Goal: Task Accomplishment & Management: Manage account settings

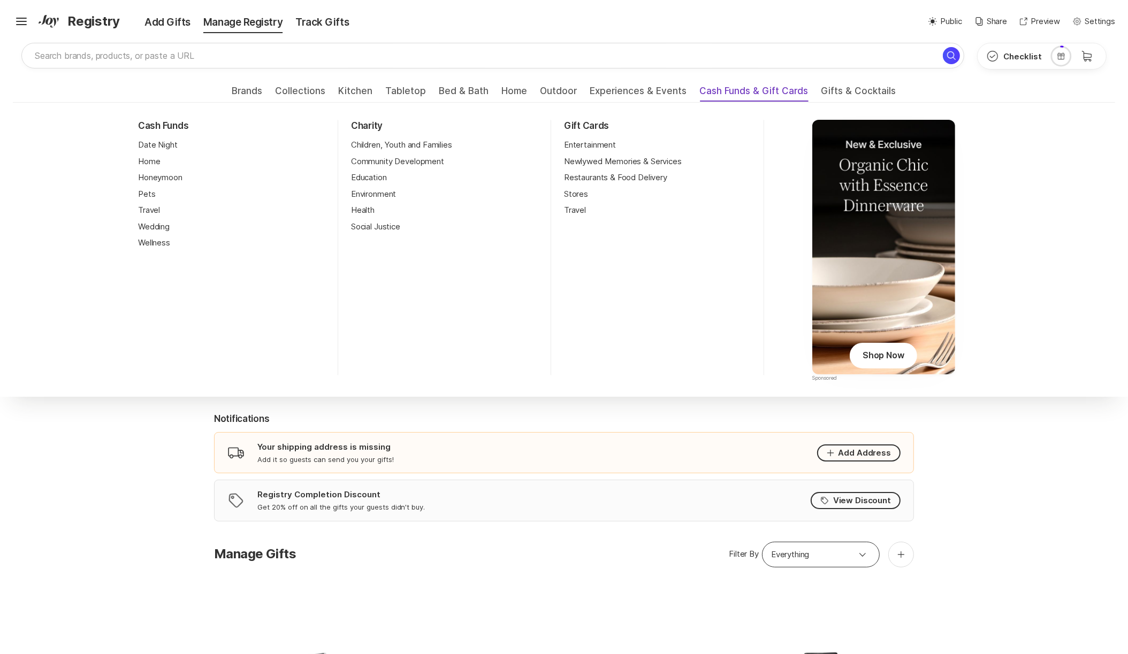
click at [737, 89] on span "Cash Funds & Gift Cards" at bounding box center [754, 94] width 109 height 17
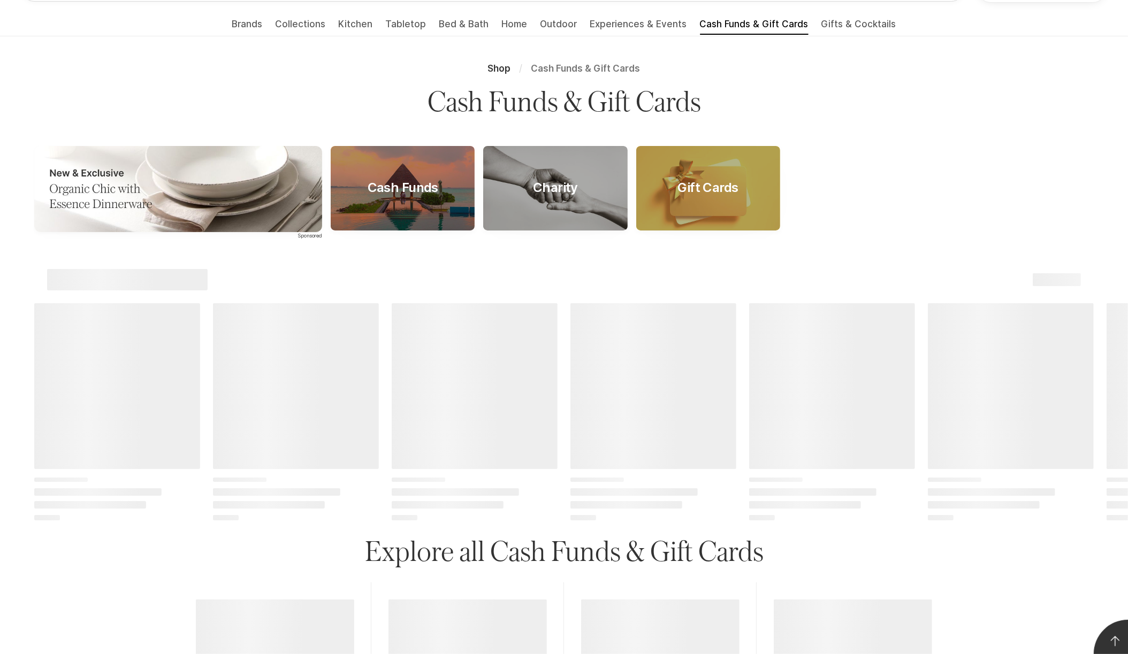
scroll to position [97, 0]
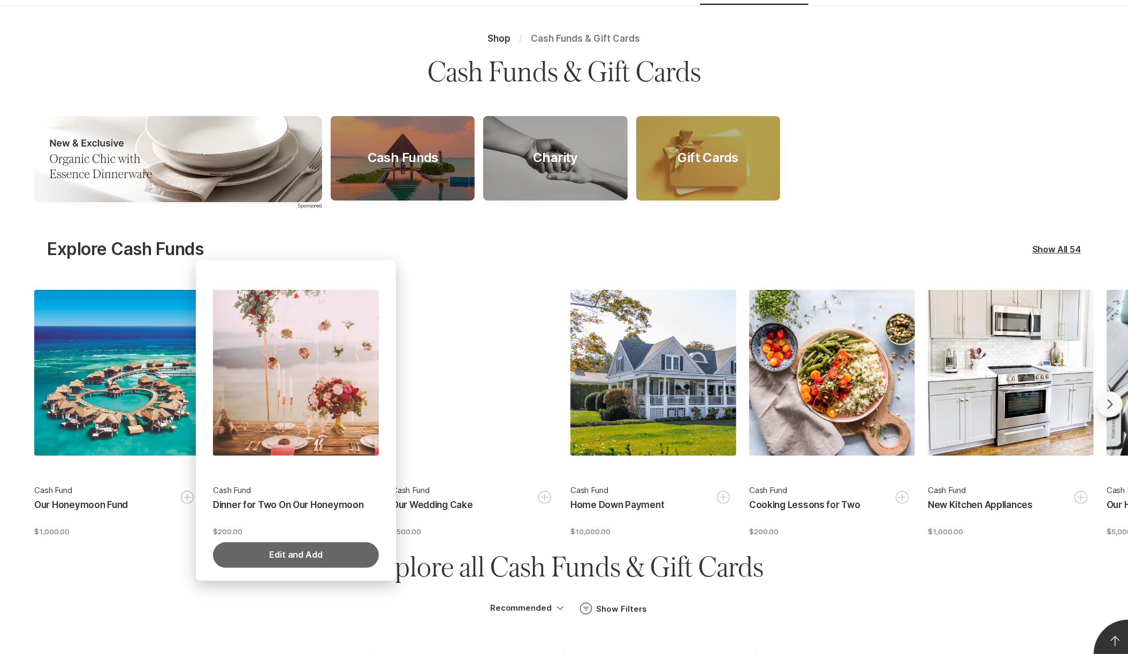
click at [308, 554] on button "Edit and Add" at bounding box center [296, 556] width 166 height 26
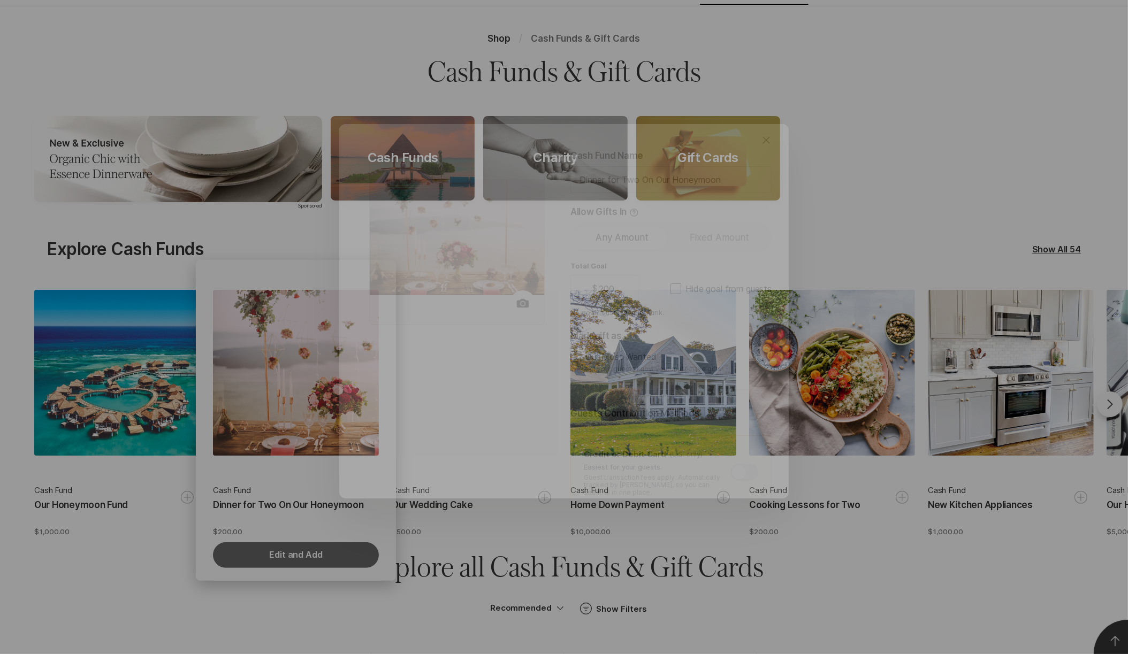
type textarea "x"
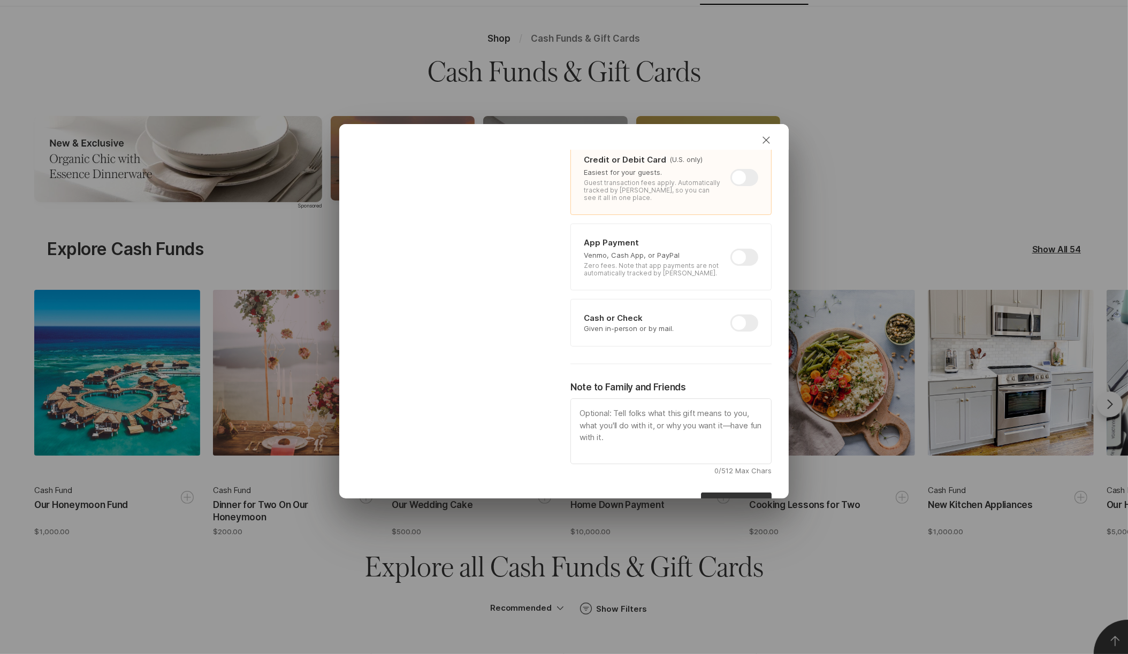
scroll to position [273, 0]
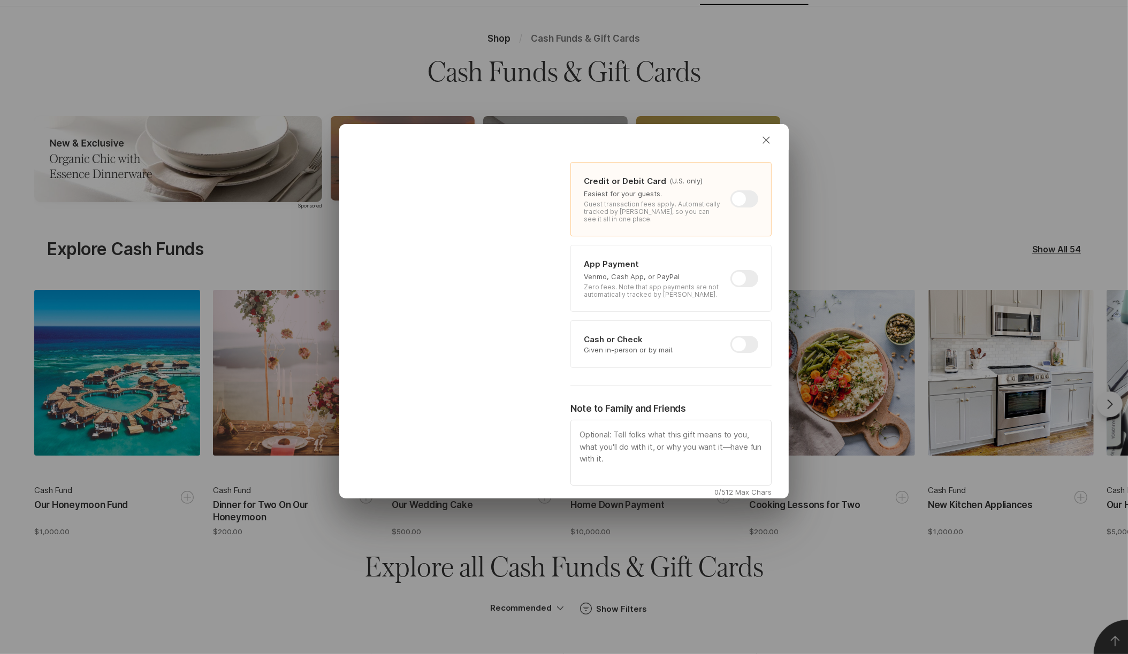
click at [743, 272] on div at bounding box center [744, 278] width 28 height 17
click at [731, 271] on input "checkbox" at bounding box center [730, 270] width 1 height 1
checkbox input "true"
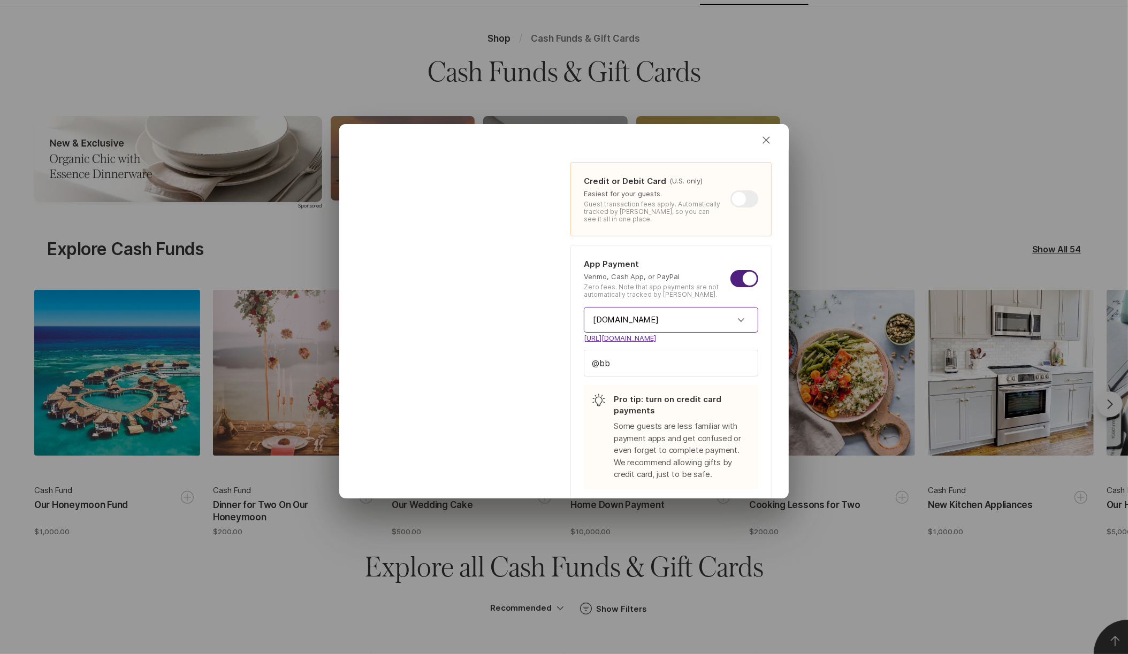
click at [712, 309] on input "PayPal.Me" at bounding box center [671, 320] width 174 height 26
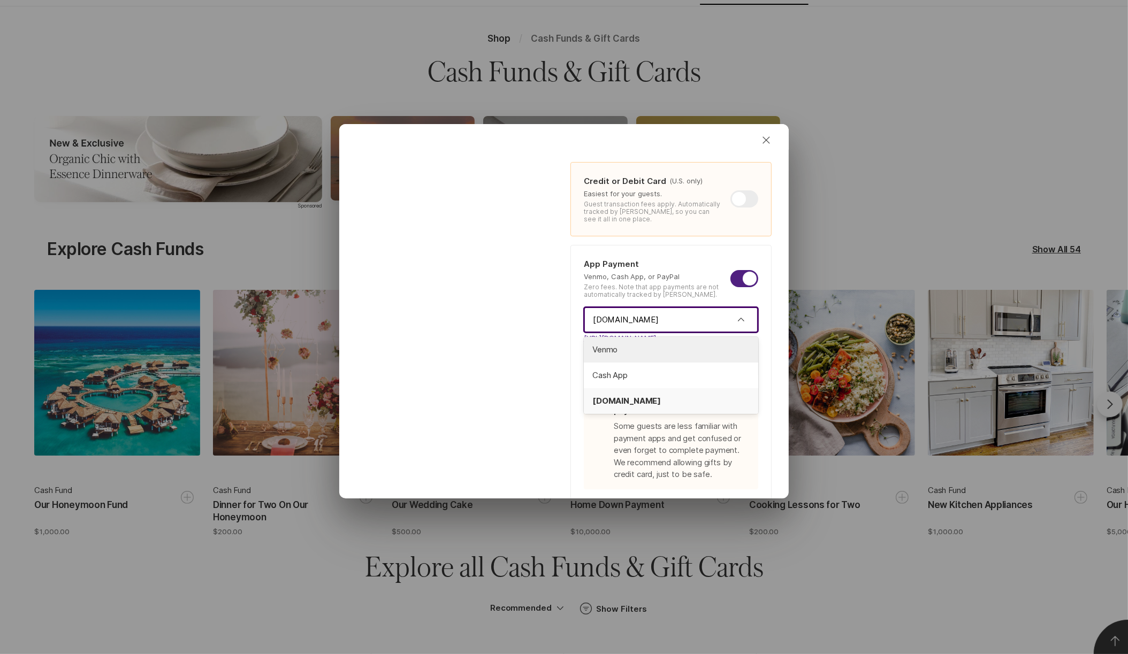
click at [716, 311] on input "PayPal.Me" at bounding box center [671, 320] width 174 height 26
click at [646, 333] on link "https://paypal.me/bb" at bounding box center [671, 338] width 174 height 11
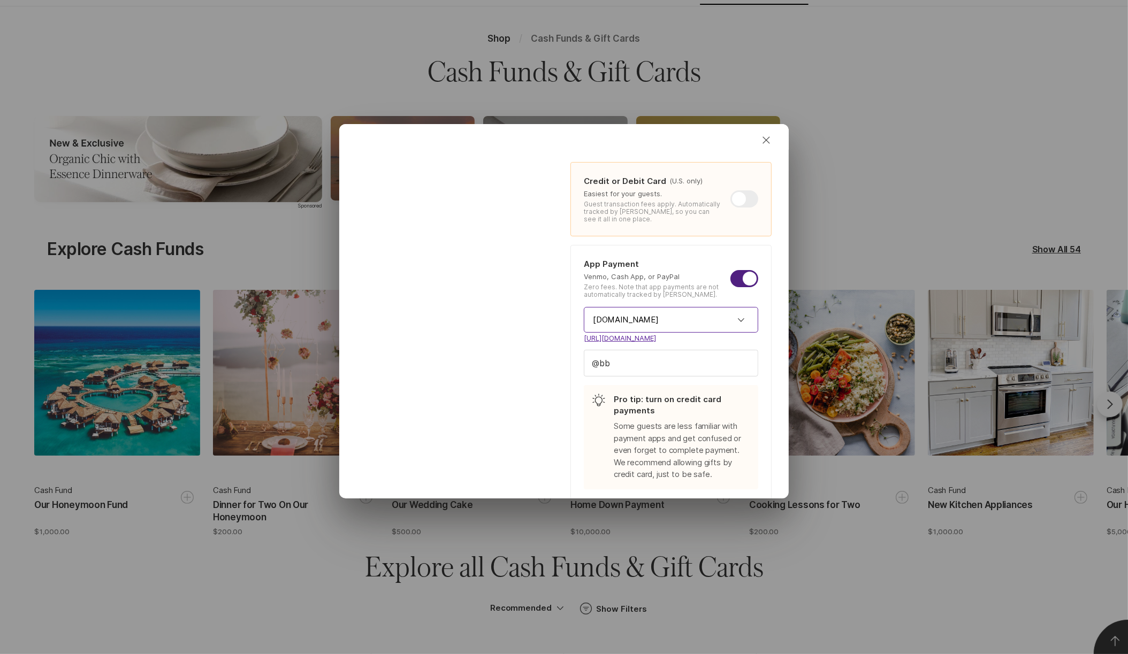
click at [722, 317] on input "PayPal.Me" at bounding box center [671, 320] width 174 height 26
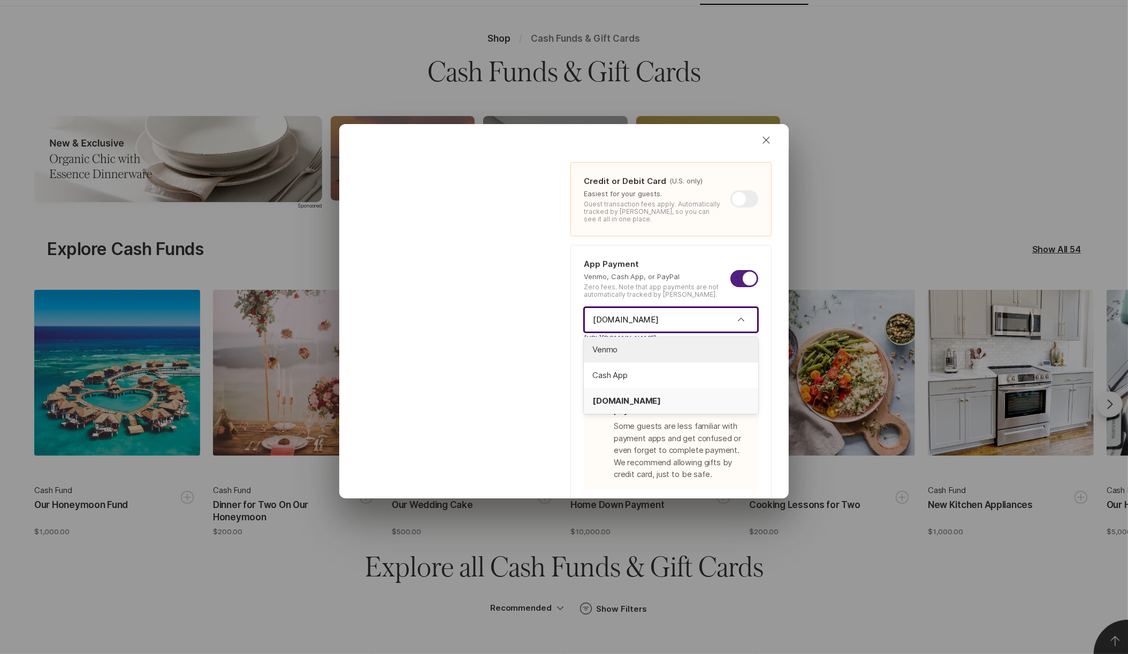
click at [690, 344] on span "Venmo" at bounding box center [670, 350] width 157 height 12
type textarea "x"
type input "Venmo"
click at [658, 333] on link "https://venmo.com/u/bb" at bounding box center [671, 338] width 174 height 11
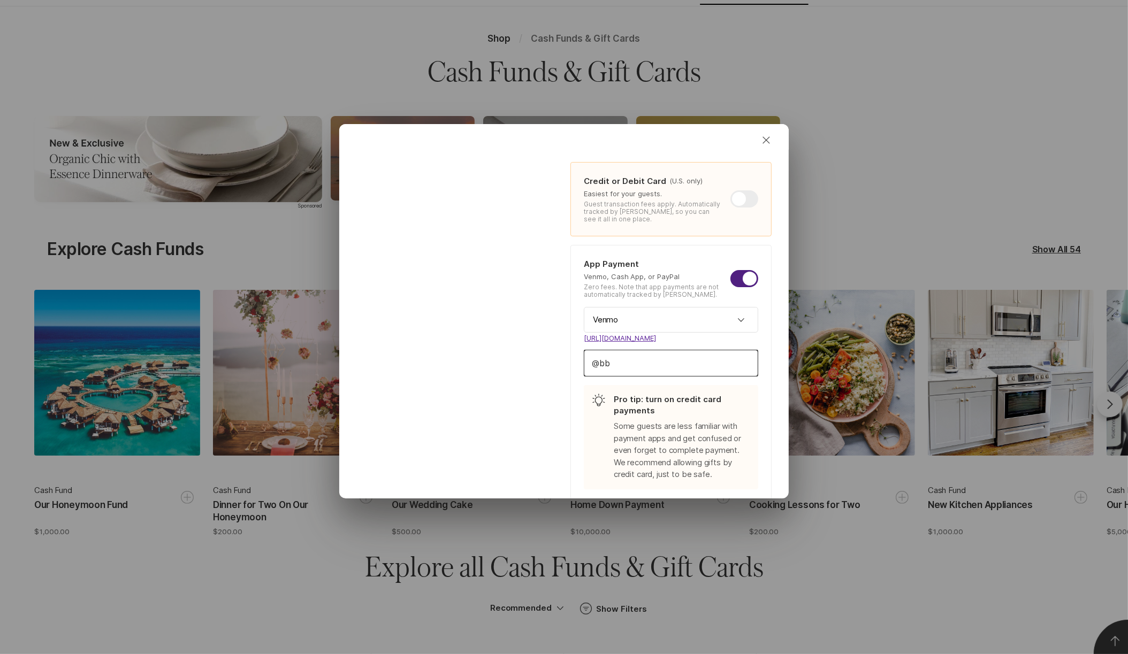
click at [677, 352] on input "bb" at bounding box center [670, 363] width 173 height 26
type textarea "x"
type input "bbu"
type textarea "x"
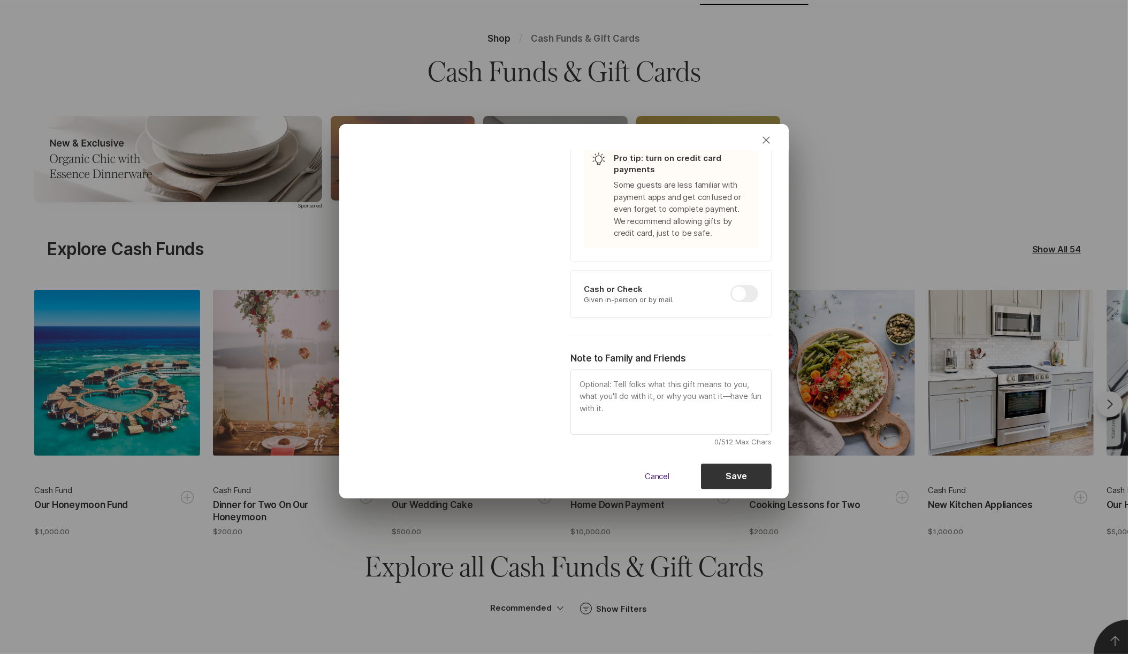
scroll to position [514, 0]
type input "bbuu"
click at [723, 466] on button "Save" at bounding box center [736, 477] width 71 height 26
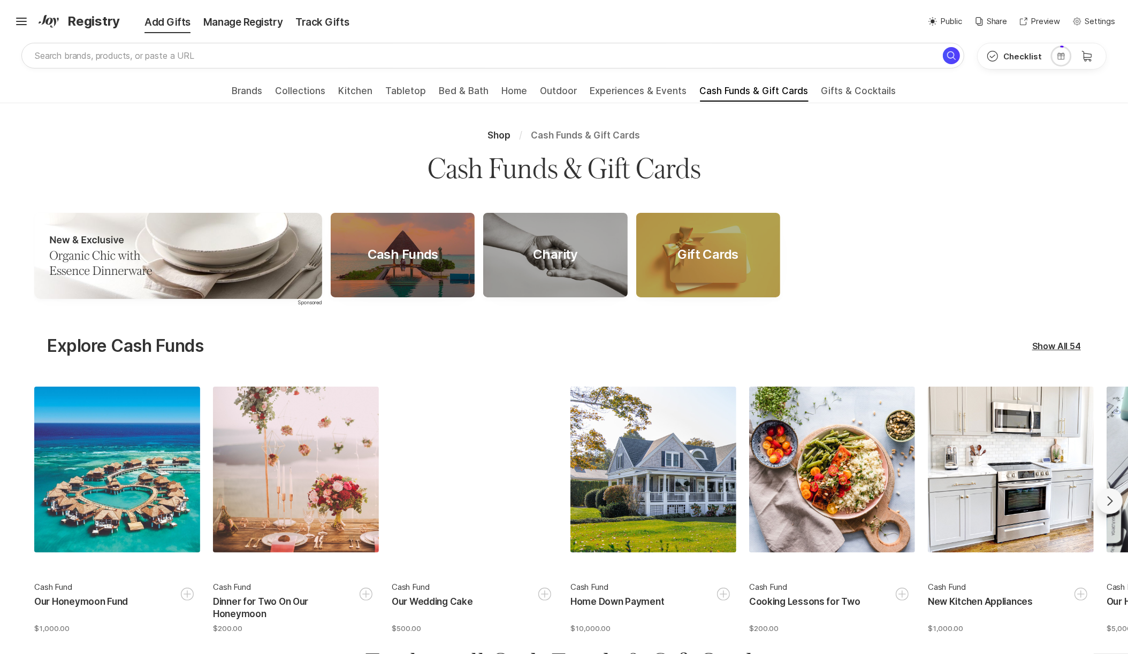
scroll to position [0, 0]
click at [240, 22] on div "Manage Registry" at bounding box center [243, 22] width 92 height 15
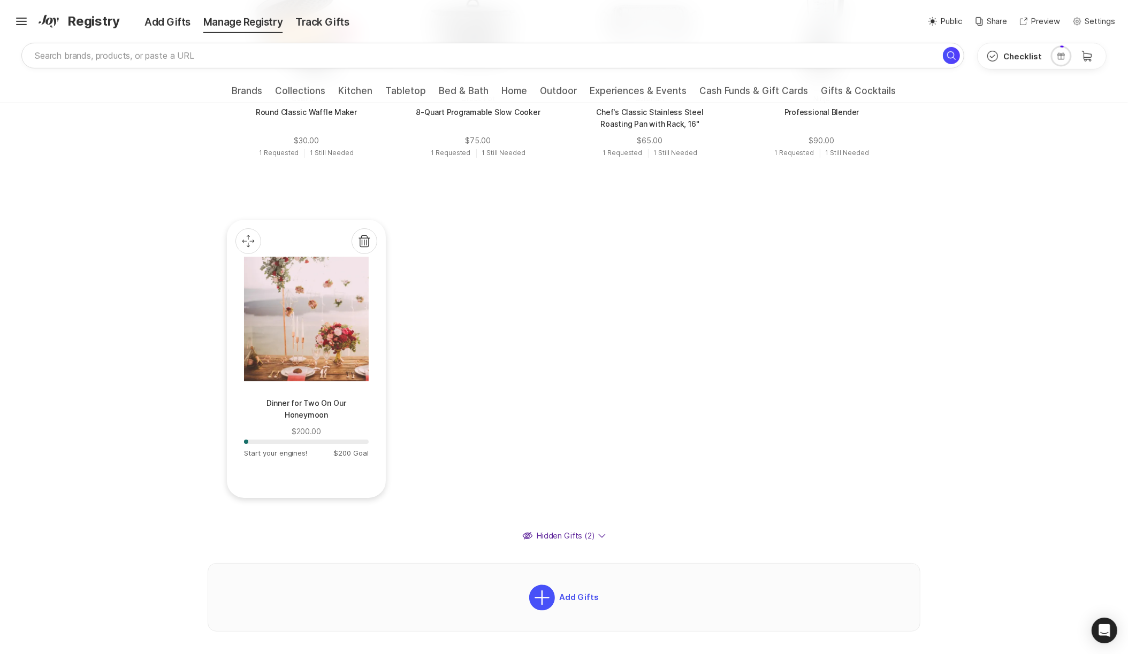
scroll to position [675, 0]
click at [315, 366] on div at bounding box center [306, 316] width 125 height 125
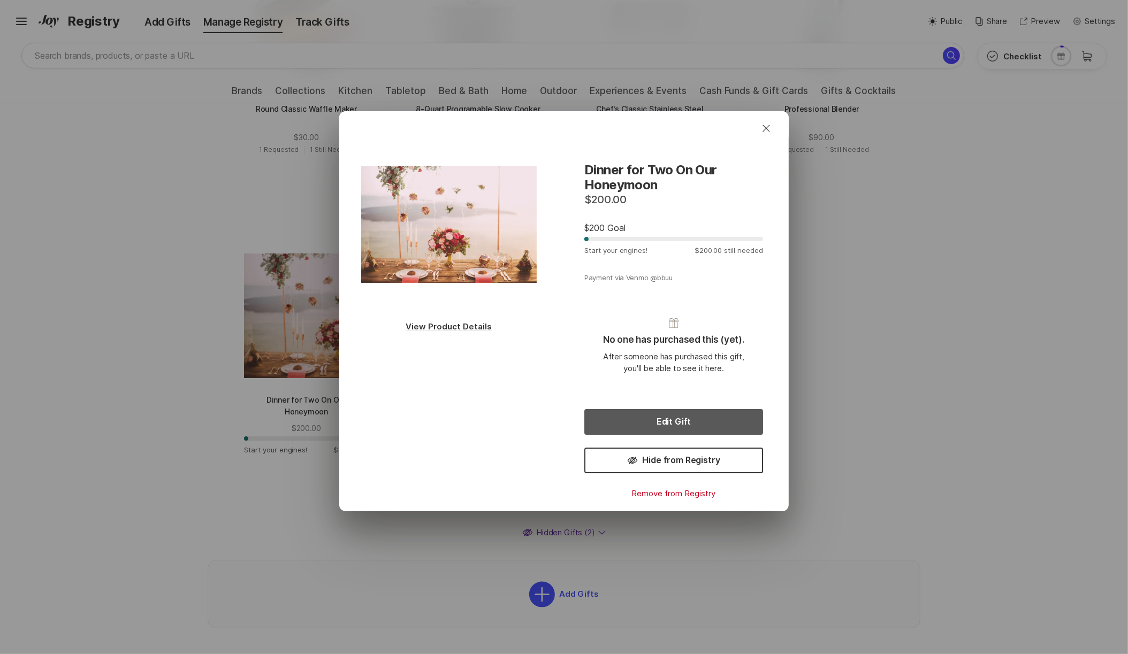
click at [692, 427] on button "Edit Gift" at bounding box center [673, 422] width 179 height 26
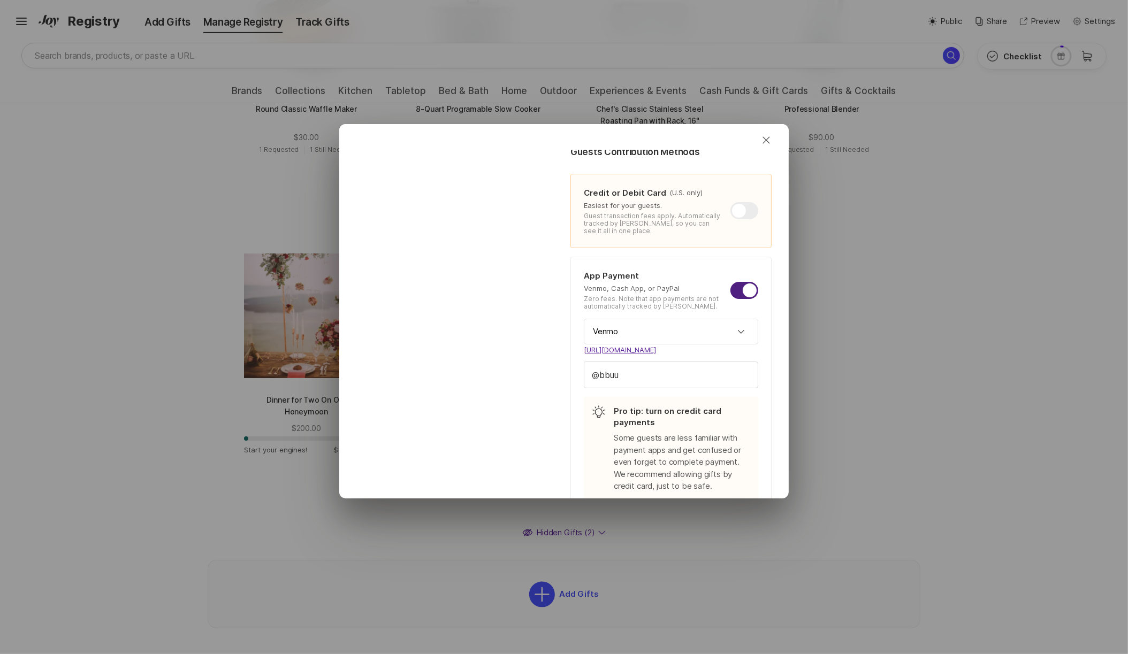
scroll to position [262, 0]
click at [673, 329] on input "Venmo" at bounding box center [671, 331] width 174 height 26
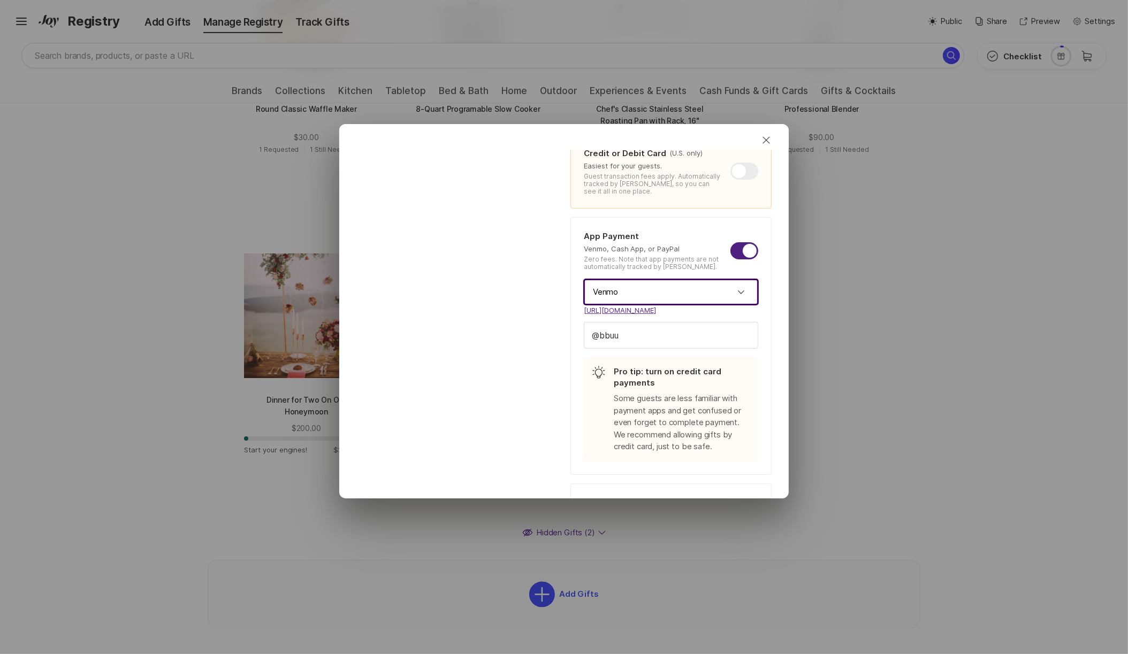
scroll to position [298, 0]
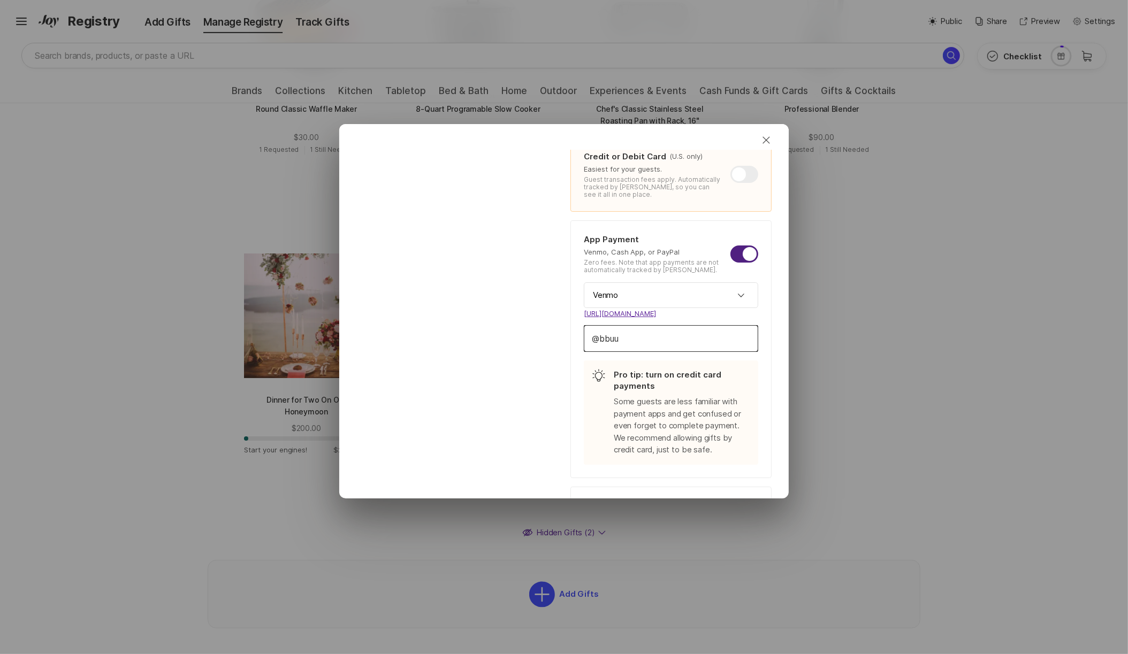
click at [661, 326] on input "bbuu" at bounding box center [670, 339] width 173 height 26
drag, startPoint x: 662, startPoint y: 329, endPoint x: 586, endPoint y: 322, distance: 76.8
click at [586, 326] on input "bbuu" at bounding box center [670, 339] width 173 height 26
type textarea "x"
click at [741, 248] on div at bounding box center [744, 254] width 28 height 17
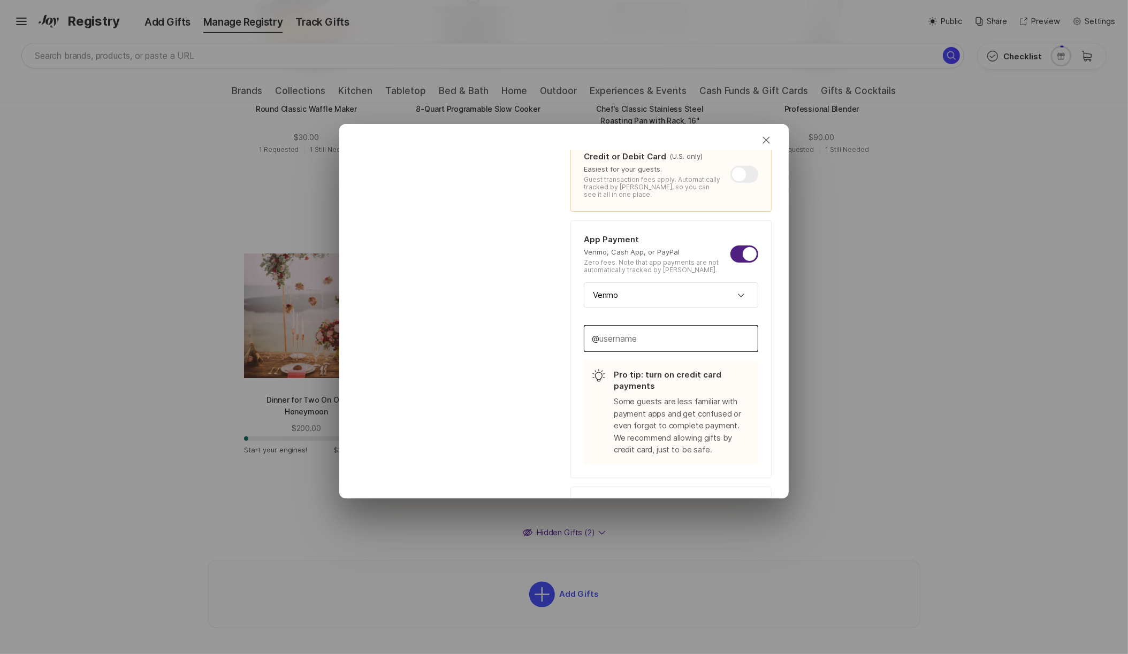
click at [731, 246] on input "checkbox" at bounding box center [730, 246] width 1 height 1
checkbox input "false"
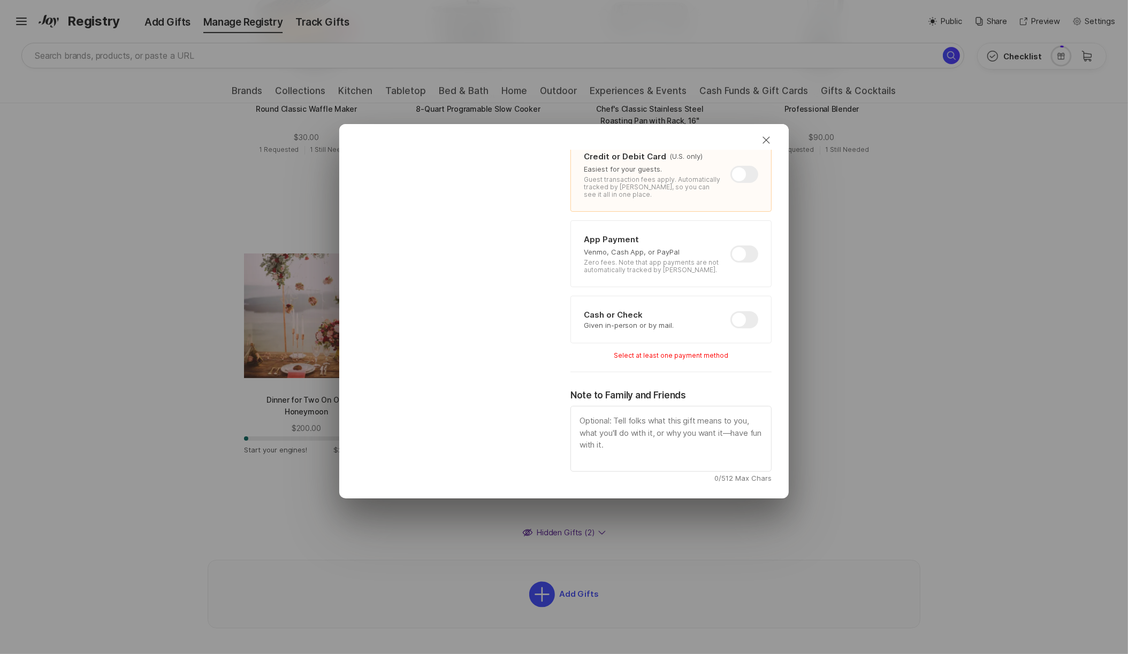
type textarea "x"
click at [741, 248] on div at bounding box center [744, 254] width 28 height 17
click at [731, 246] on input "checkbox" at bounding box center [730, 246] width 1 height 1
checkbox input "true"
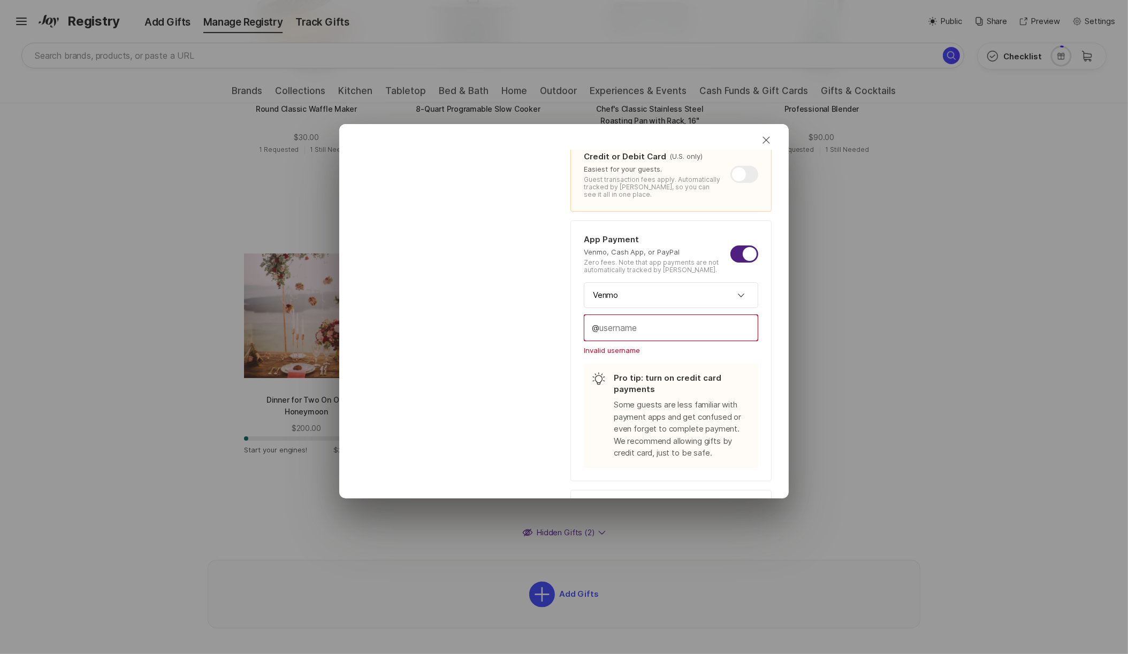
click at [697, 320] on input "text" at bounding box center [670, 328] width 173 height 26
type textarea "x"
type input "p"
type textarea "x"
type input "po"
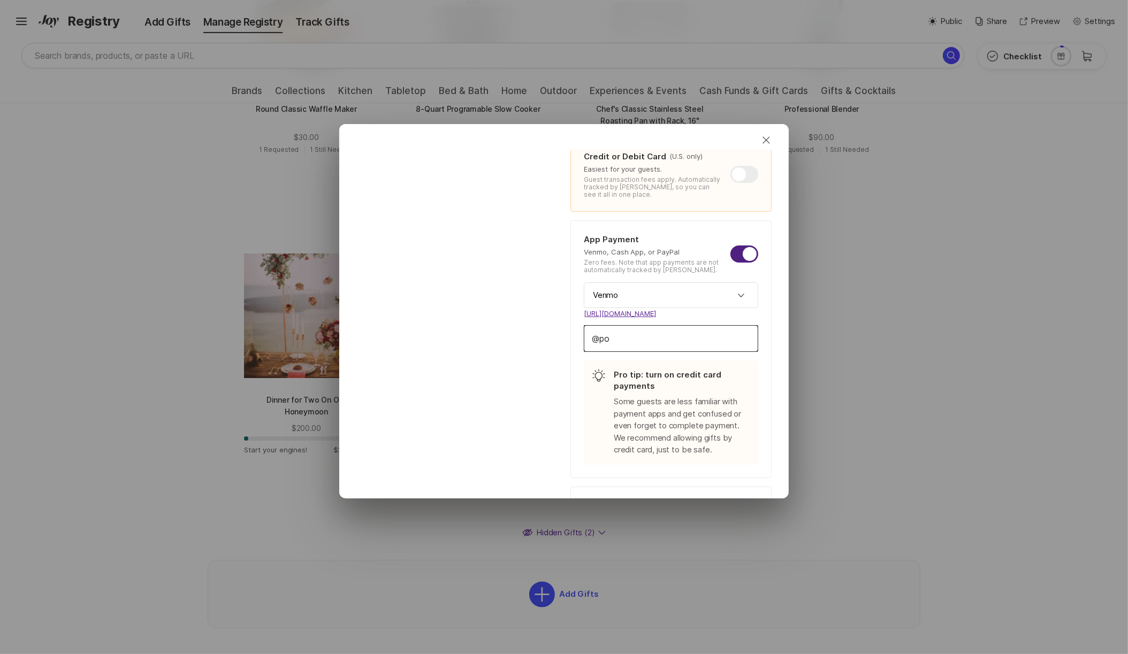
type textarea "x"
type input "pop"
type textarea "x"
type input "popo"
type textarea "x"
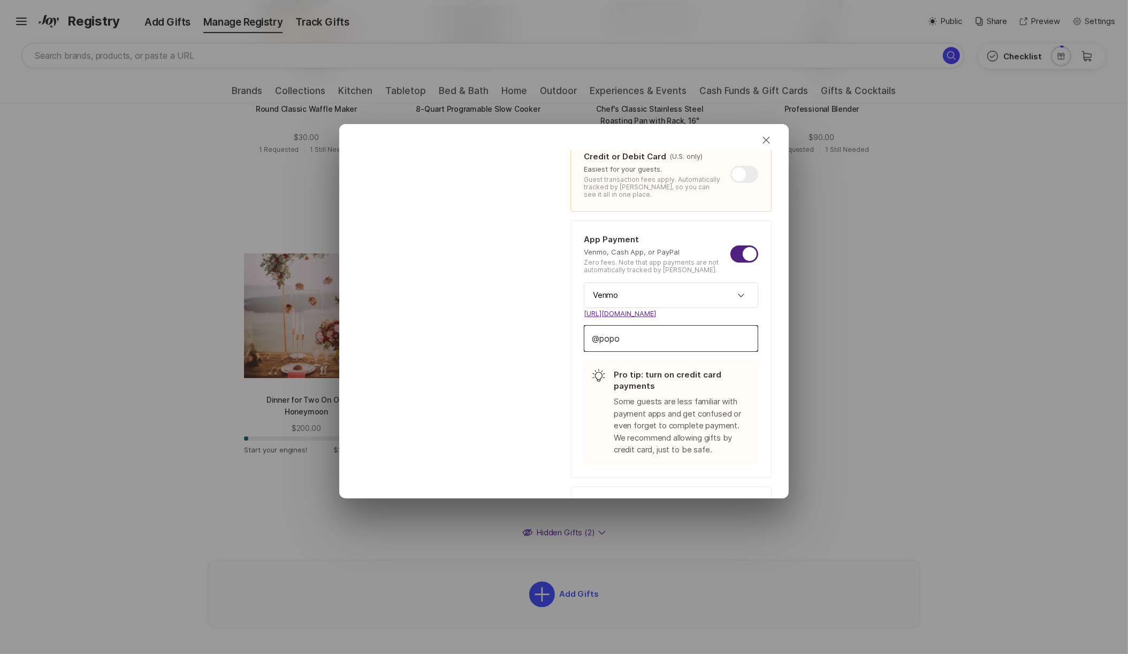
type input "popop"
type textarea "x"
type input "popopo"
type textarea "x"
type input "popopop"
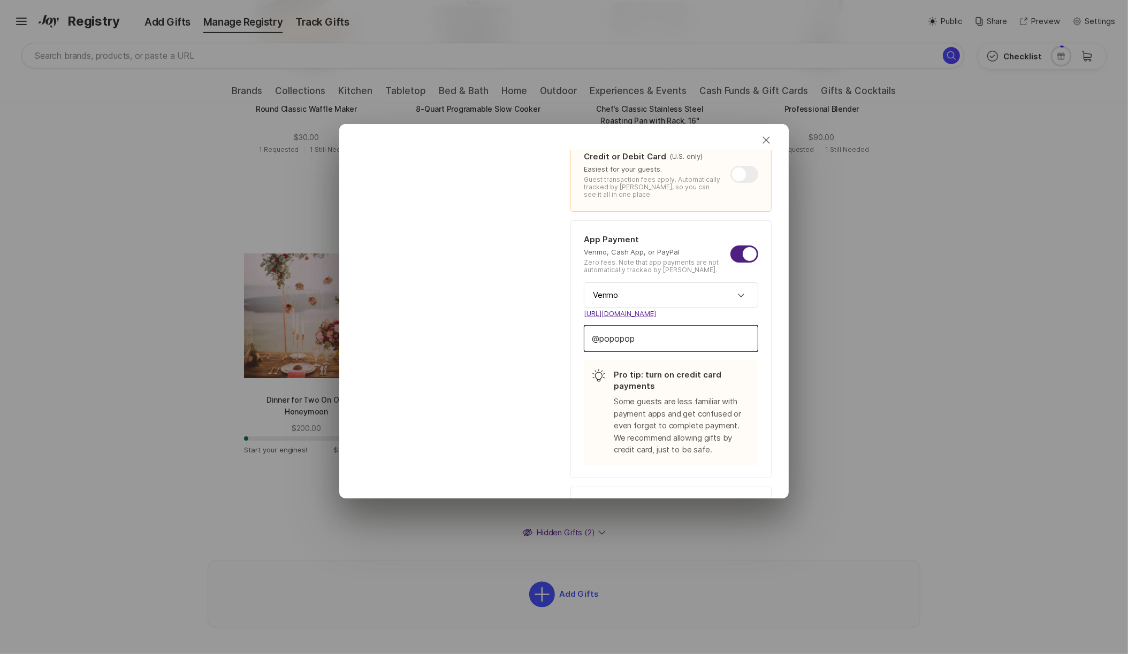
type textarea "x"
type input "popopopo"
type textarea "x"
type input "popopopop"
type textarea "x"
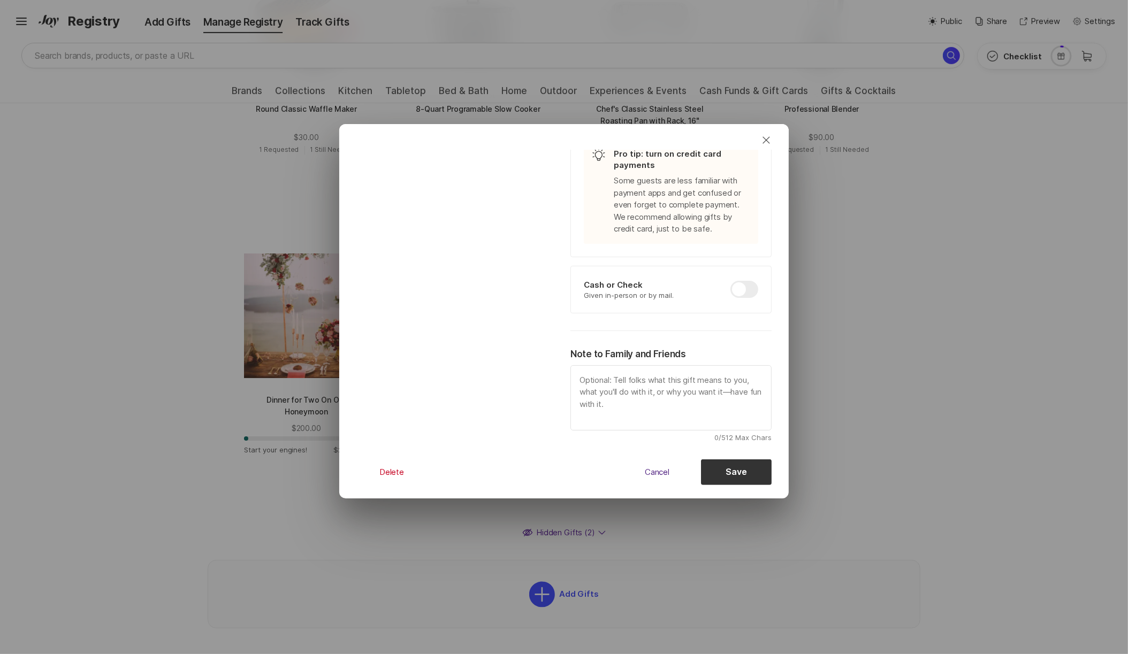
scroll to position [514, 0]
type input "popopopopo"
click at [661, 472] on span "Cancel" at bounding box center [657, 477] width 25 height 10
type textarea "x"
type input "bbuu"
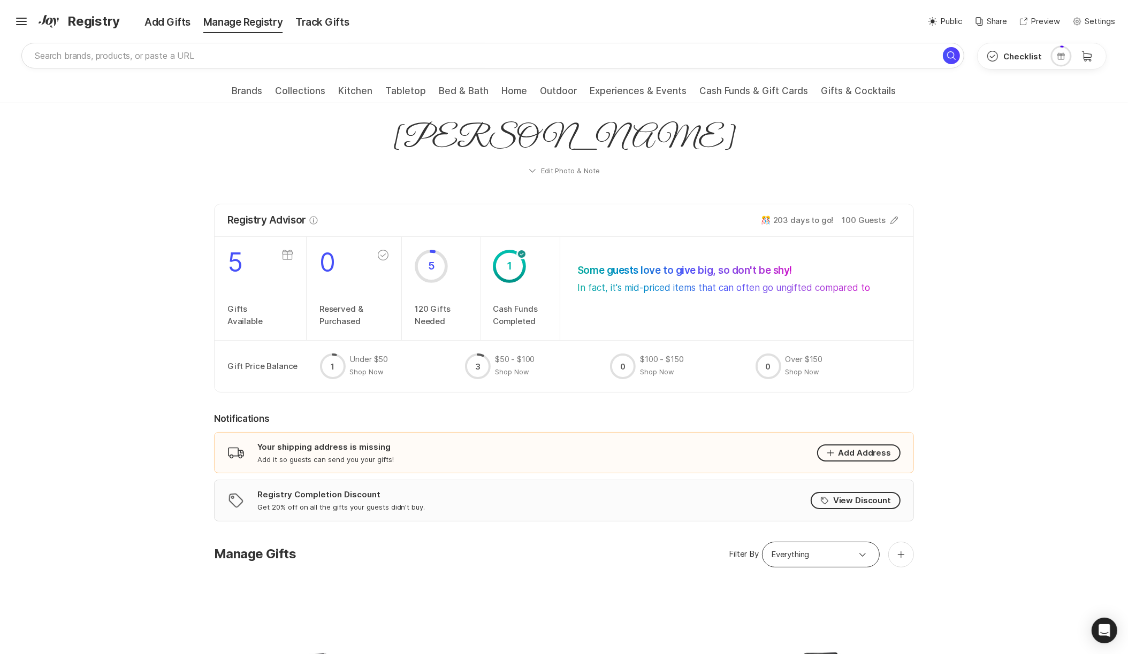
scroll to position [0, 0]
click at [1065, 59] on icon "Registry" at bounding box center [1061, 56] width 9 height 9
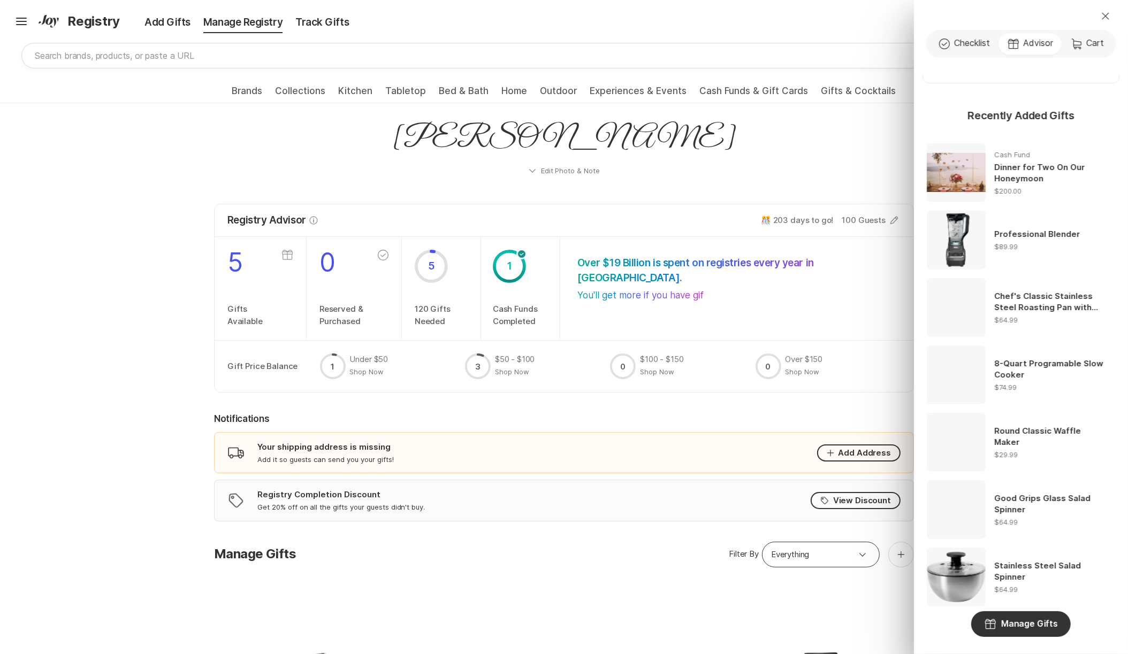
scroll to position [531, 0]
click at [1081, 44] on icon "Cart" at bounding box center [1076, 43] width 13 height 13
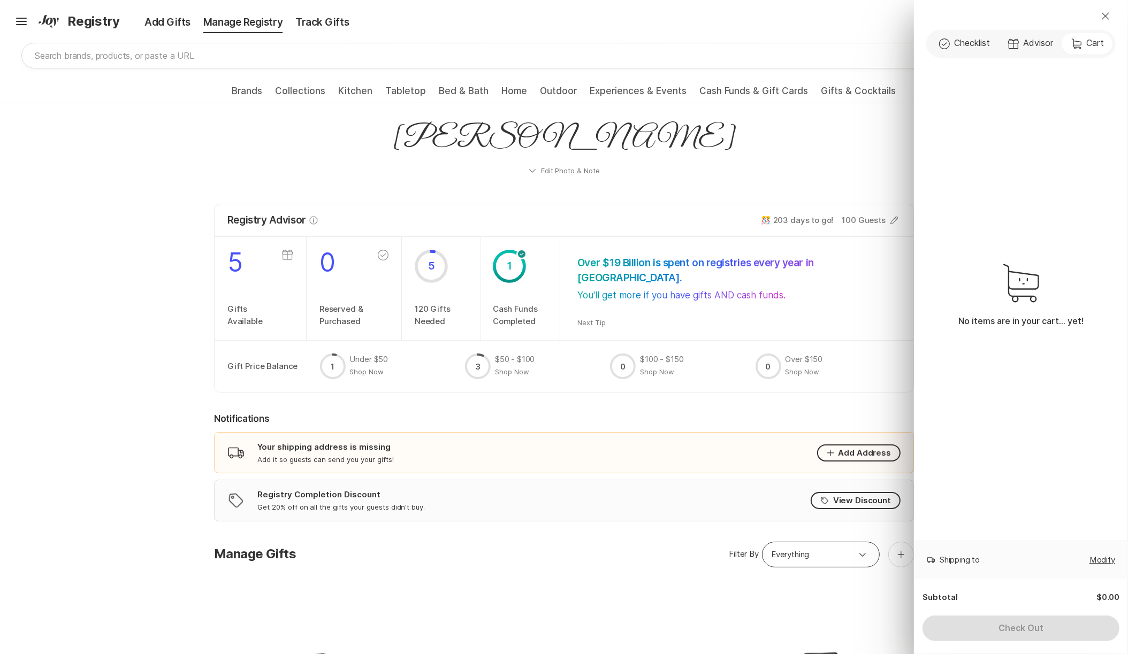
click at [980, 43] on span "Checklist" at bounding box center [972, 42] width 36 height 11
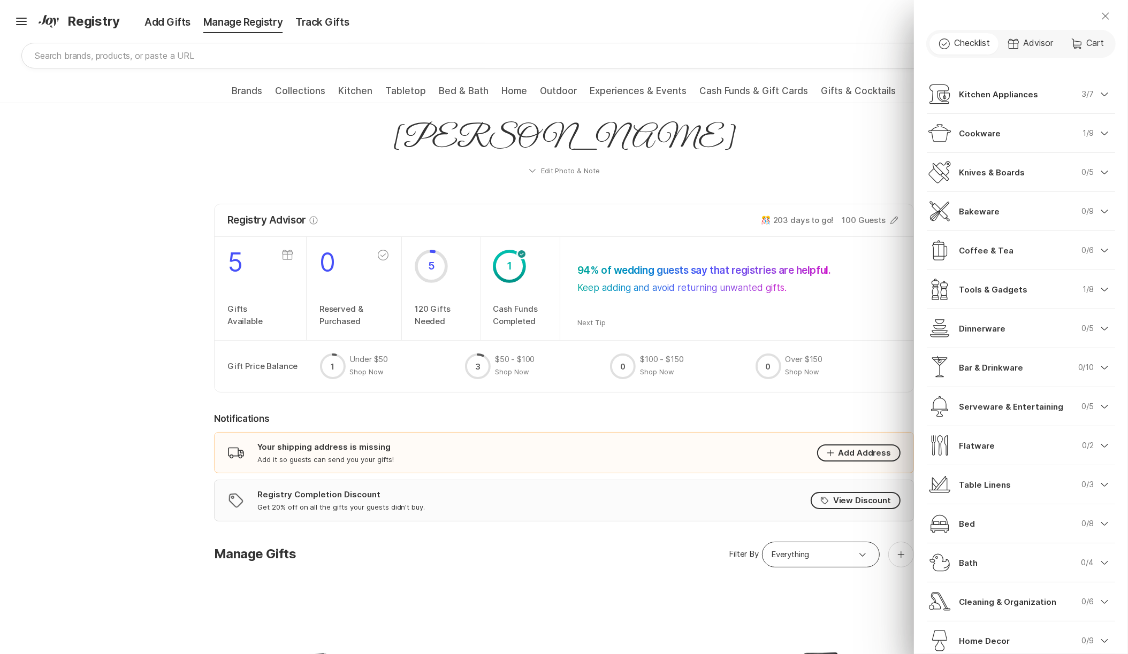
click at [1103, 14] on icon "Close" at bounding box center [1105, 15] width 7 height 7
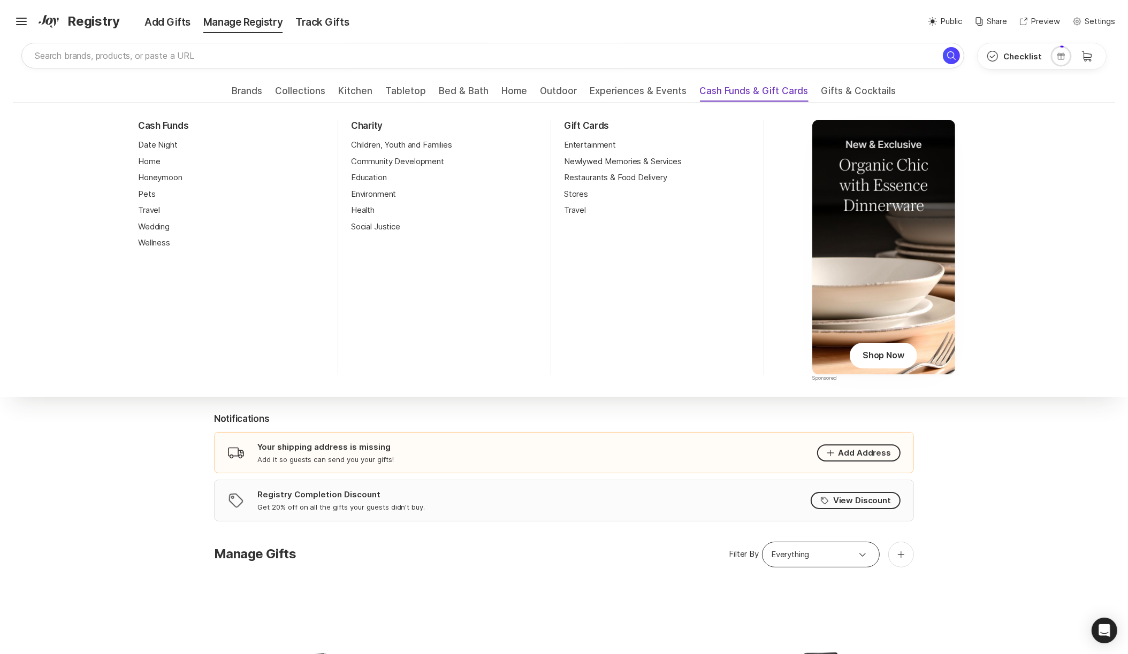
click at [772, 88] on span "Cash Funds & Gift Cards" at bounding box center [754, 94] width 109 height 17
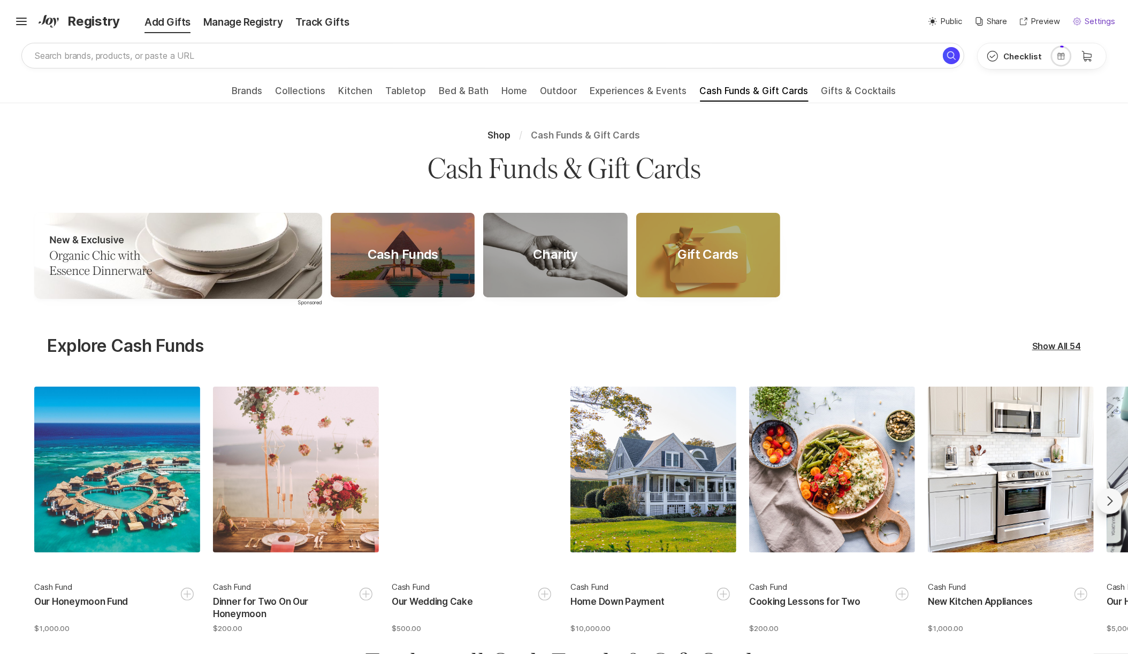
click at [1083, 18] on button "Settings Settings" at bounding box center [1094, 22] width 42 height 12
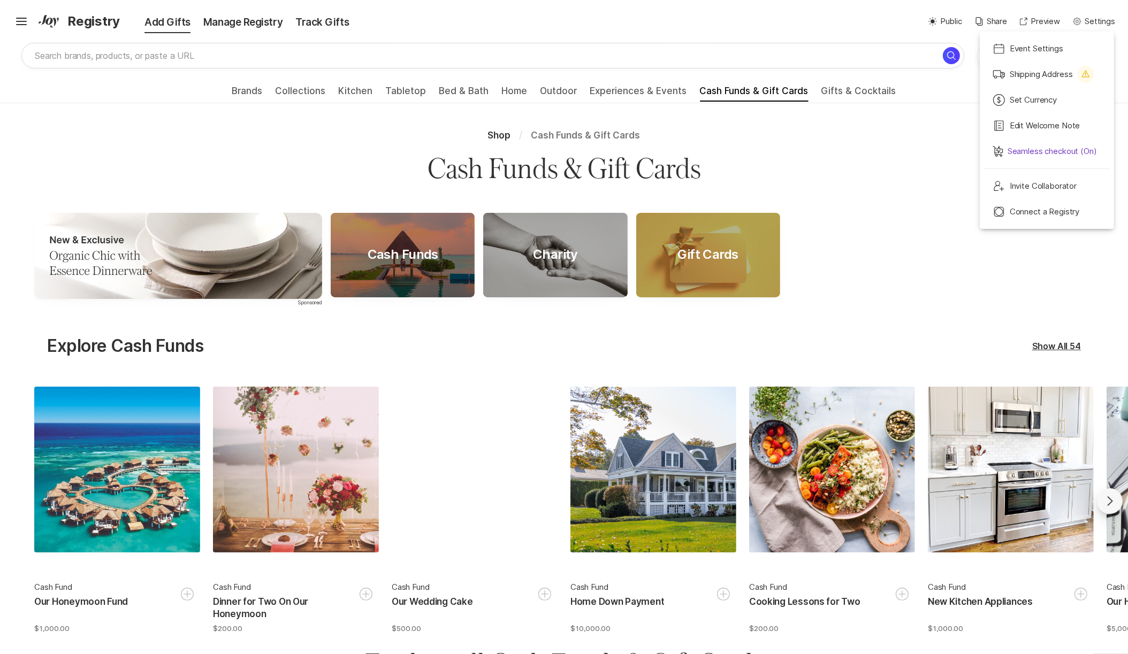
click at [1051, 152] on p "Seamless checkout (On)" at bounding box center [1051, 152] width 89 height 12
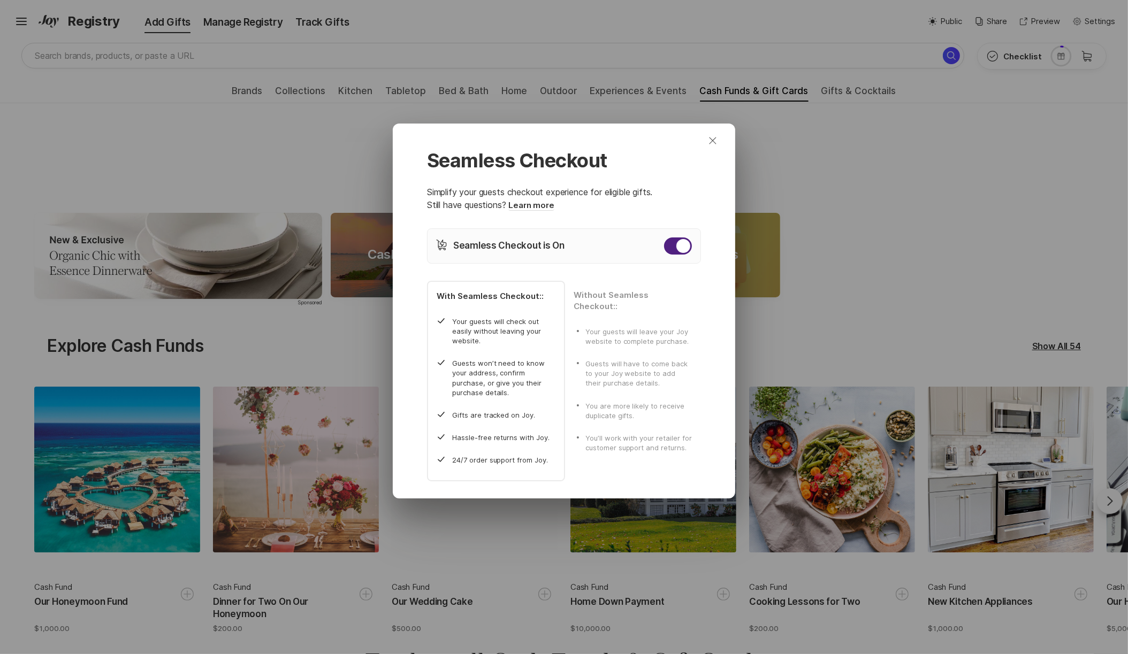
click at [712, 141] on icon "Close" at bounding box center [712, 140] width 13 height 13
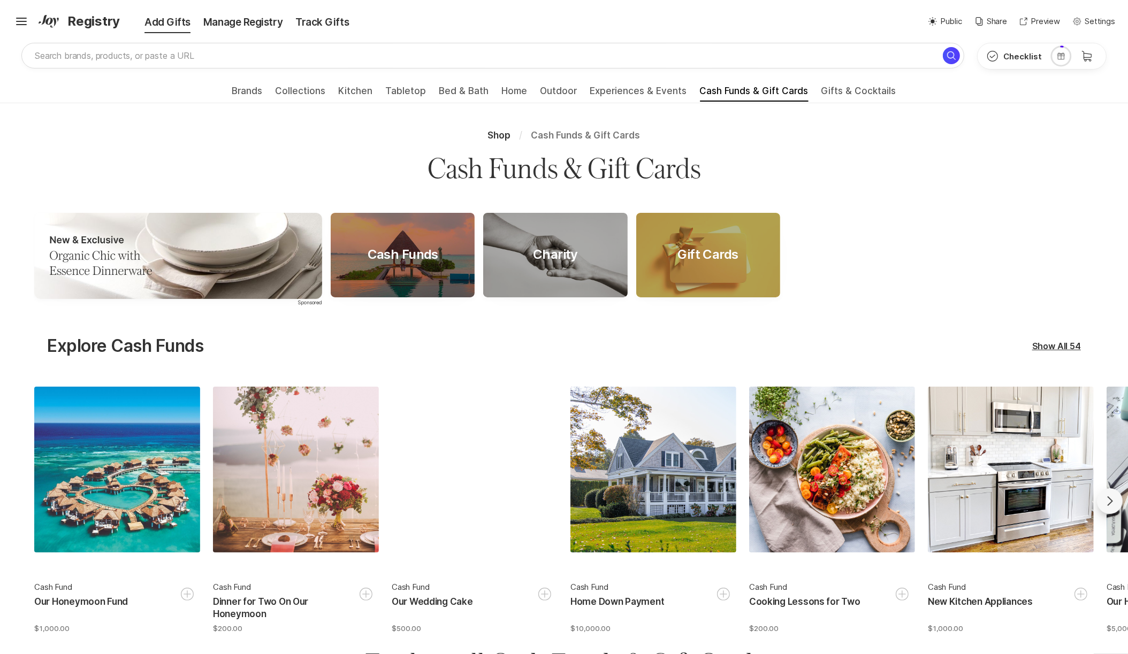
click at [1087, 23] on p "Settings" at bounding box center [1100, 22] width 30 height 12
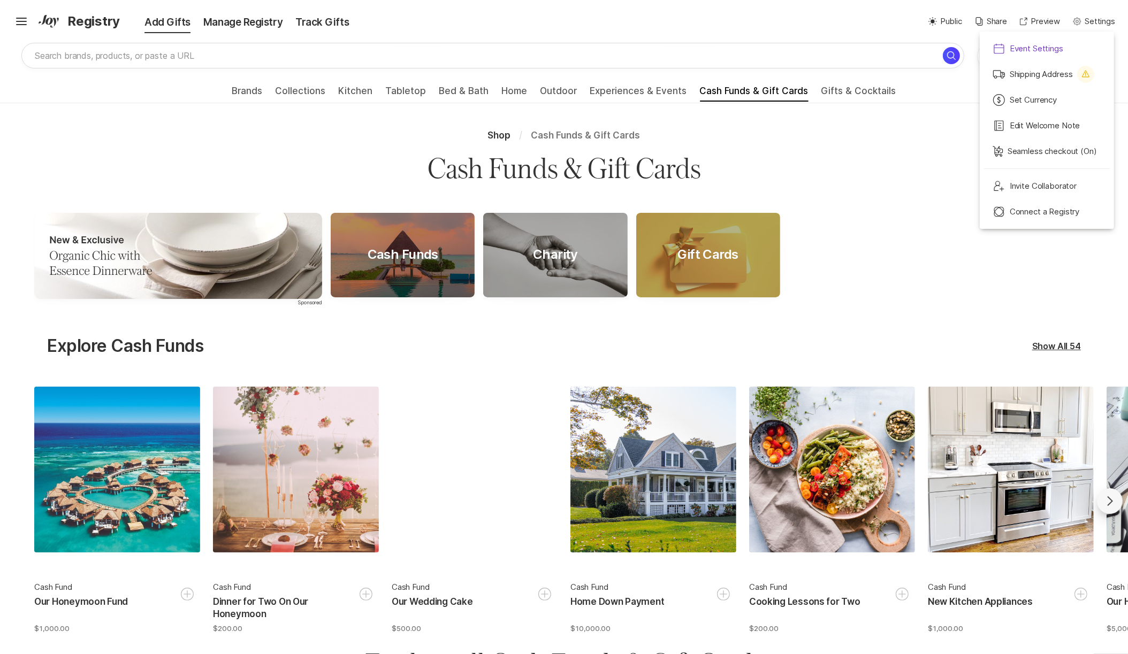
click at [1063, 48] on p "Event Settings" at bounding box center [1037, 49] width 54 height 12
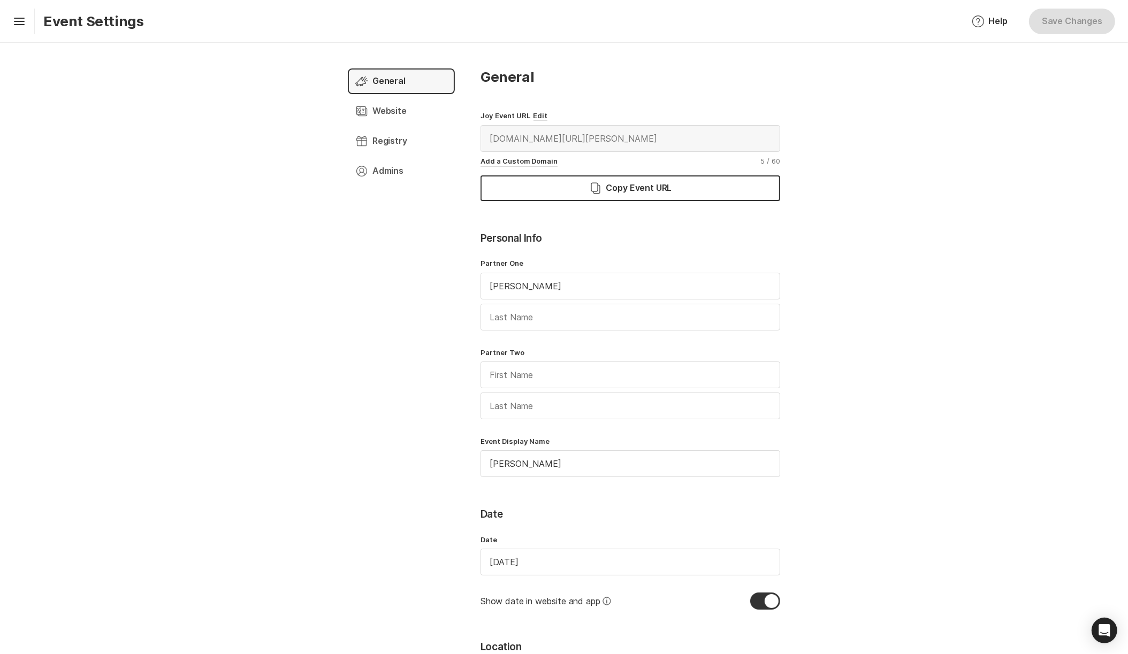
type input "(GMT+05:30) Asia/Calcutta"
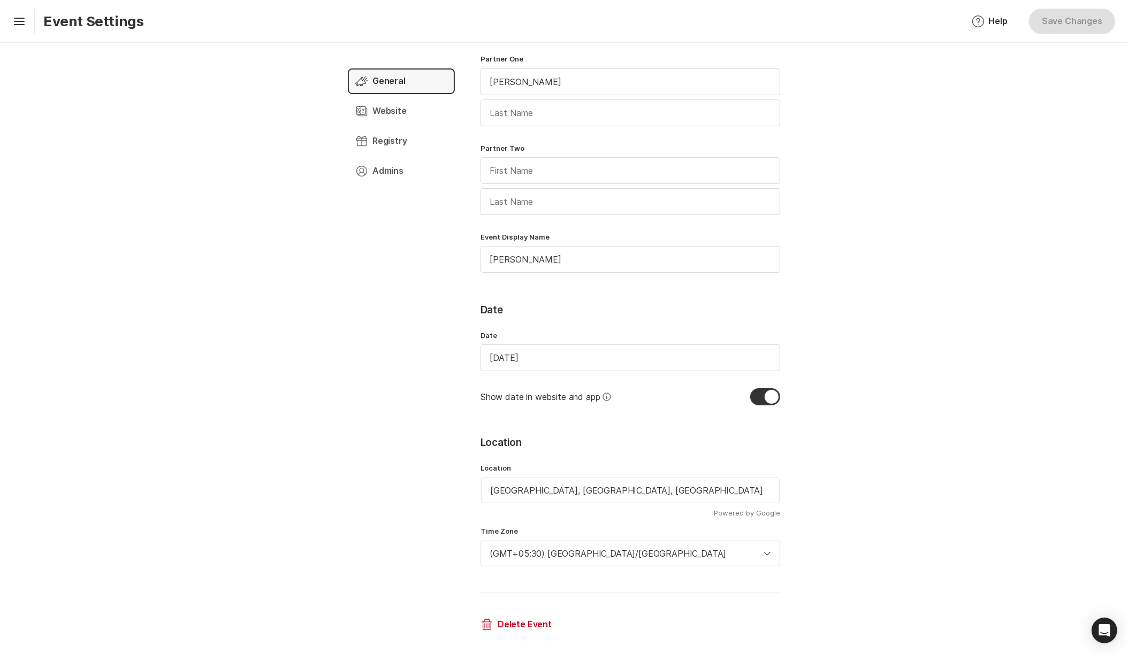
scroll to position [204, 0]
click at [397, 106] on p "Website" at bounding box center [389, 111] width 34 height 12
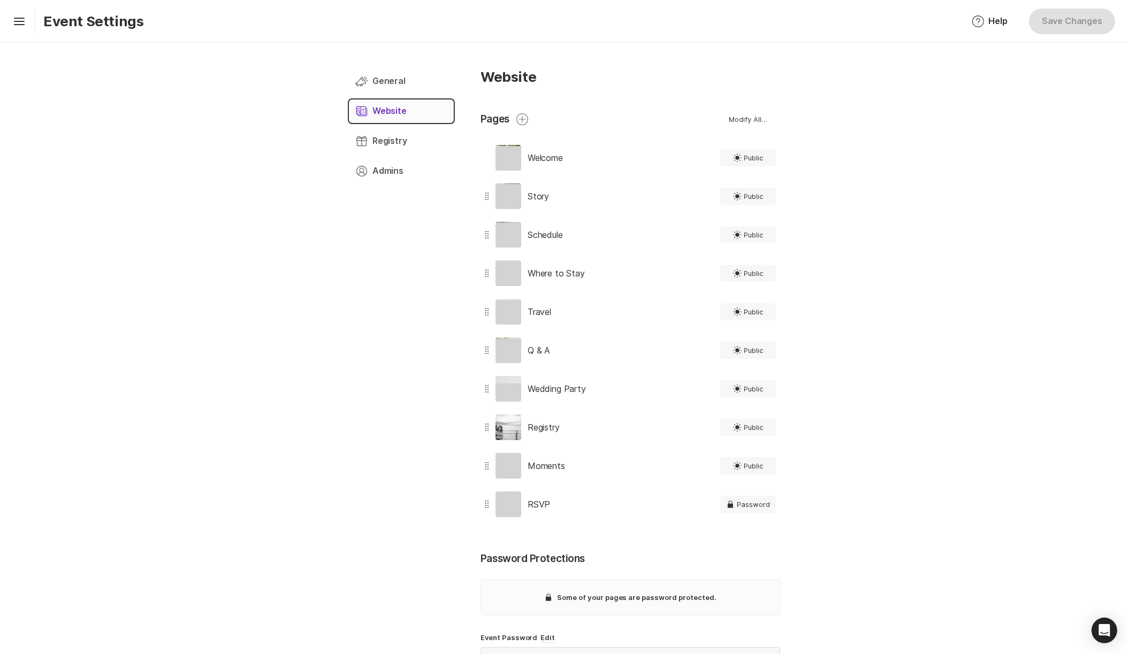
type textarea "x"
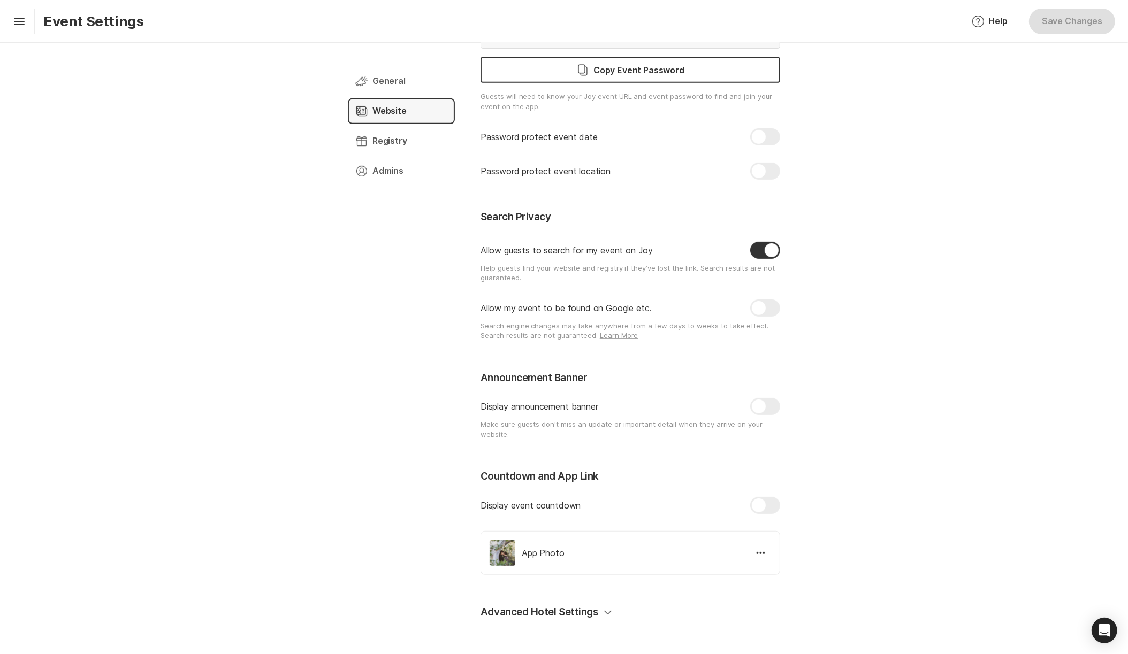
scroll to position [624, 0]
click at [406, 138] on div "Gift Registry Chevron Right Square" at bounding box center [401, 141] width 107 height 26
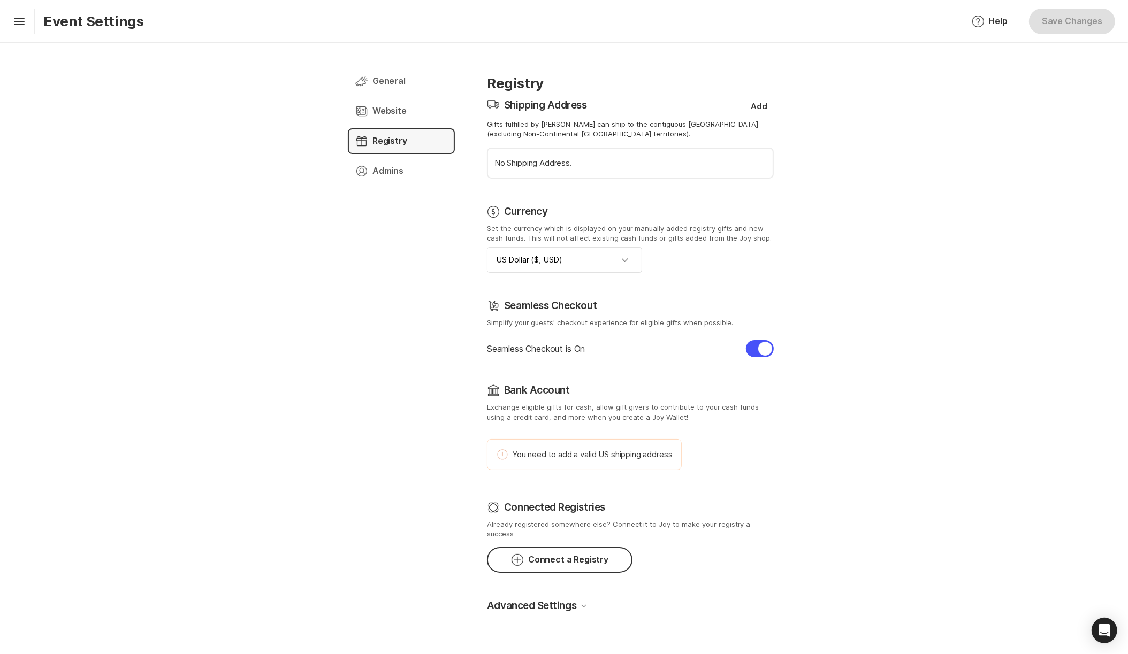
click at [758, 348] on div at bounding box center [760, 348] width 28 height 17
click at [746, 341] on input "checkbox" at bounding box center [746, 340] width 1 height 1
click at [759, 349] on div at bounding box center [760, 348] width 28 height 17
click at [746, 341] on input "checkbox" at bounding box center [746, 340] width 1 height 1
checkbox input "true"
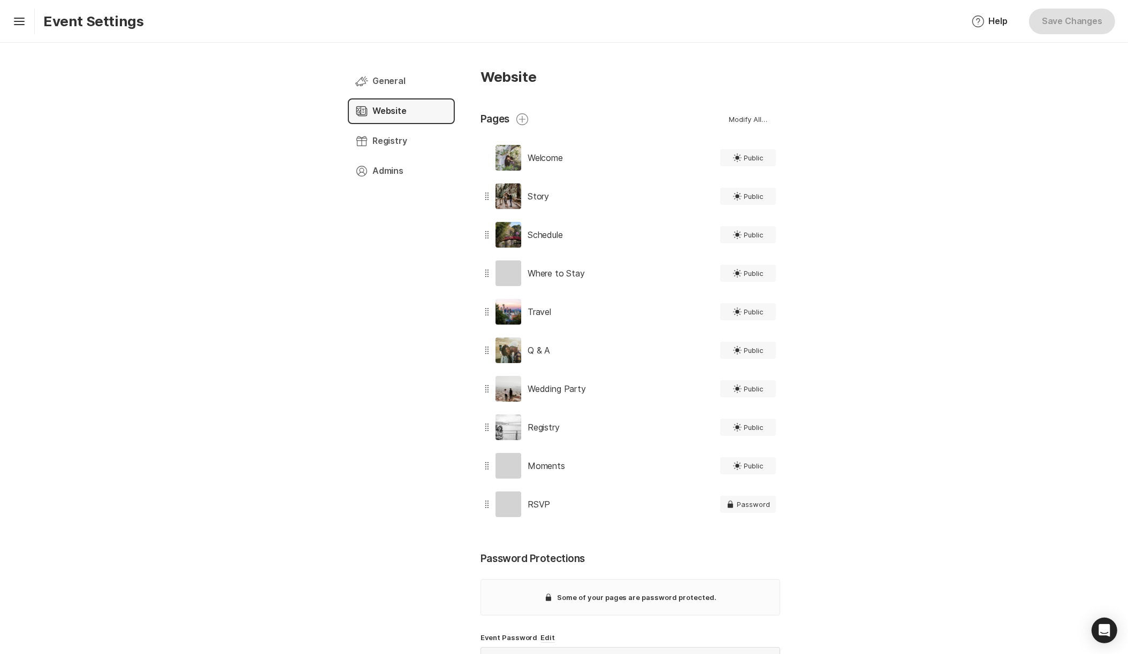
type textarea "x"
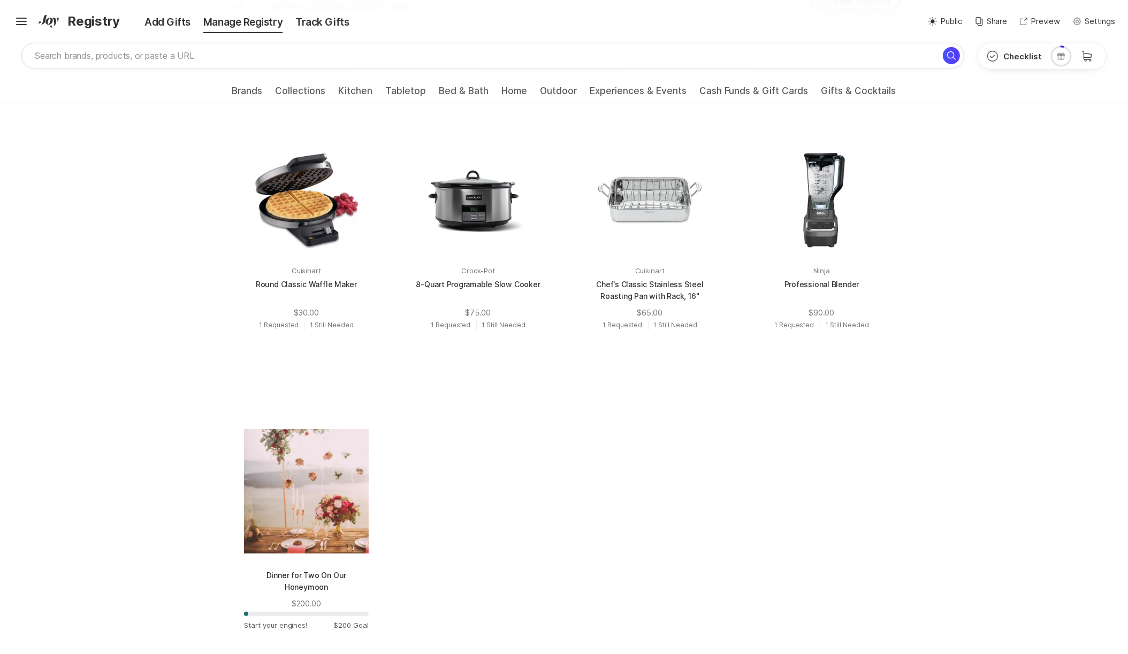
scroll to position [503, 0]
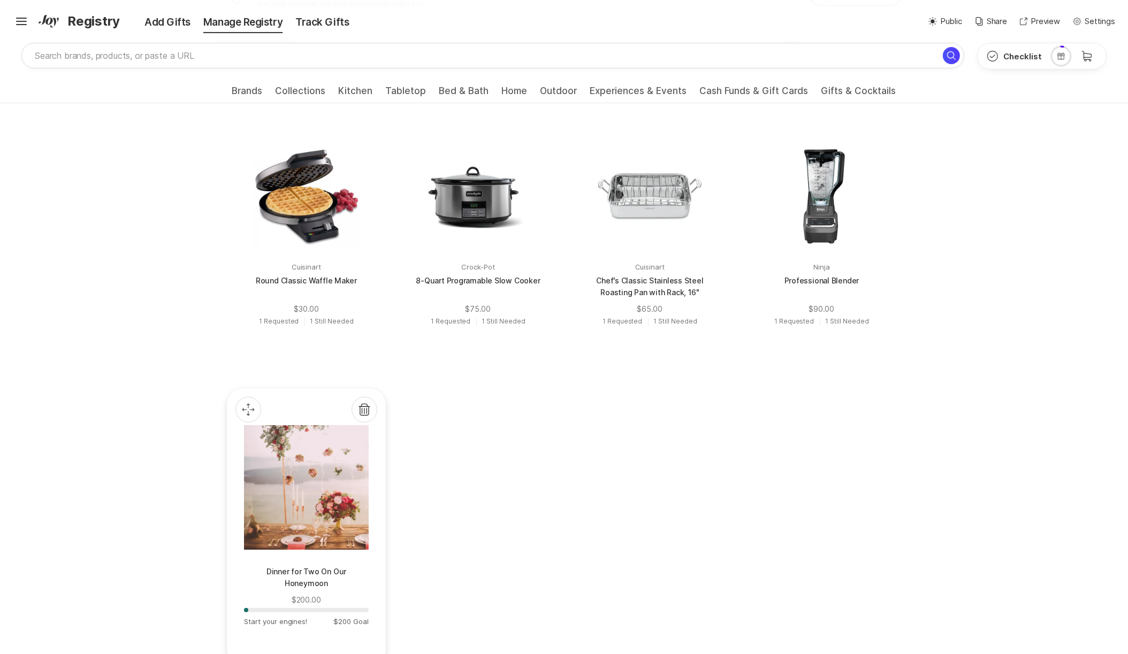
click at [314, 509] on div at bounding box center [306, 487] width 125 height 125
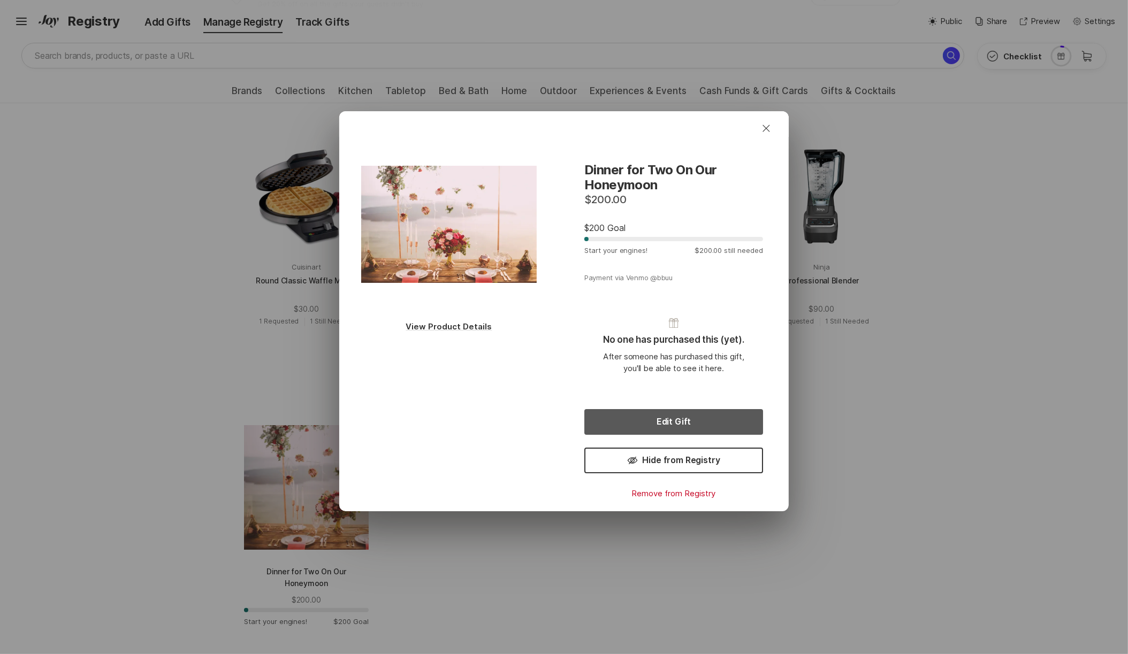
click at [680, 415] on button "Edit Gift" at bounding box center [673, 422] width 179 height 26
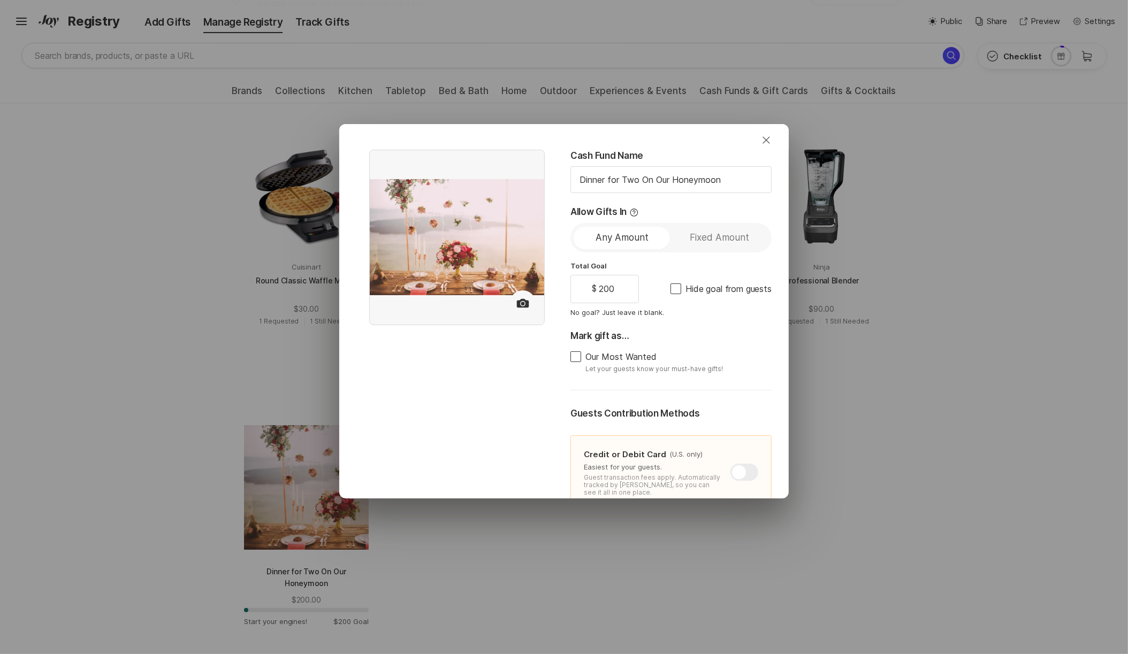
type textarea "x"
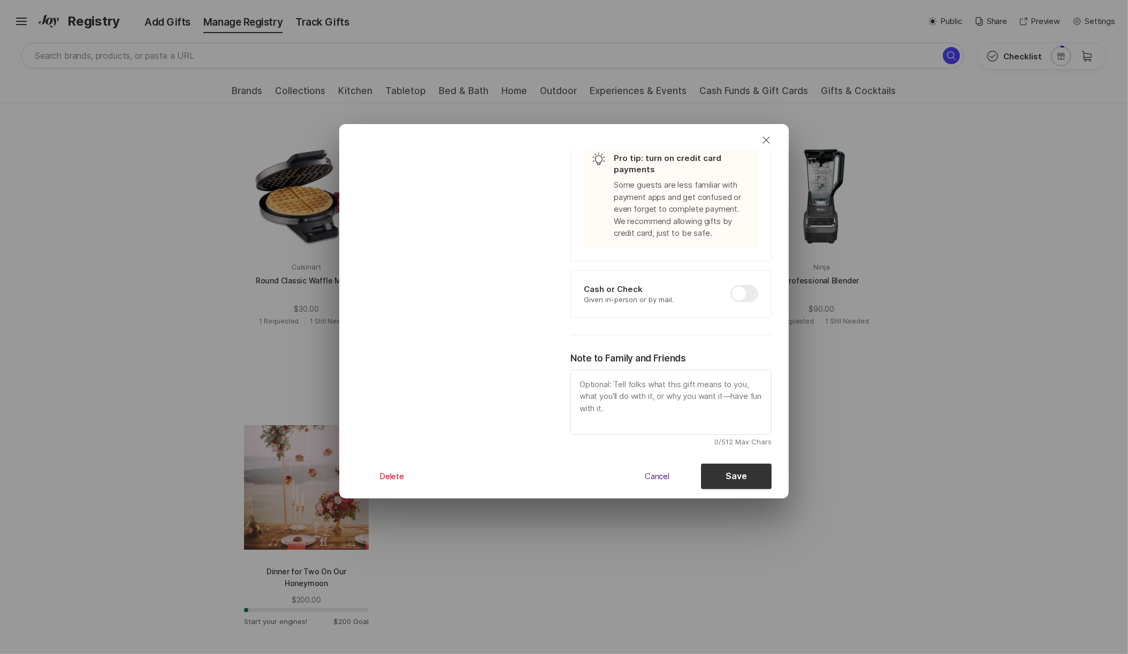
scroll to position [514, 0]
click at [741, 286] on div at bounding box center [744, 294] width 28 height 17
click at [731, 286] on input "checkbox" at bounding box center [730, 286] width 1 height 1
checkbox input "true"
type textarea "x"
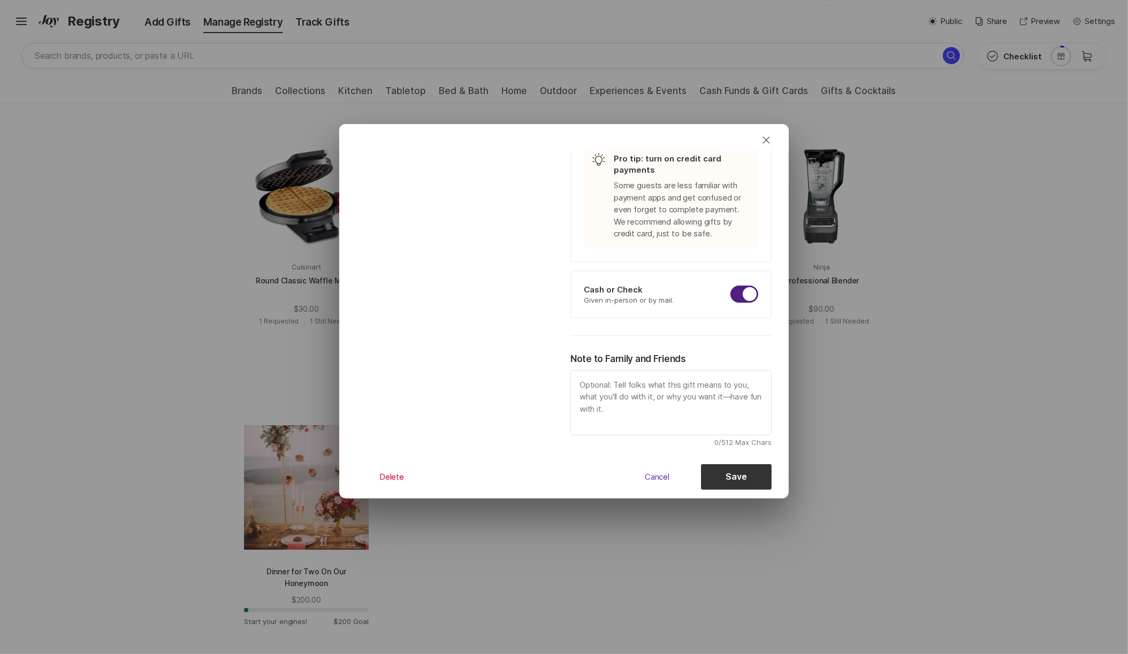
click at [664, 472] on span "Cancel" at bounding box center [657, 477] width 25 height 10
checkbox input "false"
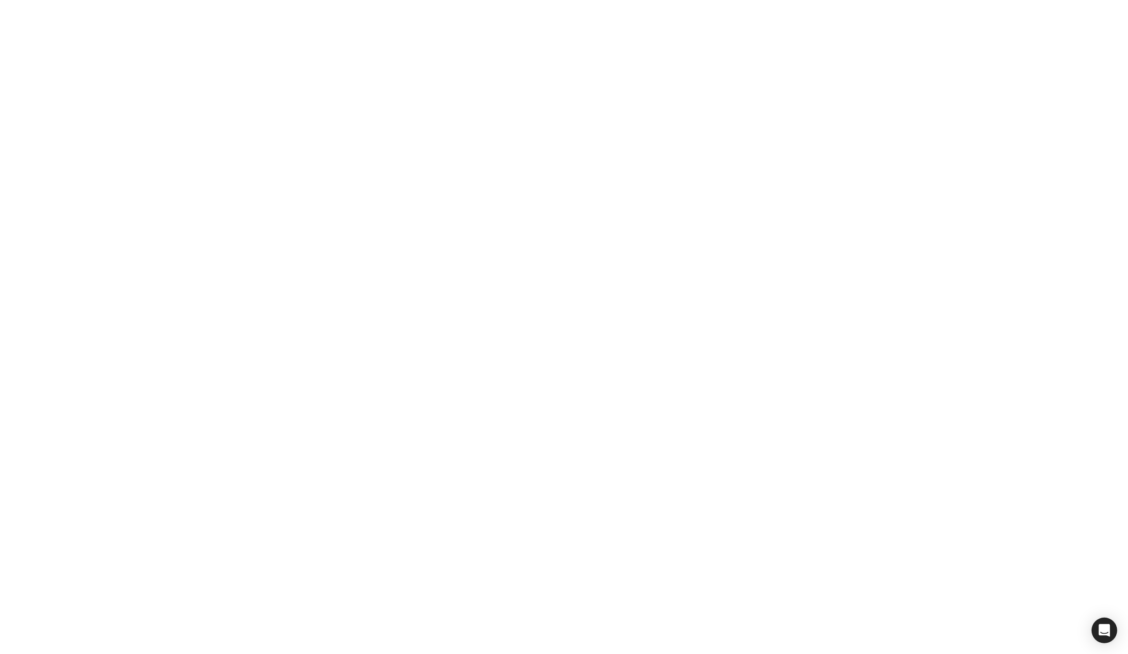
scroll to position [0, 0]
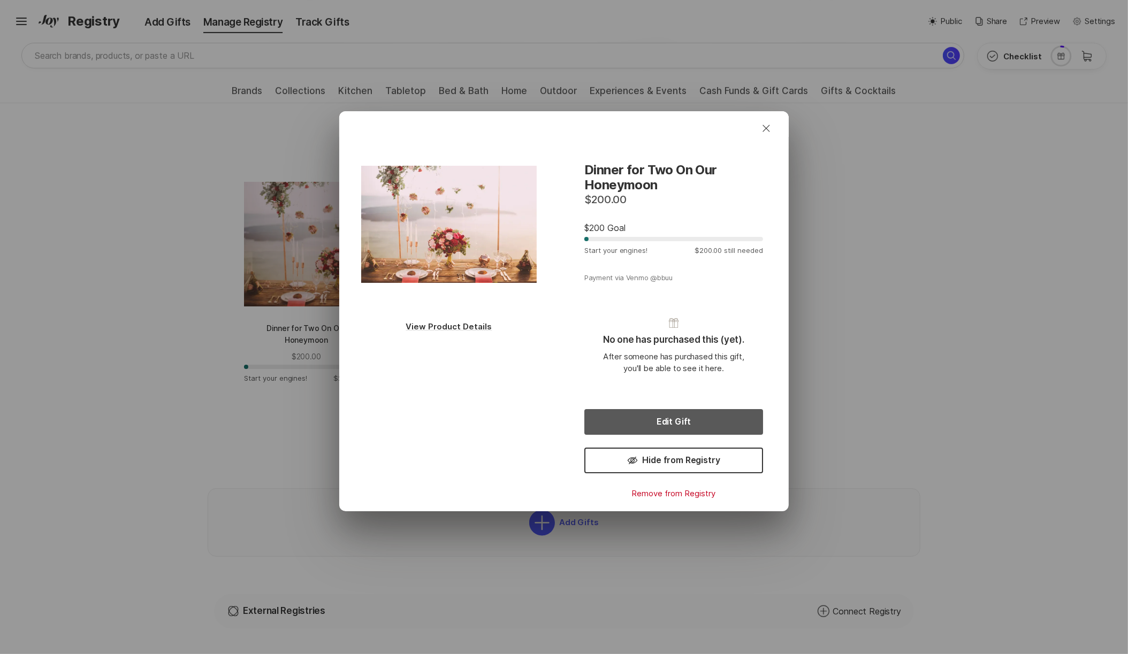
click at [633, 419] on button "Edit Gift" at bounding box center [673, 422] width 179 height 26
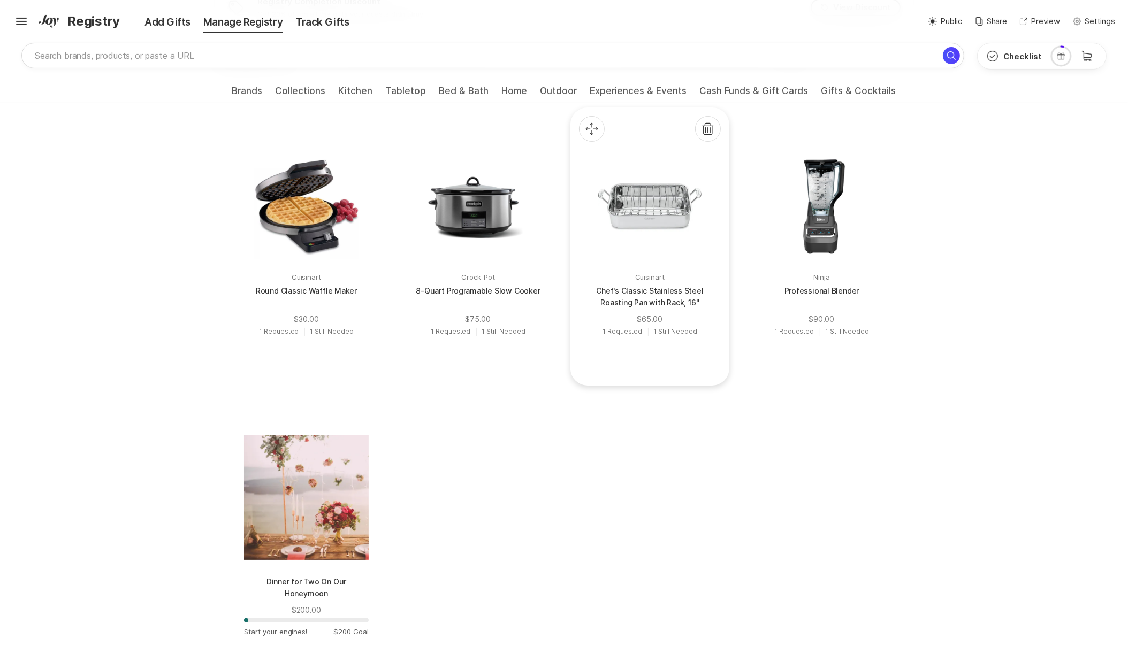
scroll to position [531, 0]
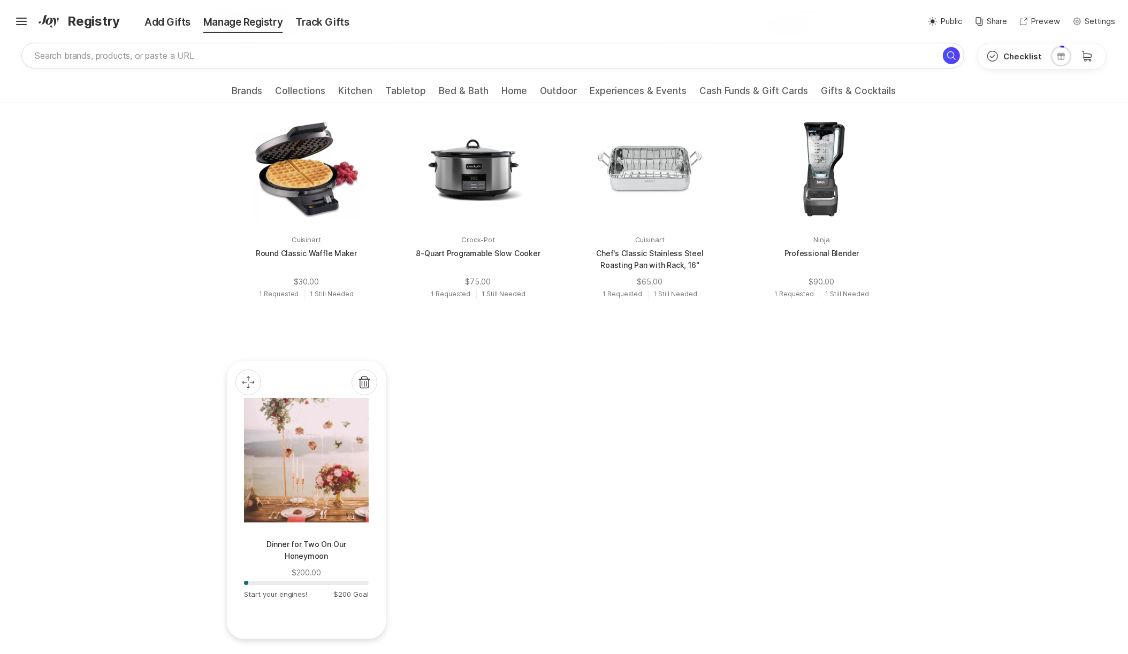
click at [302, 486] on div at bounding box center [306, 460] width 125 height 125
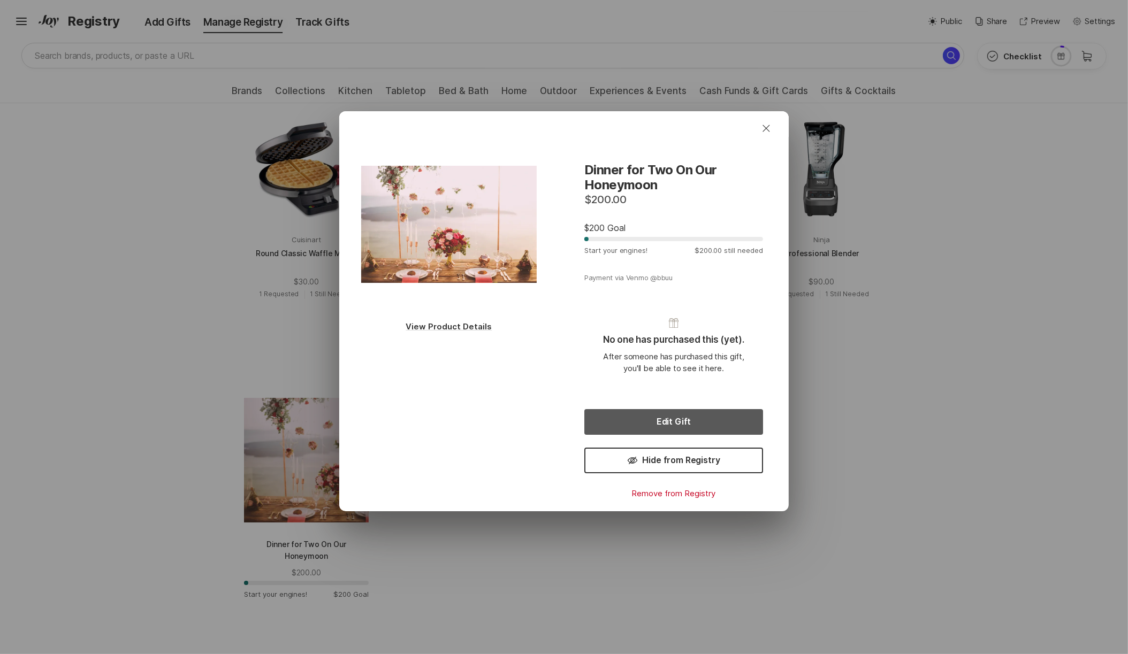
click at [663, 422] on button "Edit Gift" at bounding box center [673, 422] width 179 height 26
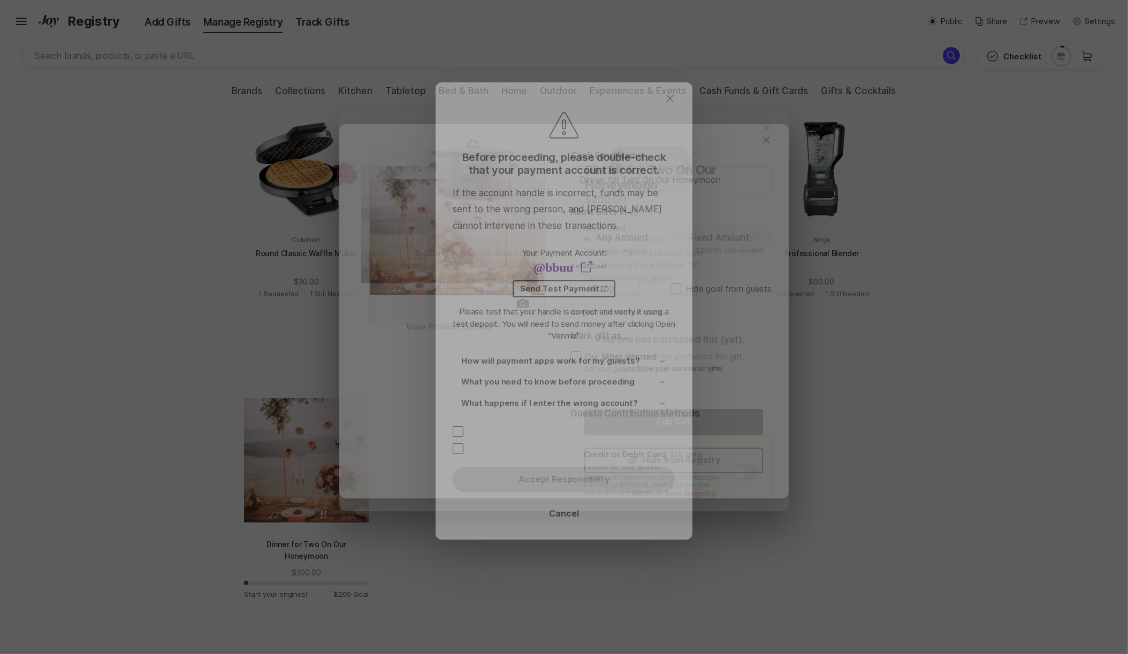
type textarea "x"
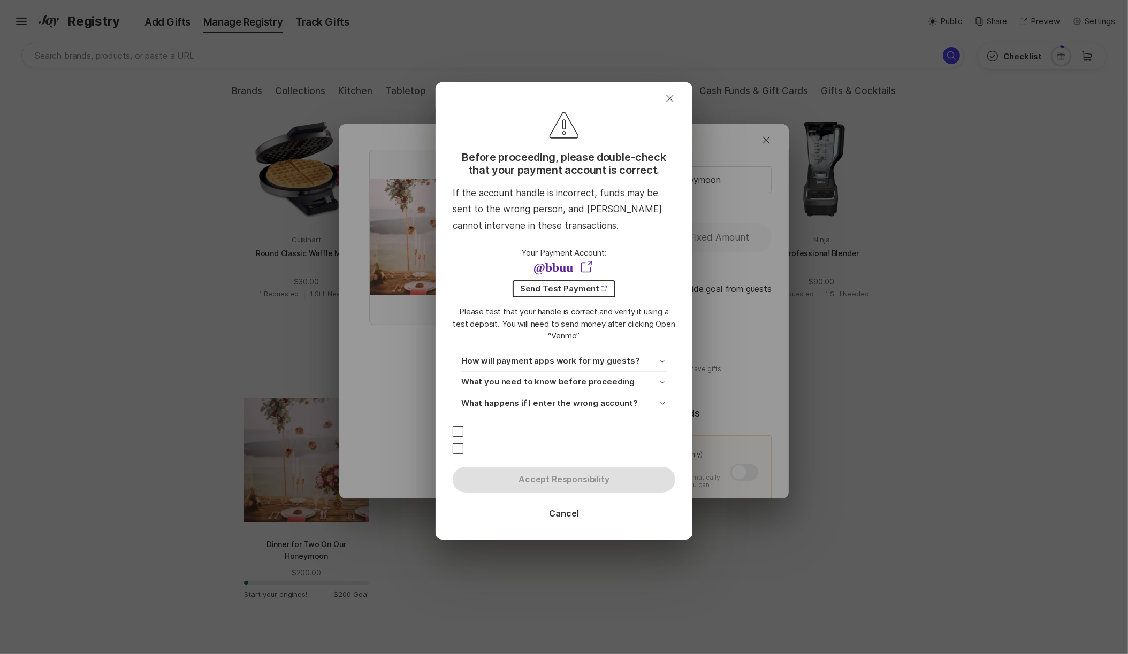
click at [459, 433] on span at bounding box center [458, 431] width 11 height 11
click at [453, 432] on input "checkbox" at bounding box center [452, 432] width 1 height 1
checkbox input "true"
click at [459, 446] on span at bounding box center [458, 449] width 11 height 11
click at [453, 449] on input "checkbox" at bounding box center [452, 449] width 1 height 1
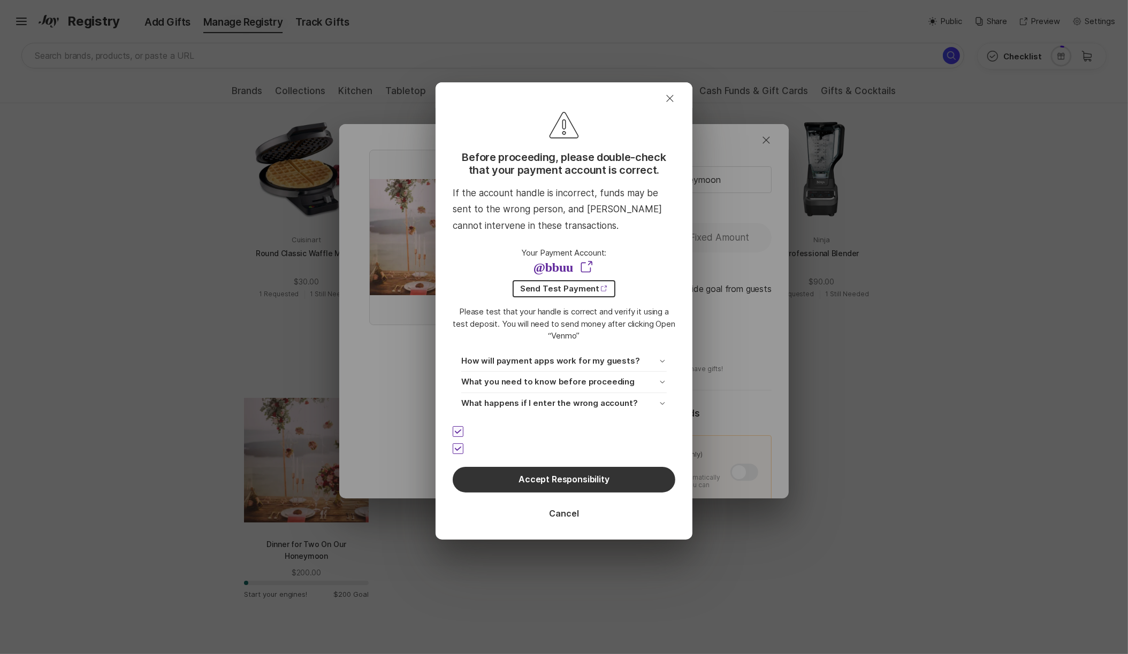
click at [459, 447] on icon at bounding box center [458, 449] width 6 height 4
click at [453, 449] on input "checkbox" at bounding box center [452, 449] width 1 height 1
checkbox input "false"
click at [457, 430] on icon at bounding box center [458, 432] width 6 height 4
click at [453, 432] on input "checkbox" at bounding box center [452, 432] width 1 height 1
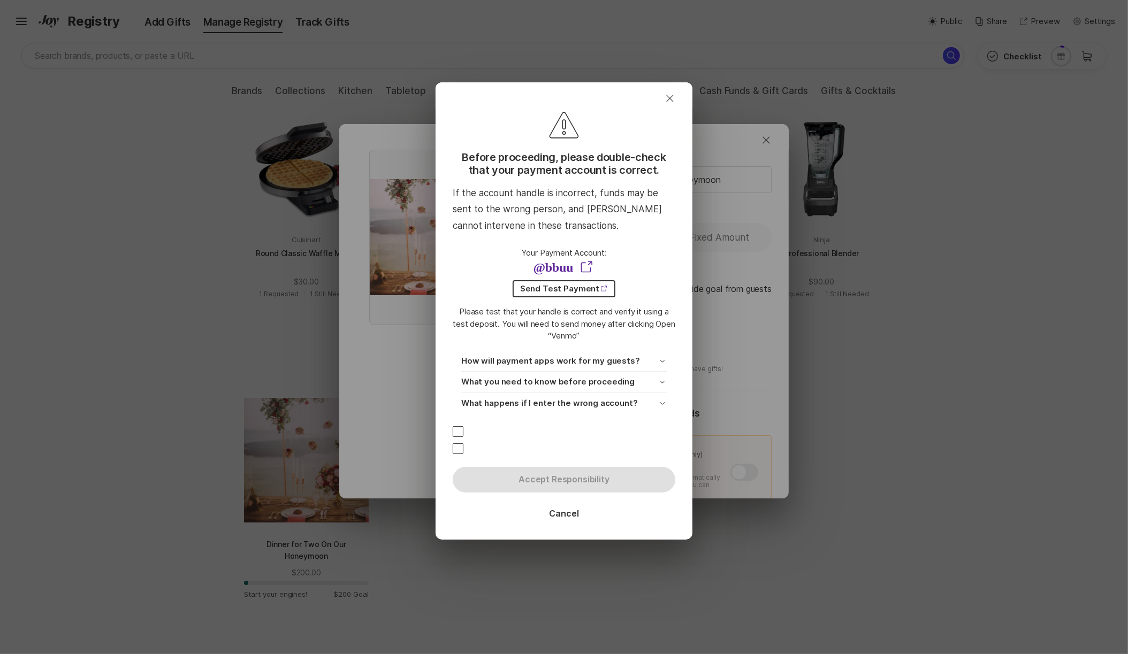
click at [457, 428] on span at bounding box center [458, 431] width 11 height 11
click at [453, 432] on input "checkbox" at bounding box center [452, 432] width 1 height 1
checkbox input "true"
click at [459, 445] on span at bounding box center [458, 449] width 11 height 11
click at [453, 449] on input "checkbox" at bounding box center [452, 449] width 1 height 1
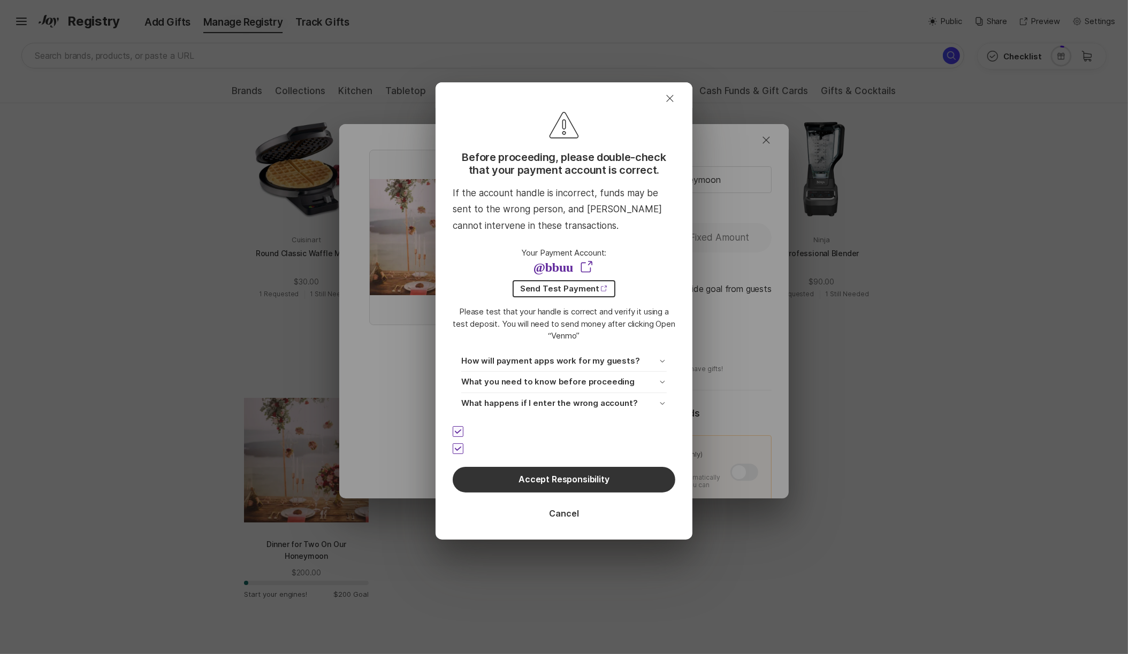
click at [459, 447] on icon at bounding box center [458, 449] width 6 height 4
click at [453, 449] on input "checkbox" at bounding box center [452, 449] width 1 height 1
checkbox input "false"
click at [459, 427] on span at bounding box center [458, 431] width 11 height 11
click at [453, 432] on input "checkbox" at bounding box center [452, 432] width 1 height 1
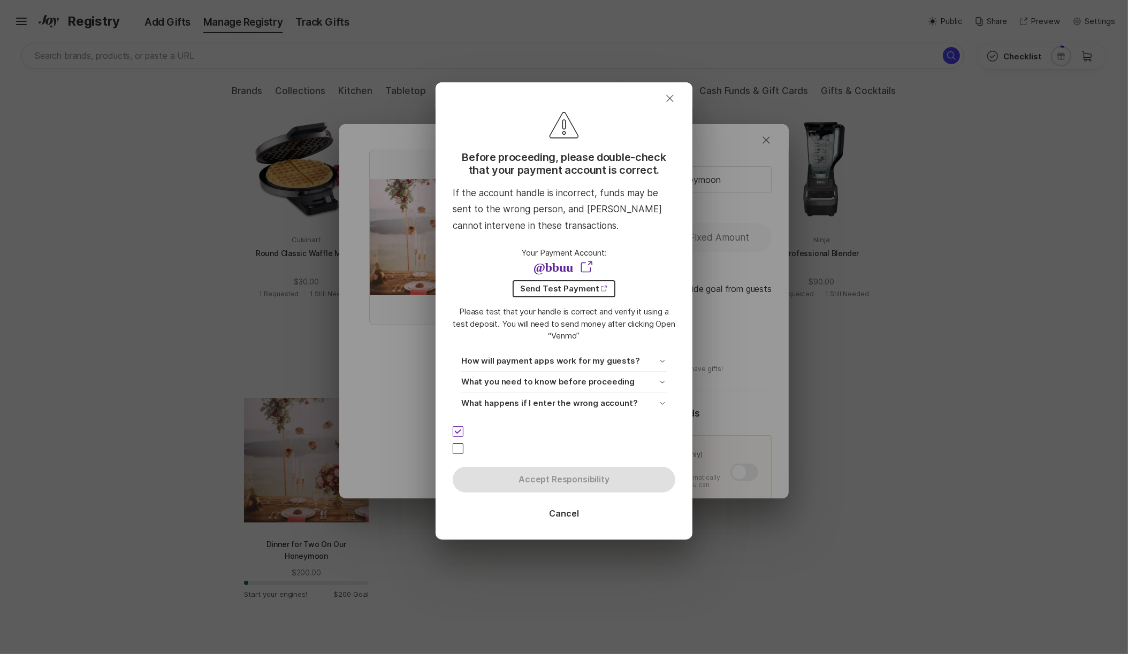
checkbox input "false"
click at [530, 357] on p "How will payment apps work for my guests?" at bounding box center [550, 361] width 179 height 12
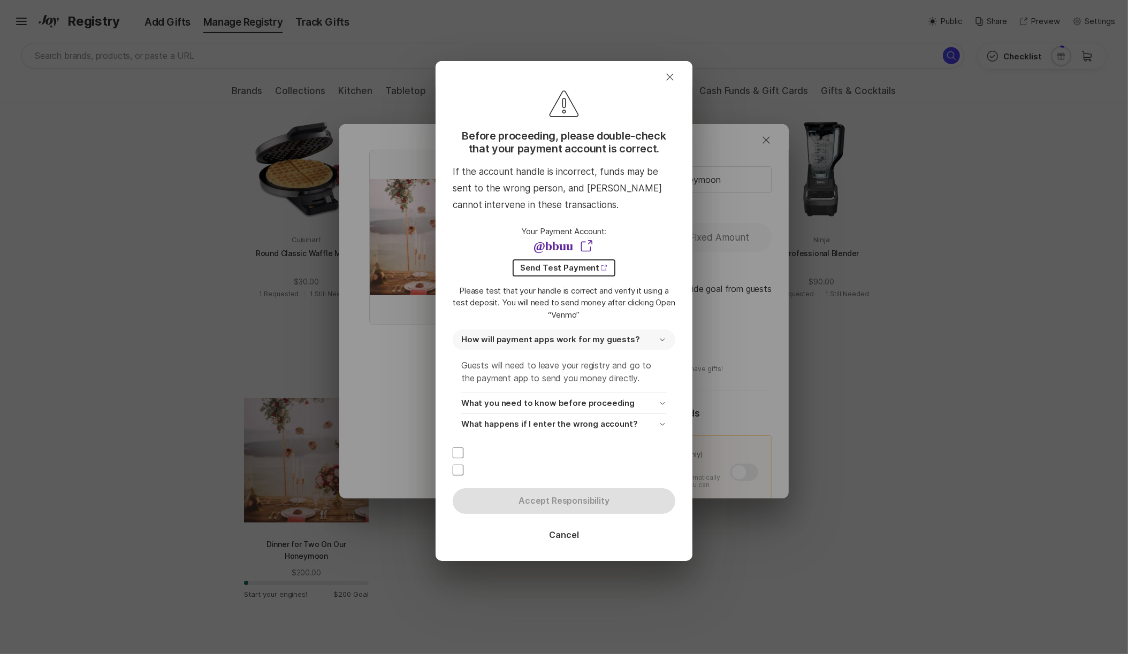
click at [537, 340] on p "How will payment apps work for my guests?" at bounding box center [550, 340] width 179 height 12
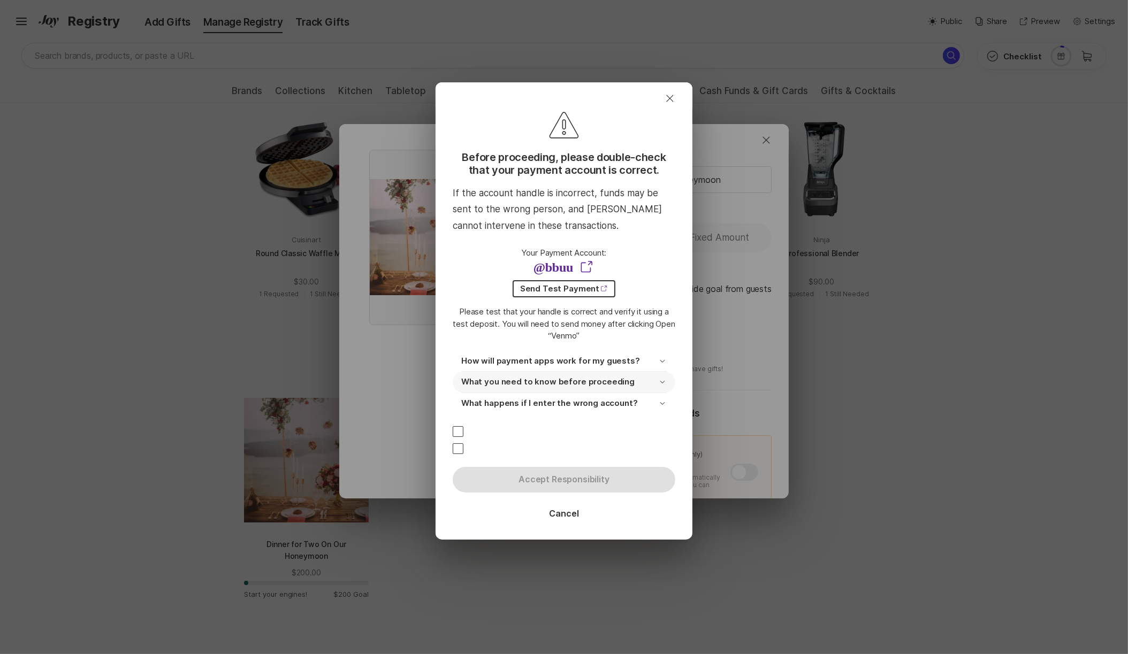
click at [551, 378] on p "What you need to know before proceeding" at bounding box center [547, 382] width 173 height 12
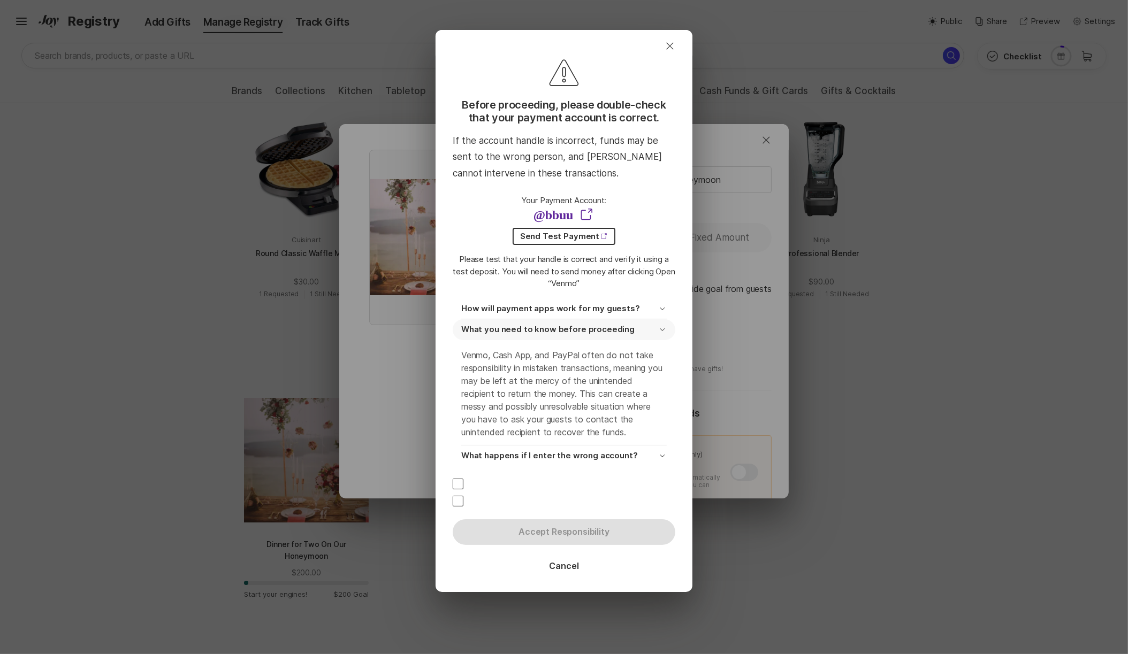
click at [561, 329] on p "What you need to know before proceeding" at bounding box center [547, 330] width 173 height 12
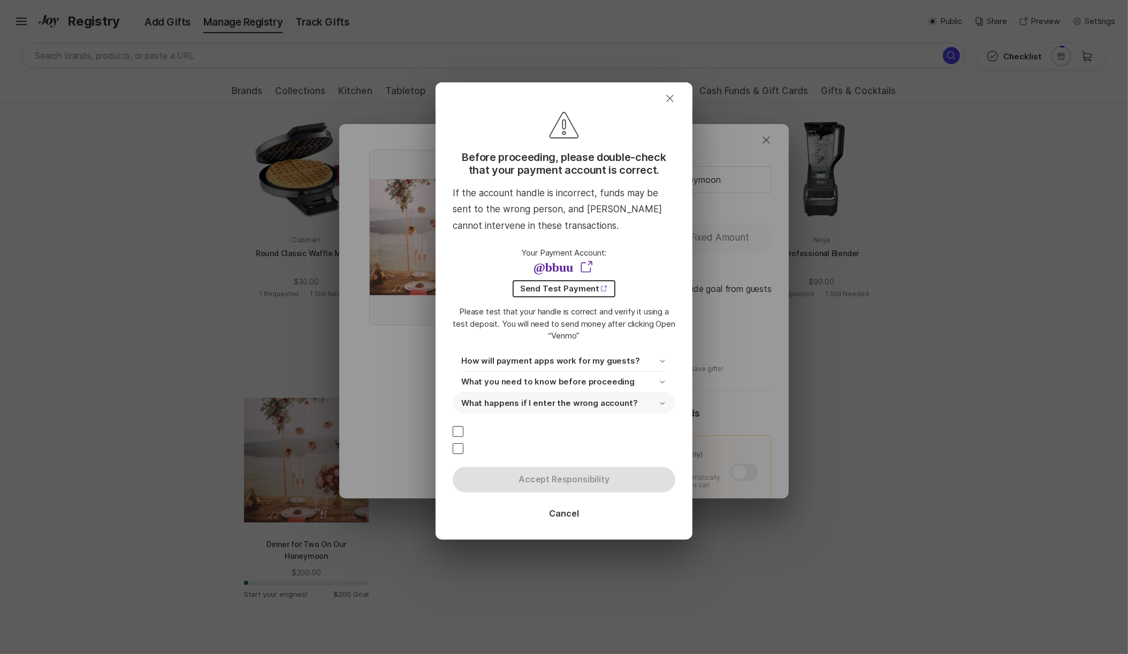
click at [568, 398] on p "What happens if I enter the wrong account?" at bounding box center [549, 404] width 177 height 12
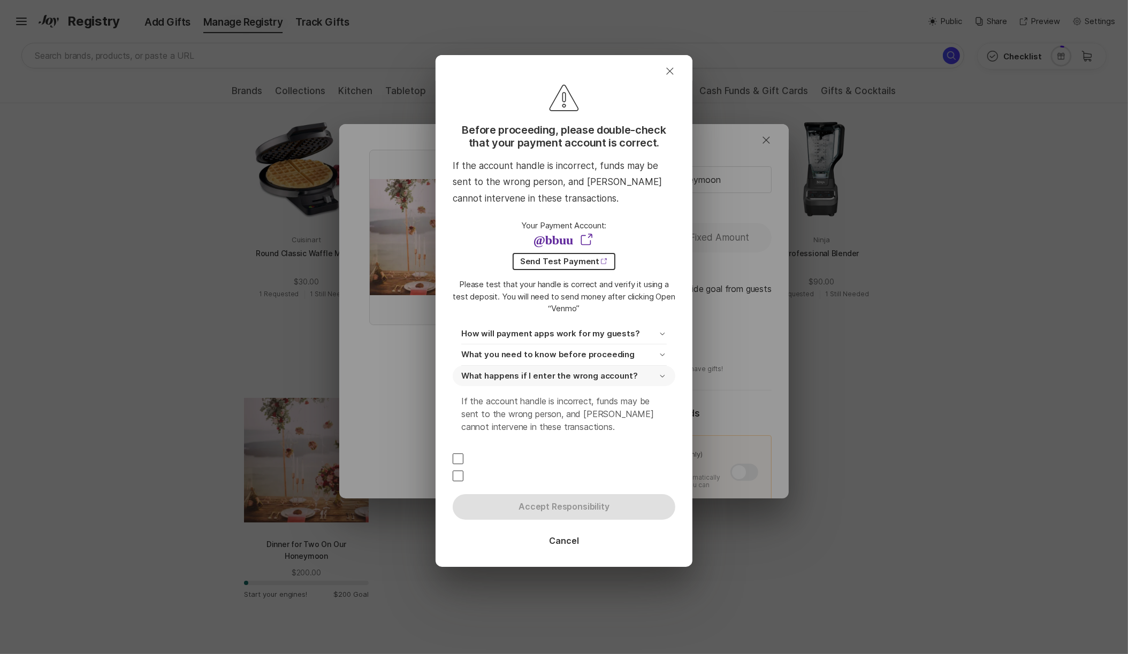
click at [571, 372] on p "What happens if I enter the wrong account?" at bounding box center [549, 376] width 177 height 12
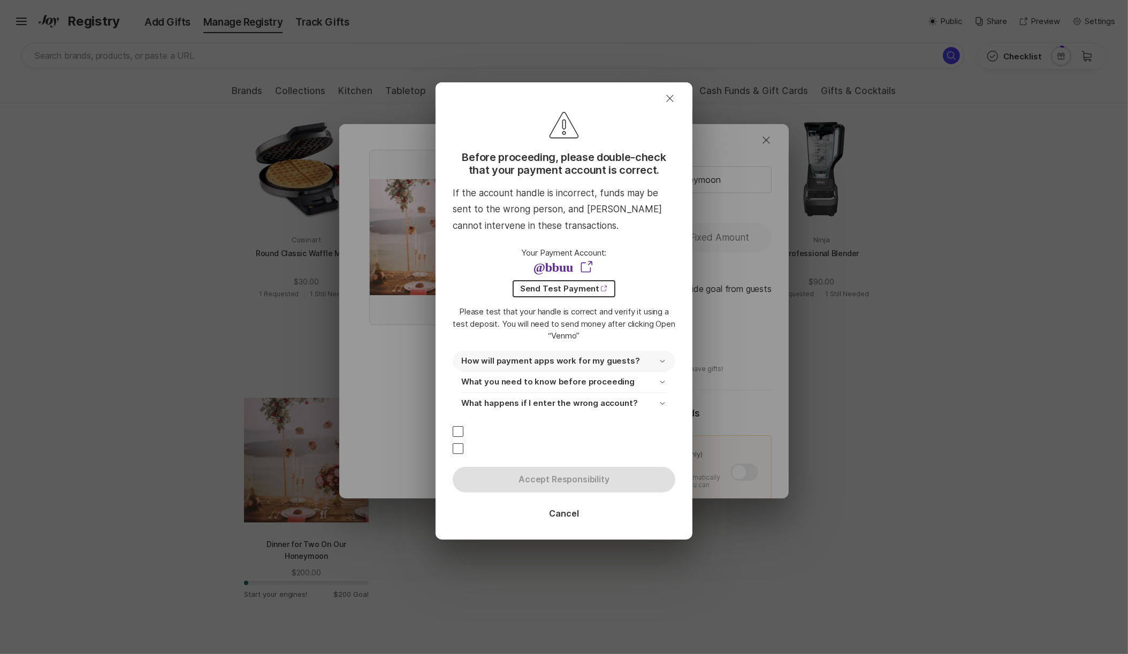
click at [522, 360] on p "How will payment apps work for my guests?" at bounding box center [550, 361] width 179 height 12
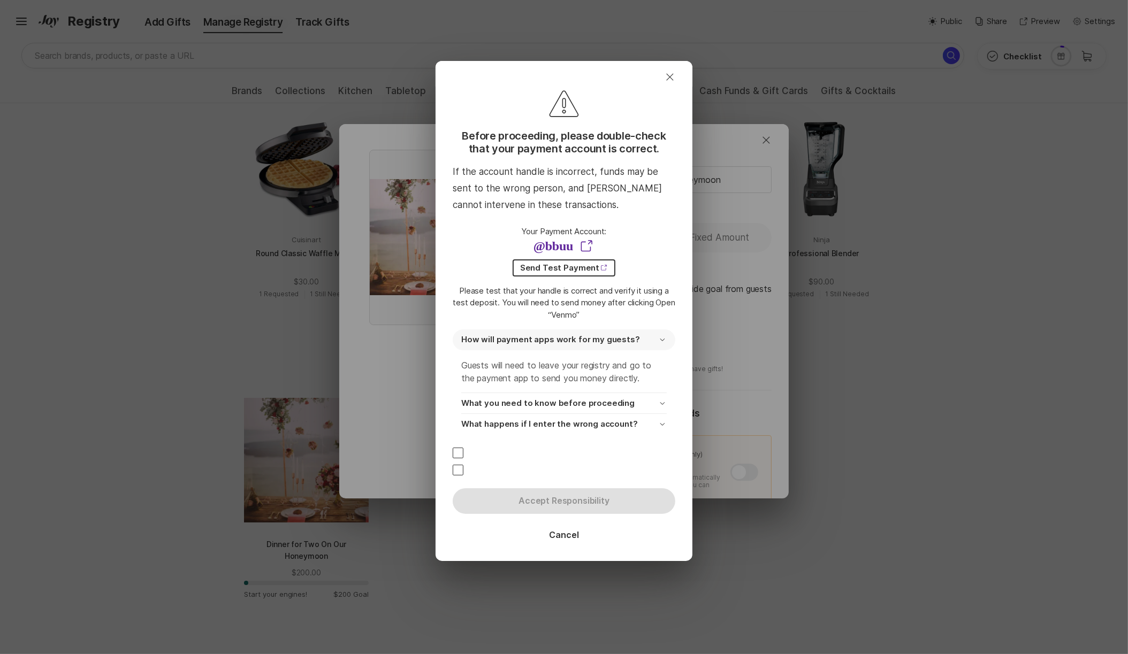
click at [527, 341] on p "How will payment apps work for my guests?" at bounding box center [550, 340] width 179 height 12
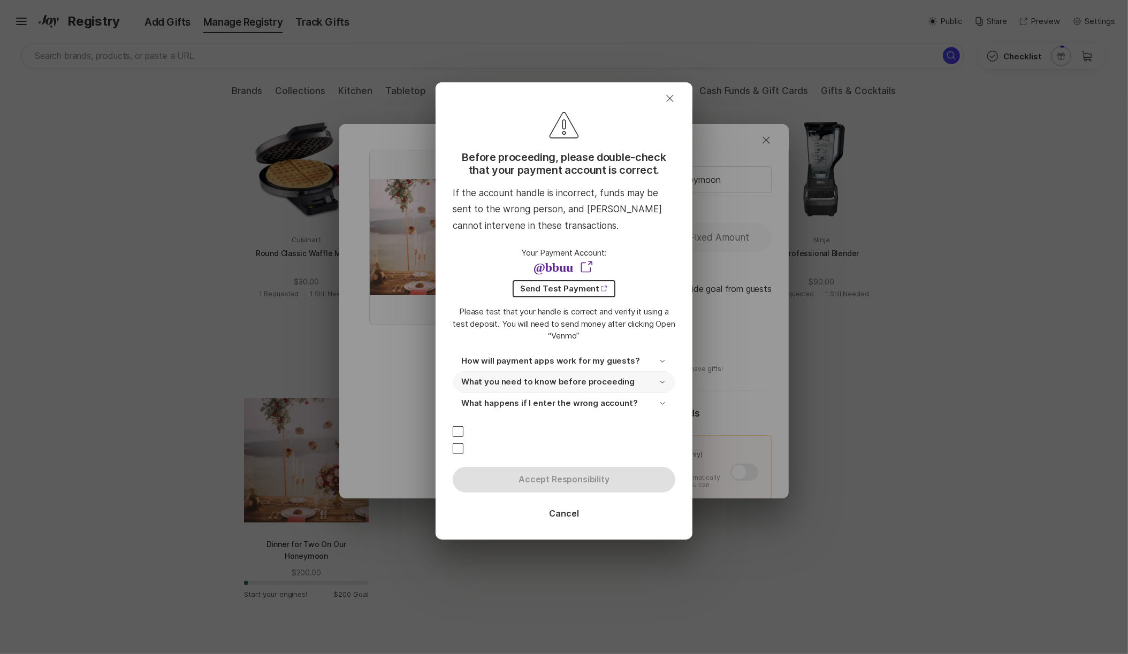
click at [541, 377] on p "What you need to know before proceeding" at bounding box center [547, 382] width 173 height 12
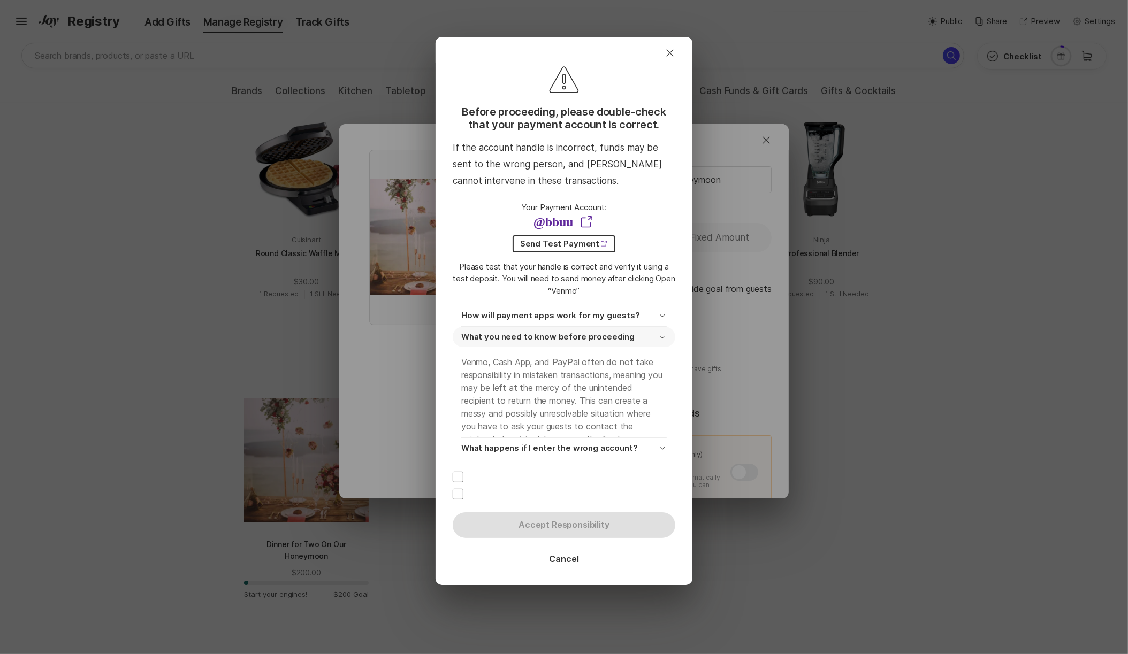
click at [541, 377] on p "Venmo, Cash App, and PayPal often do not take responsibility in mistaken transa…" at bounding box center [563, 399] width 205 height 94
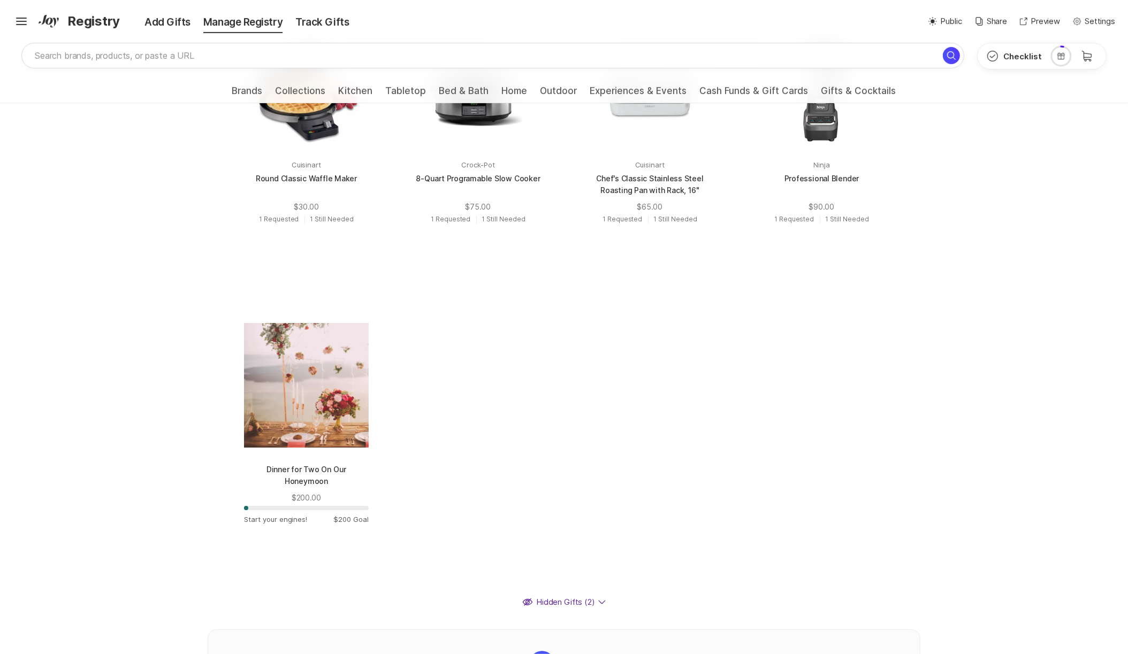
scroll to position [624, 0]
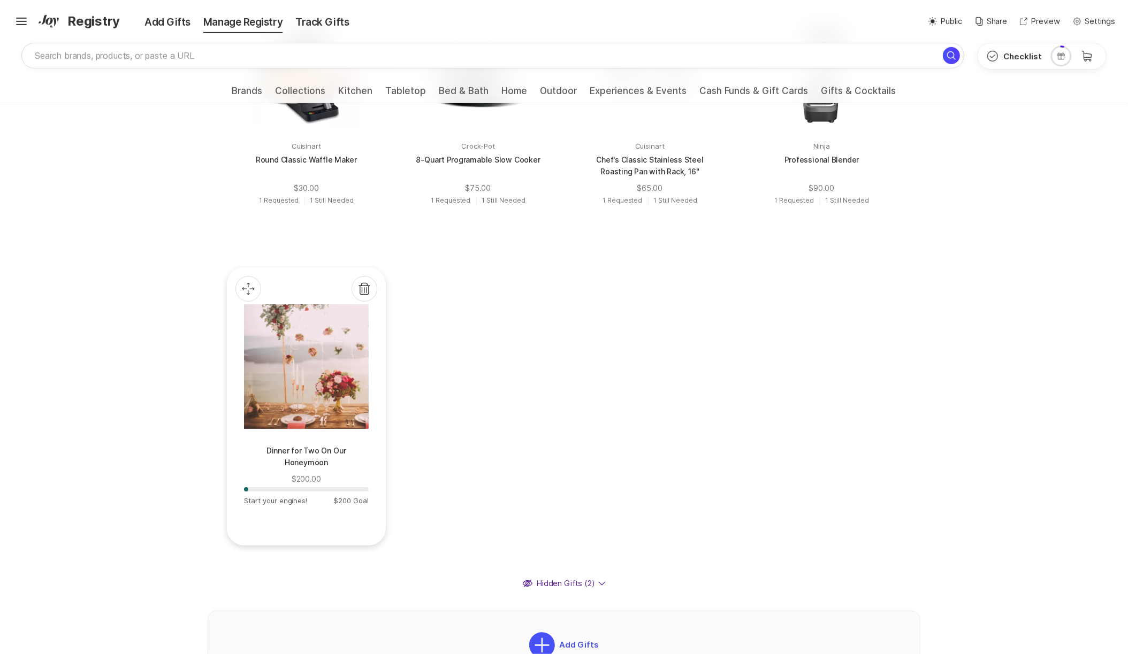
click at [306, 404] on div at bounding box center [306, 366] width 125 height 125
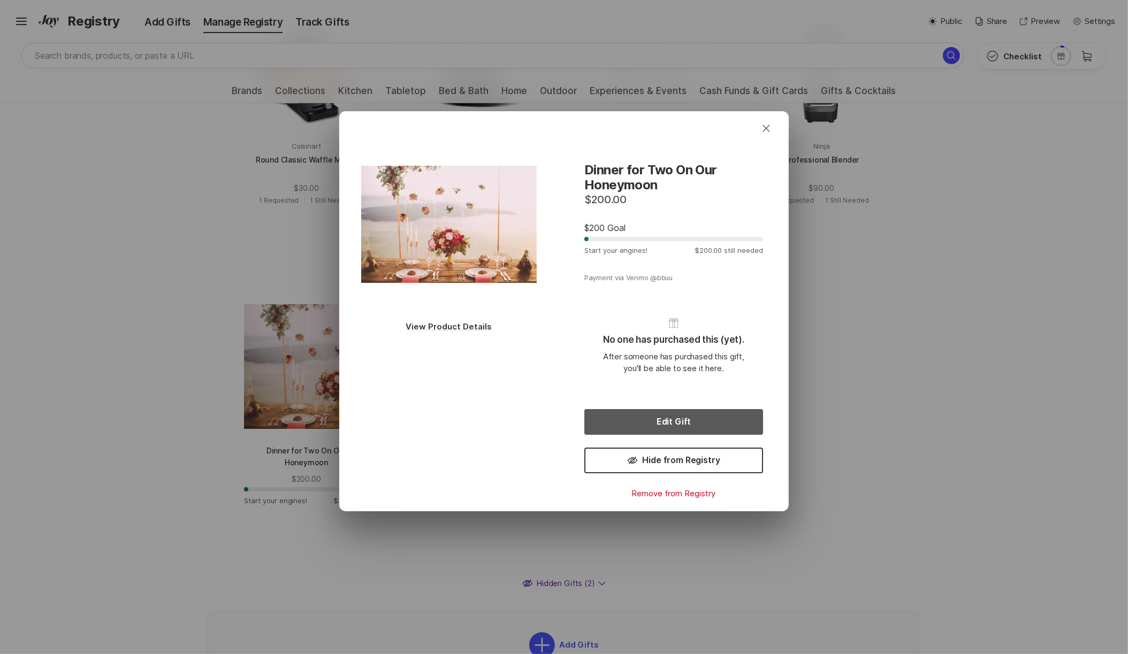
click at [680, 418] on button "Edit Gift" at bounding box center [673, 422] width 179 height 26
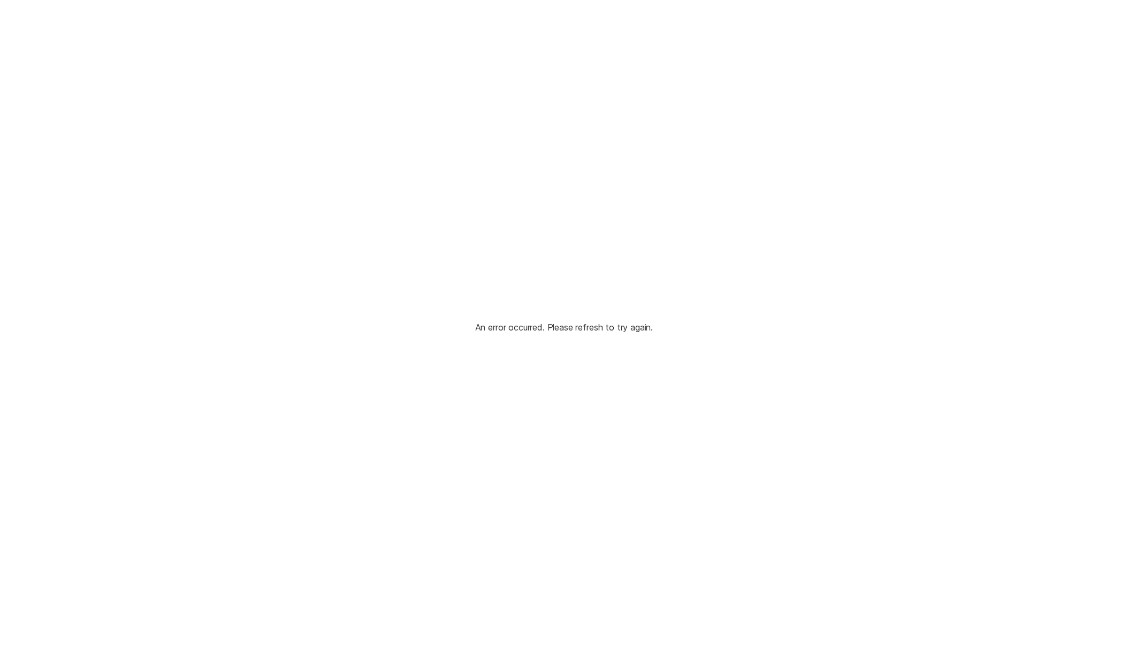
scroll to position [0, 0]
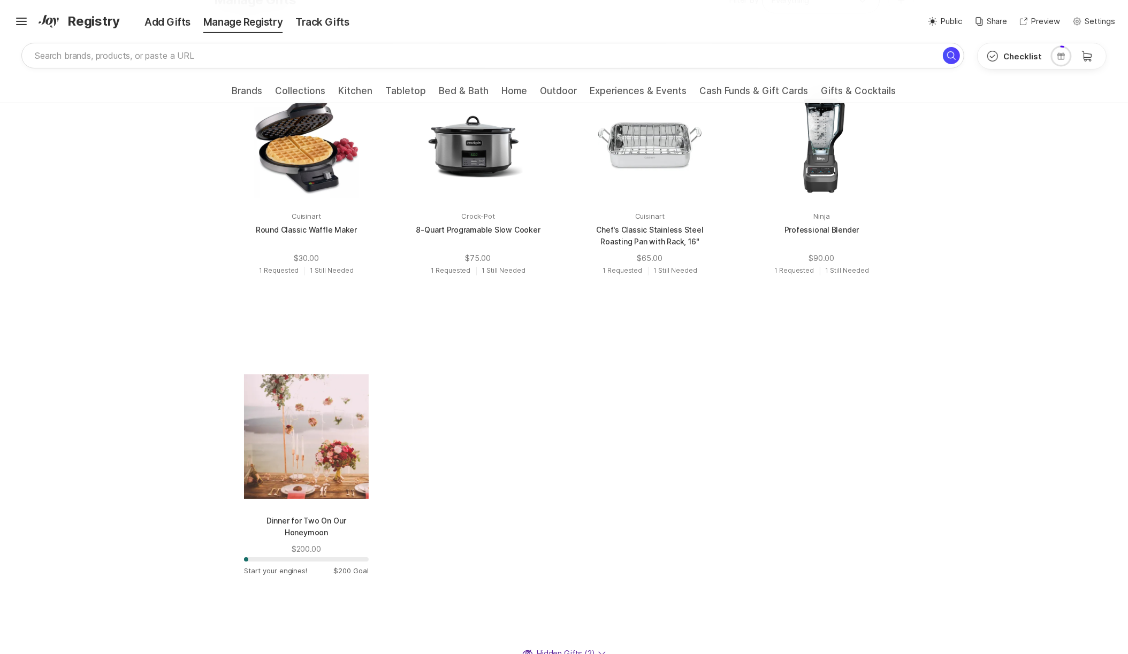
scroll to position [568, 0]
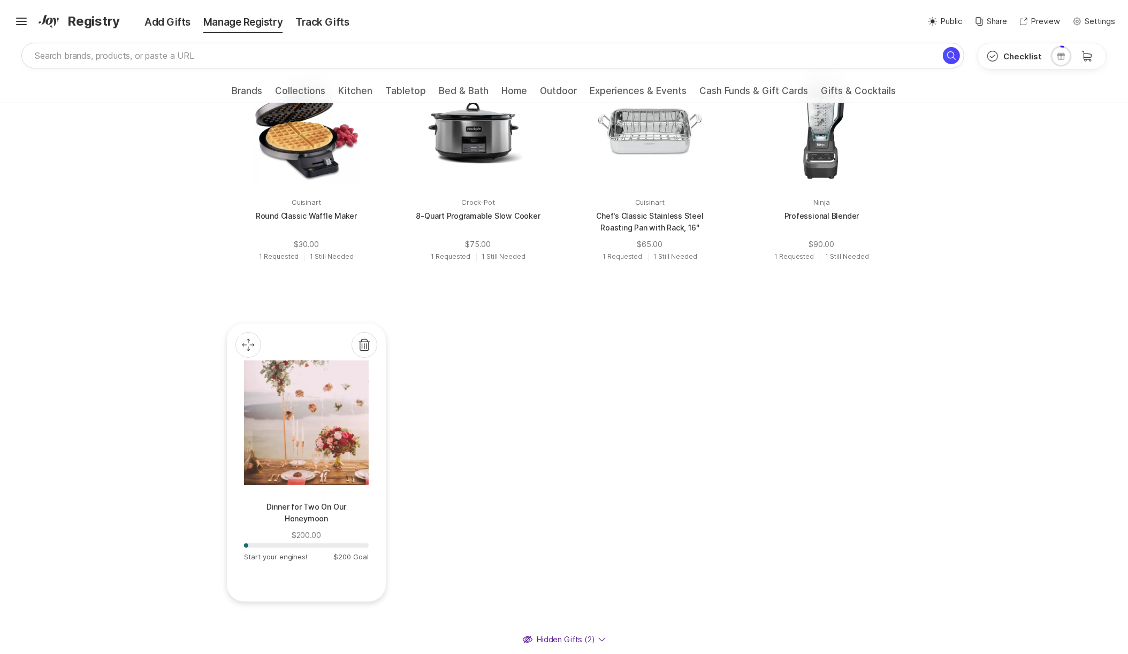
click at [330, 448] on div at bounding box center [306, 423] width 125 height 125
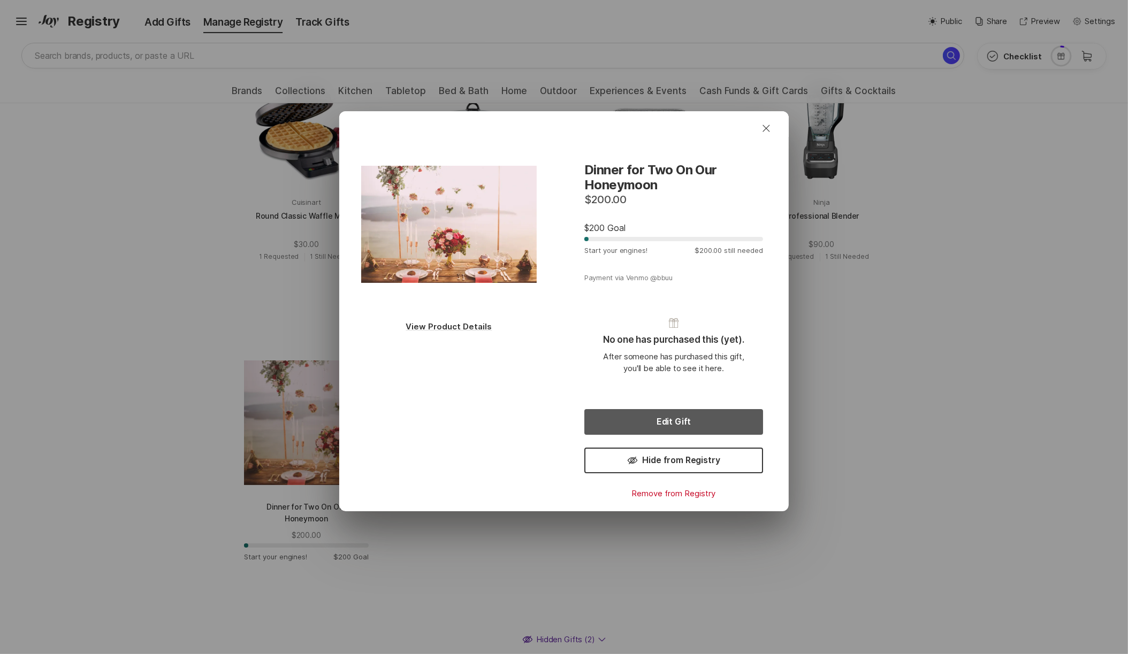
click at [700, 423] on button "Edit Gift" at bounding box center [673, 422] width 179 height 26
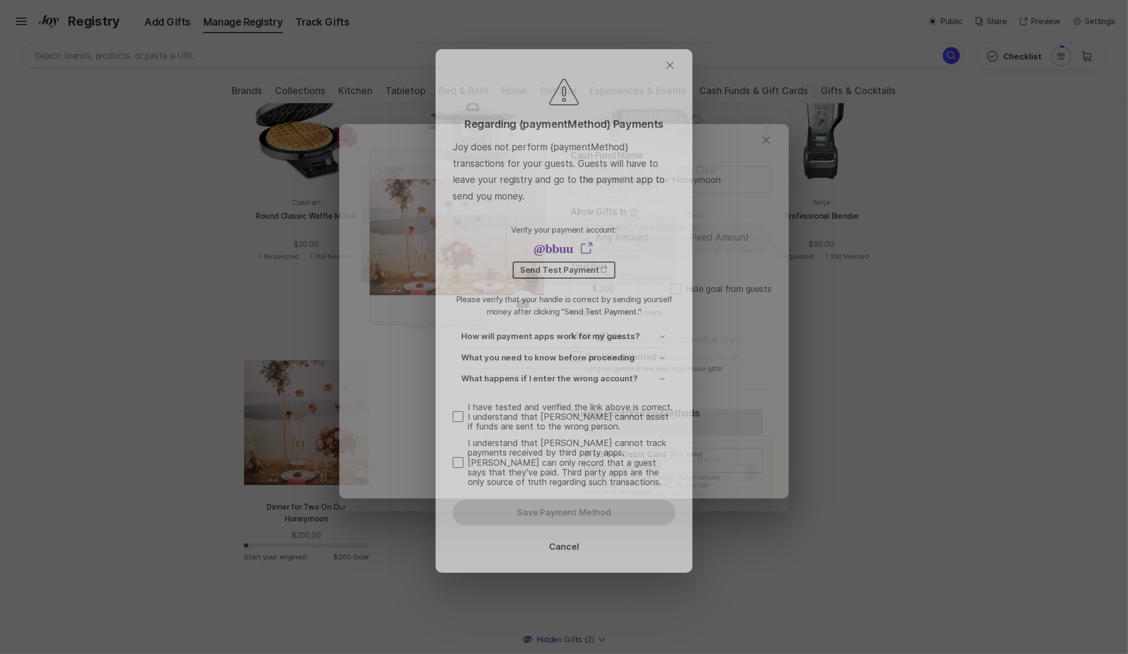
type textarea "x"
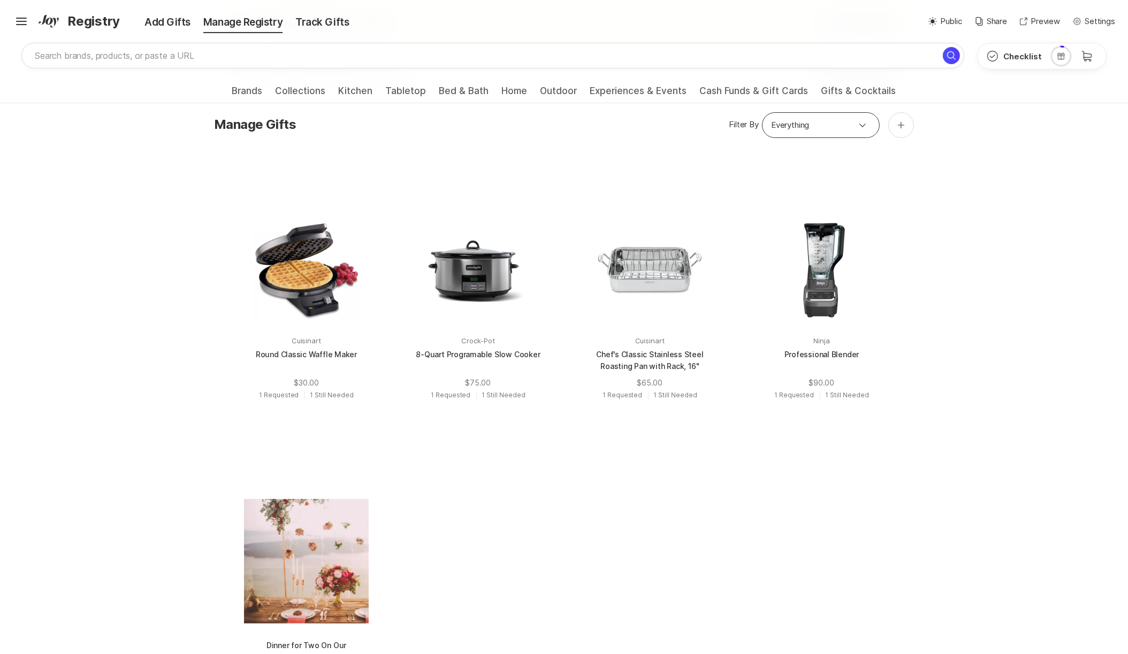
scroll to position [440, 0]
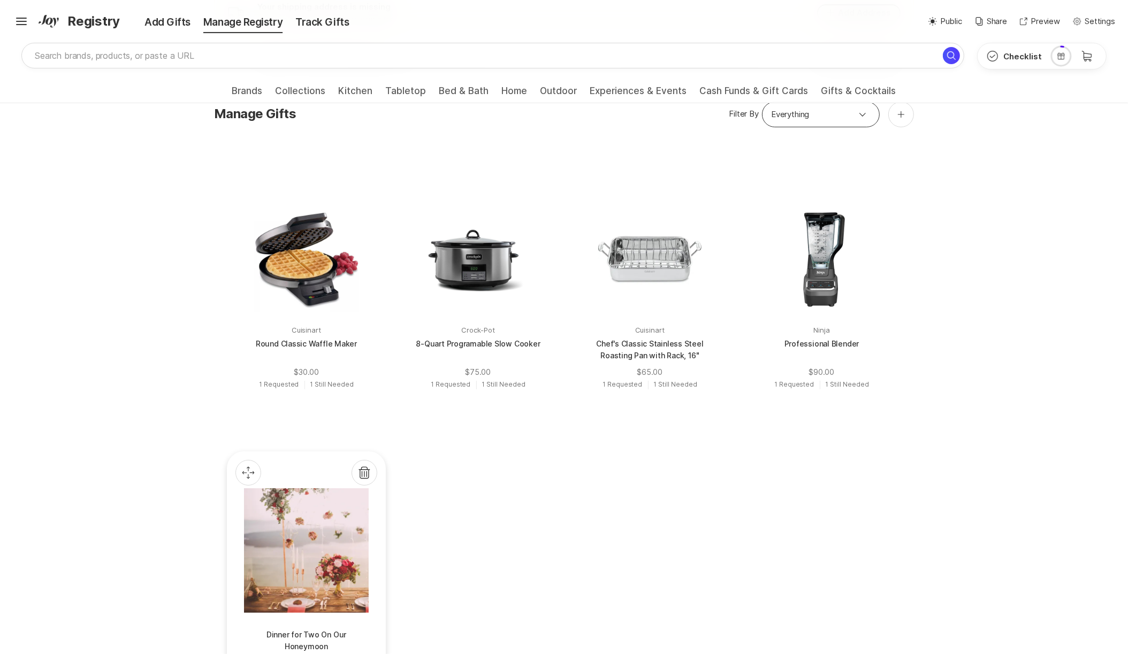
click at [344, 474] on div at bounding box center [306, 473] width 142 height 26
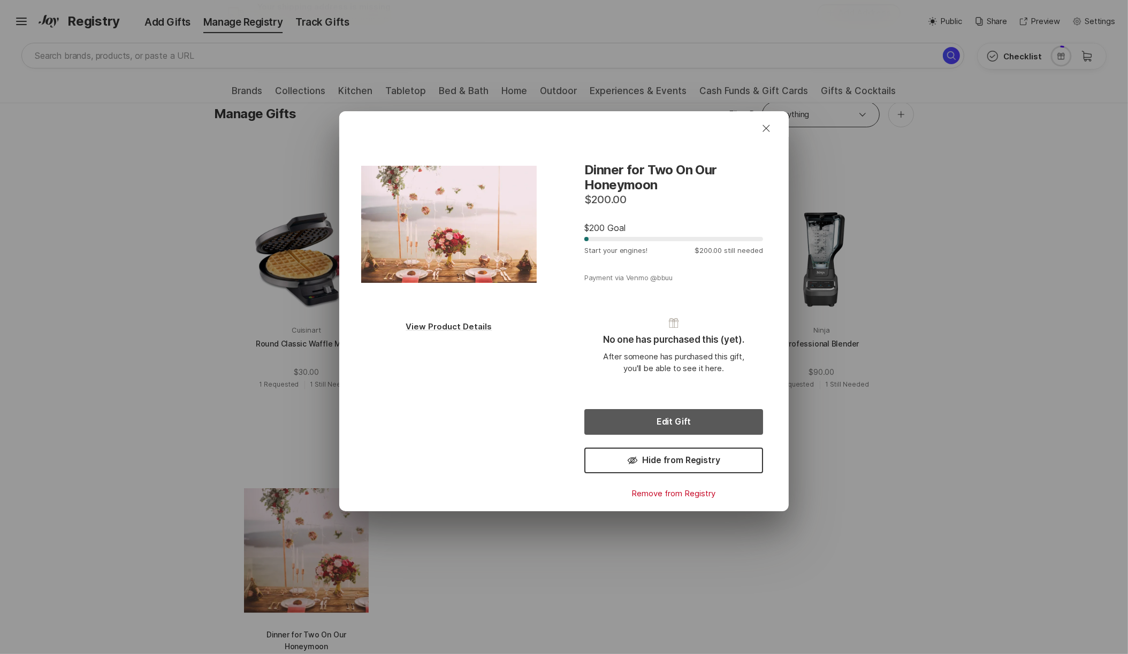
click at [626, 423] on button "Edit Gift" at bounding box center [673, 422] width 179 height 26
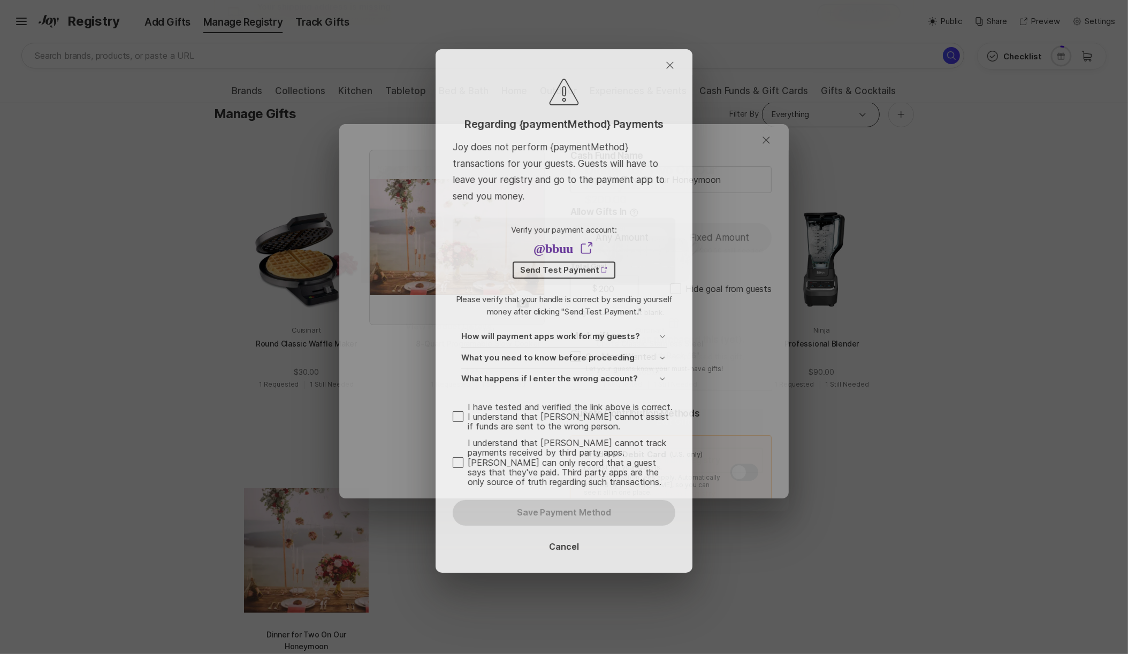
type textarea "x"
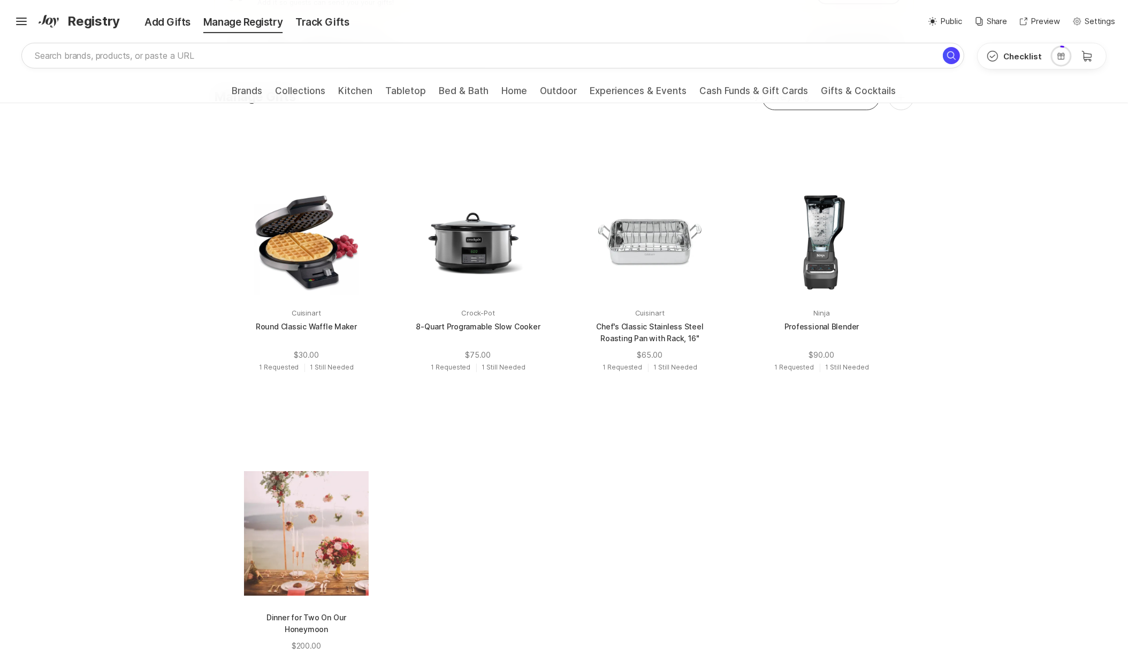
scroll to position [459, 0]
click at [318, 541] on div at bounding box center [306, 532] width 125 height 125
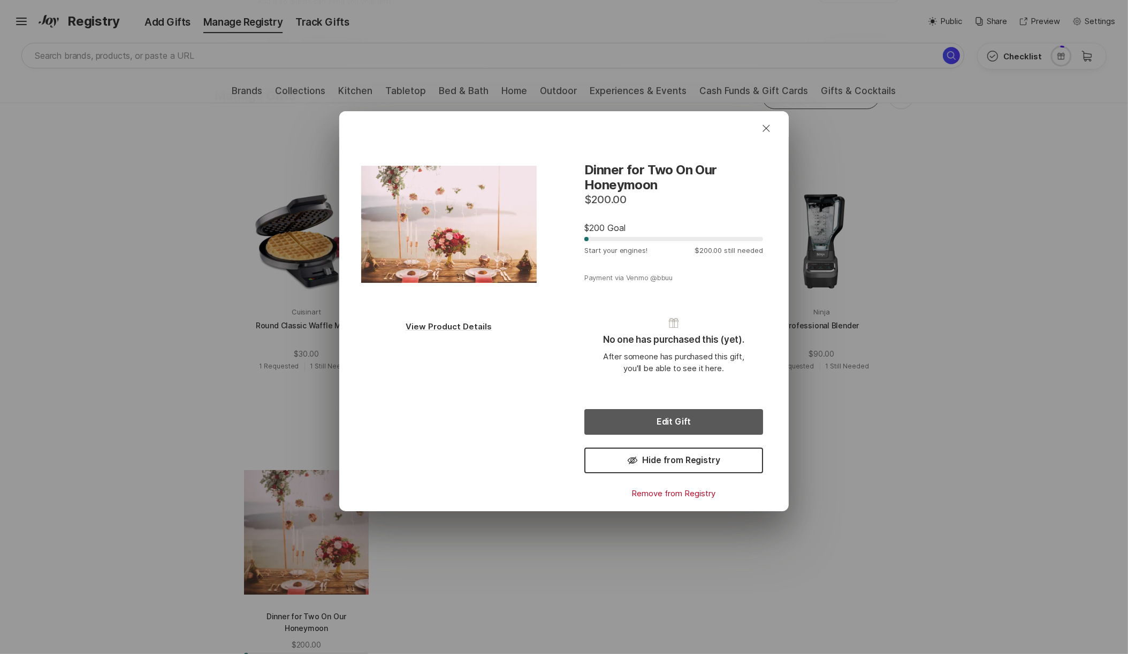
click at [709, 419] on button "Edit Gift" at bounding box center [673, 422] width 179 height 26
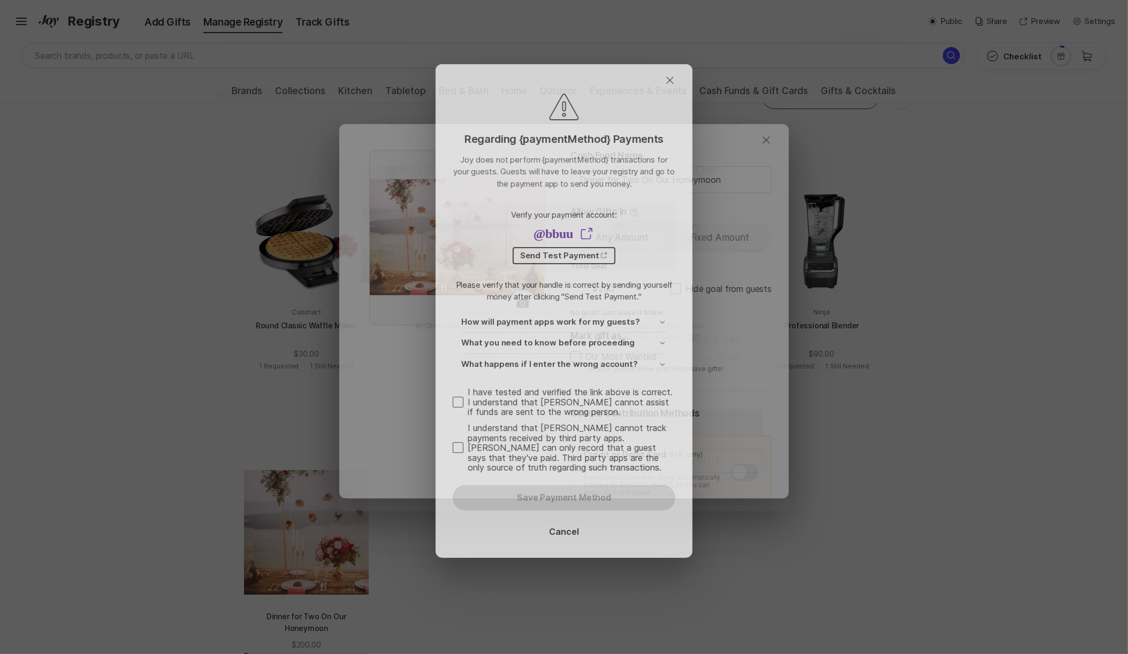
type textarea "x"
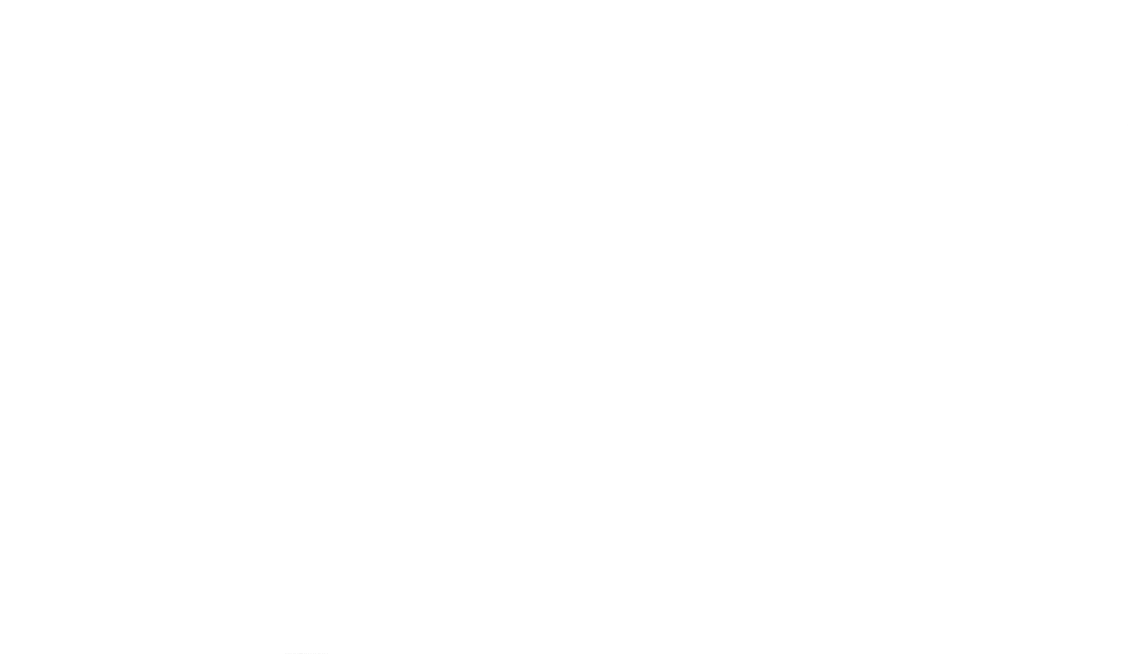
scroll to position [0, 0]
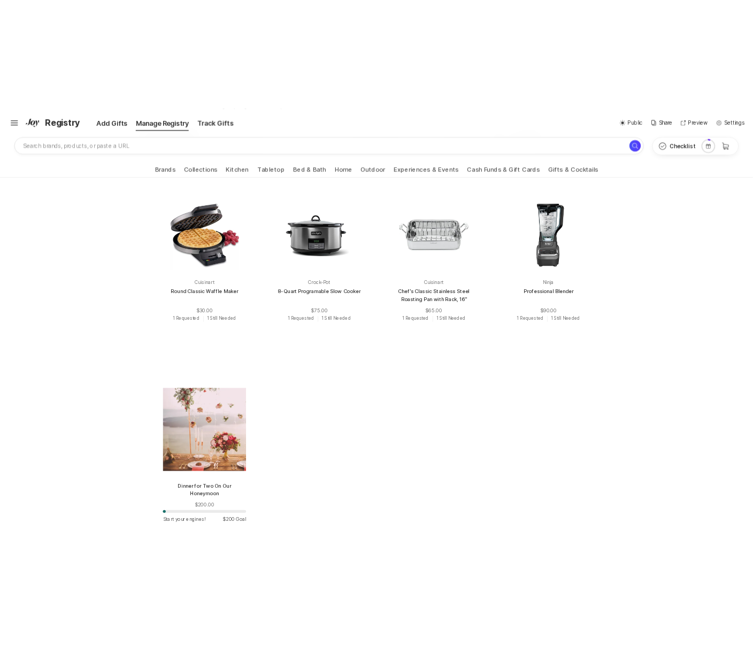
scroll to position [533, 0]
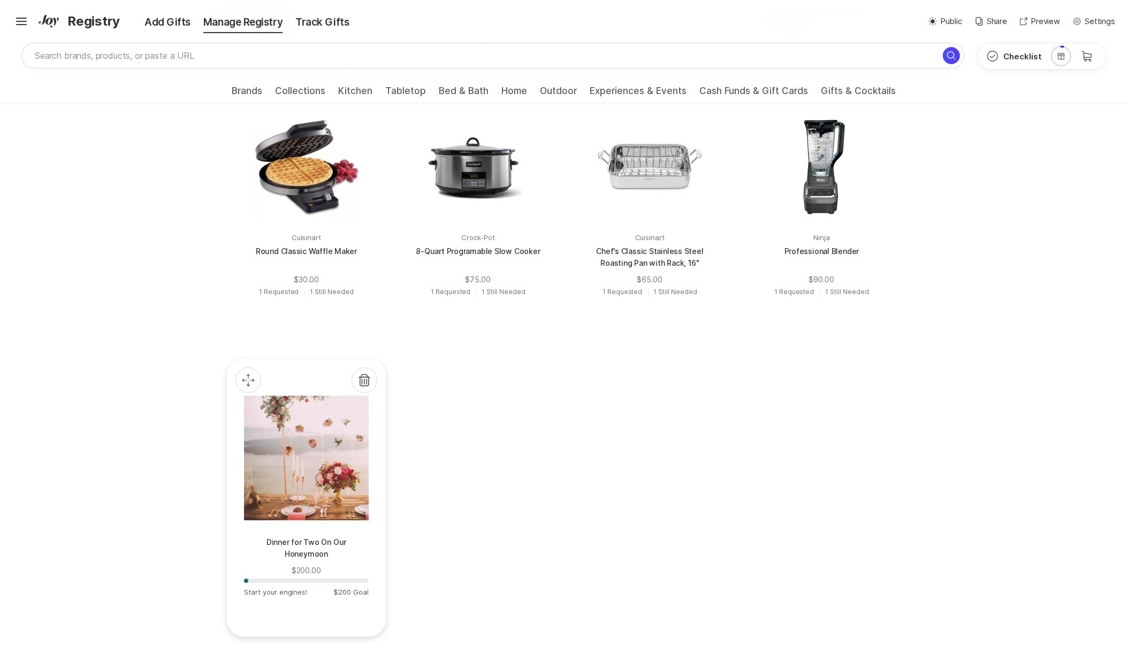
click at [315, 486] on div at bounding box center [306, 458] width 125 height 125
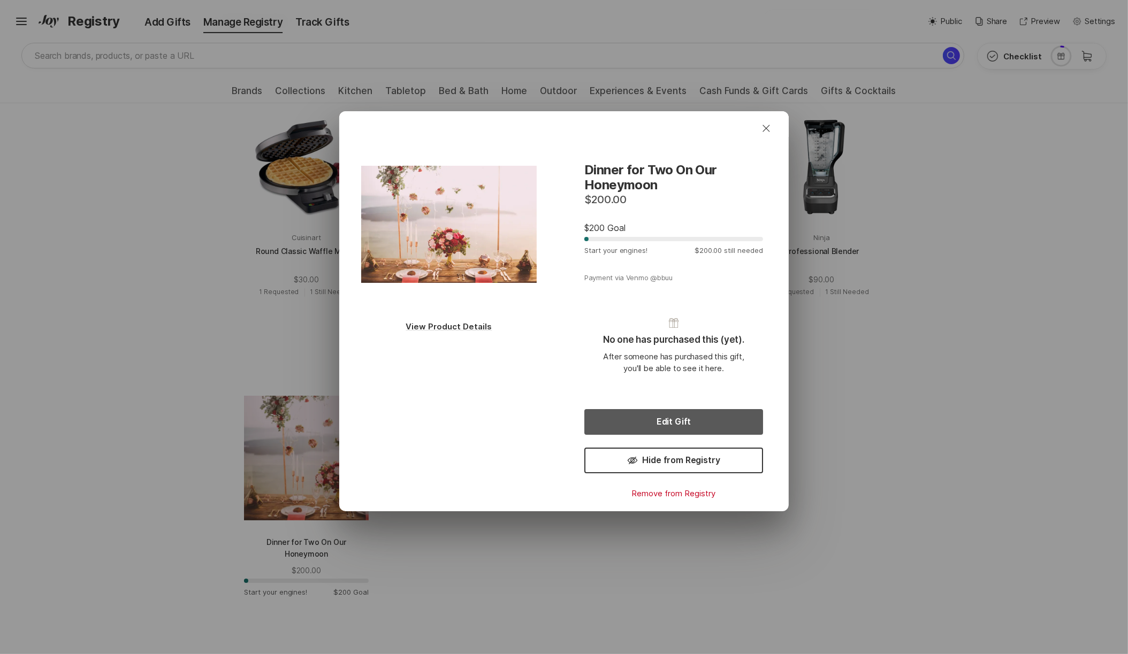
click at [619, 410] on button "Edit Gift" at bounding box center [673, 422] width 179 height 26
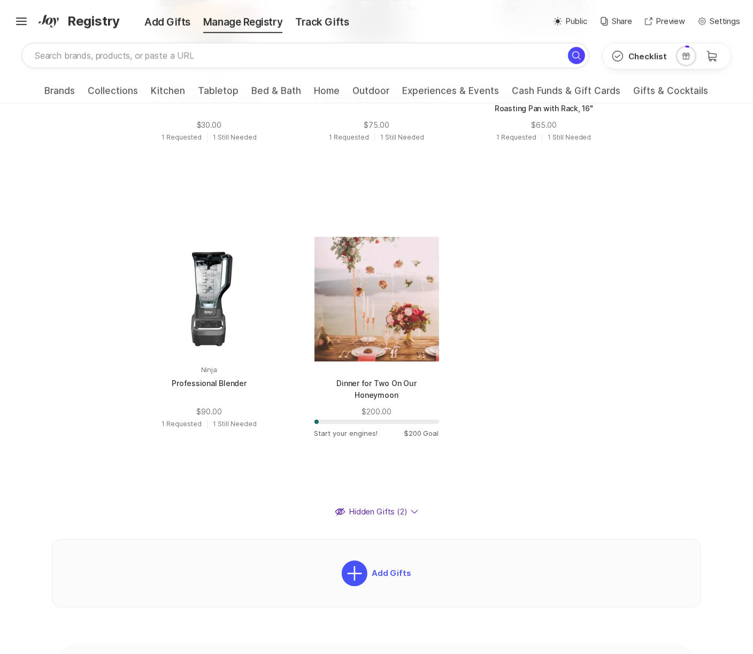
scroll to position [686, 0]
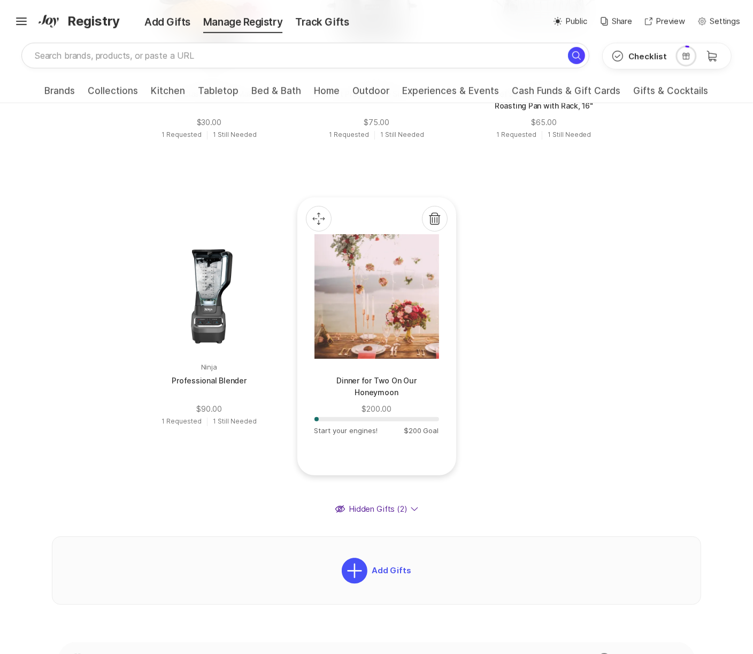
click at [314, 359] on div at bounding box center [376, 296] width 125 height 125
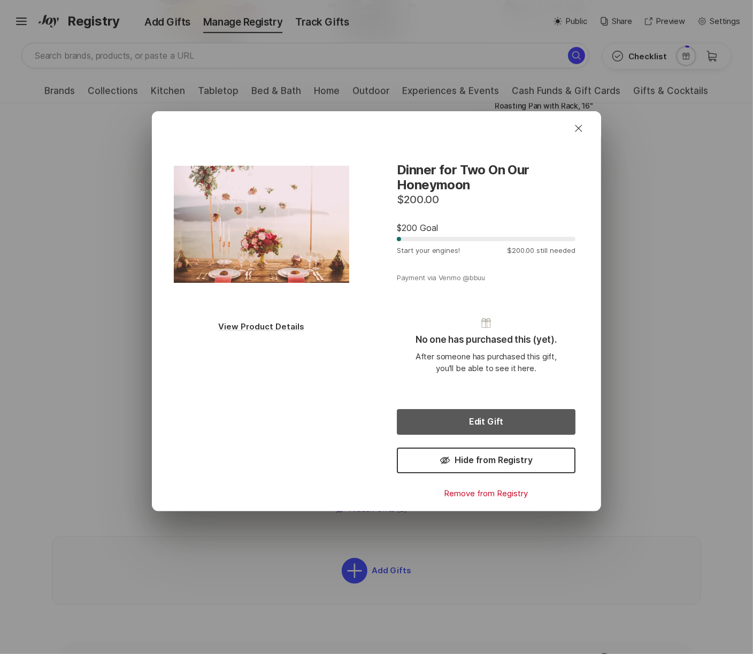
click at [449, 410] on button "Edit Gift" at bounding box center [486, 422] width 179 height 26
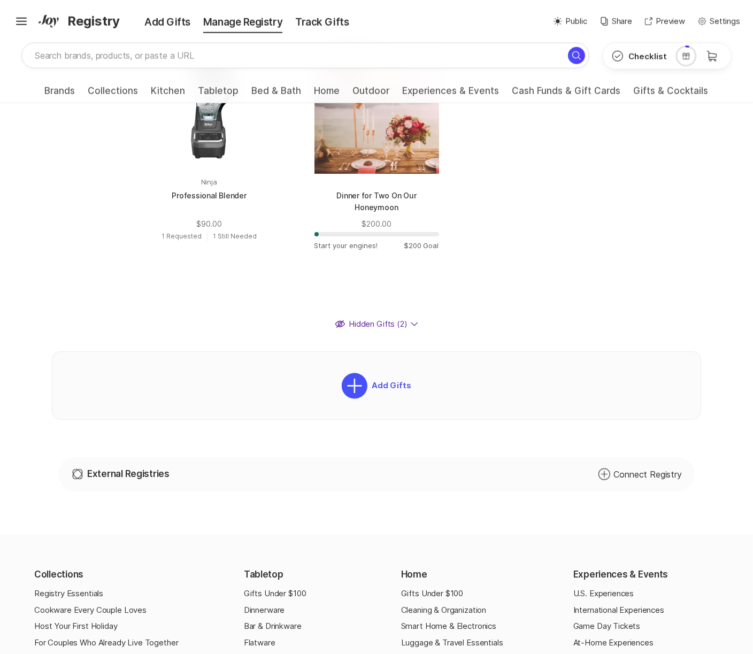
scroll to position [872, 0]
click at [314, 172] on div at bounding box center [376, 111] width 125 height 125
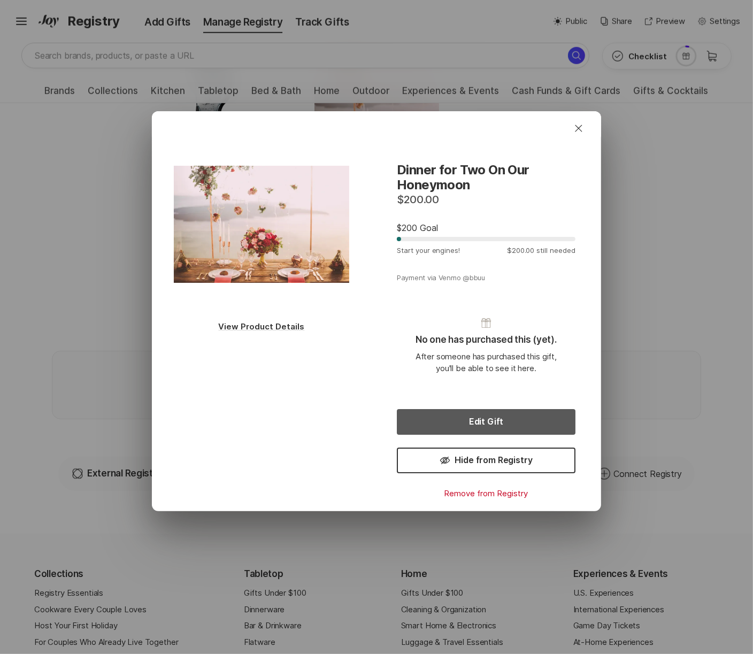
click at [461, 413] on button "Edit Gift" at bounding box center [486, 422] width 179 height 26
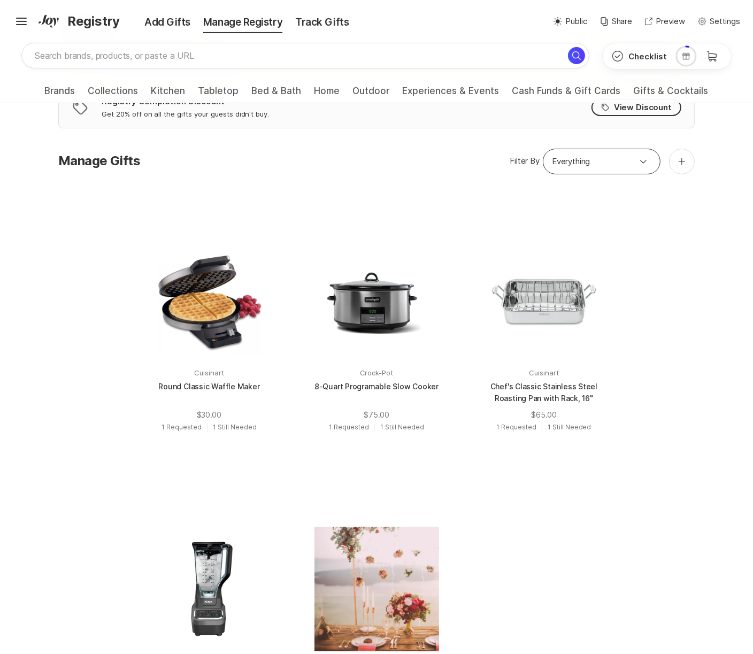
scroll to position [401, 0]
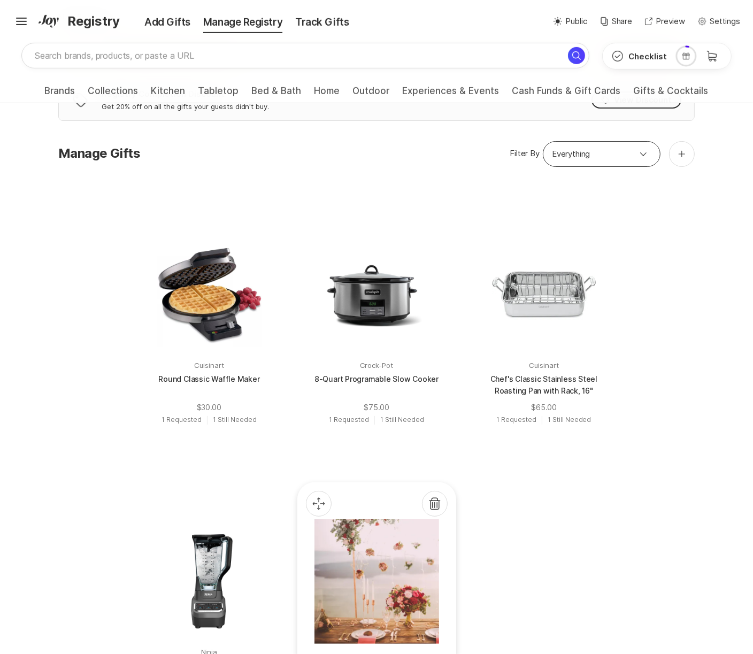
click at [314, 575] on div at bounding box center [376, 582] width 125 height 125
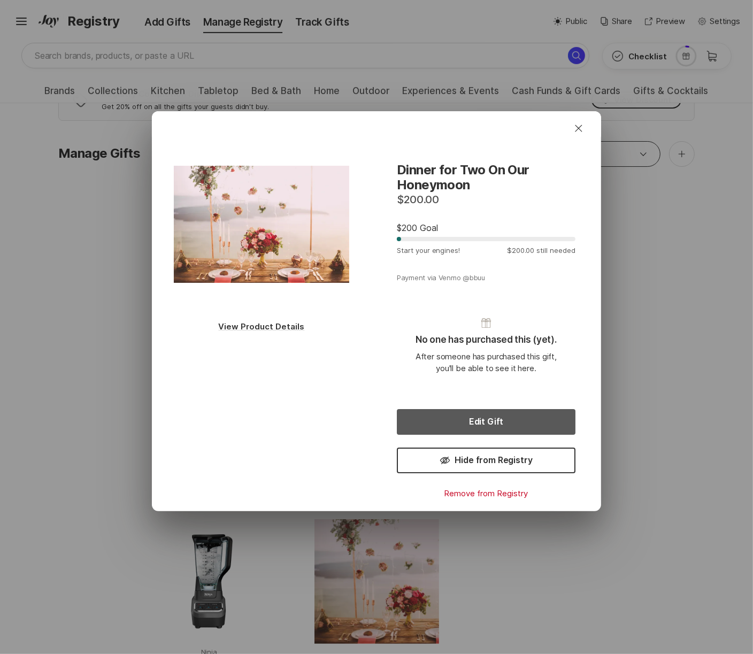
click at [464, 423] on button "Edit Gift" at bounding box center [486, 422] width 179 height 26
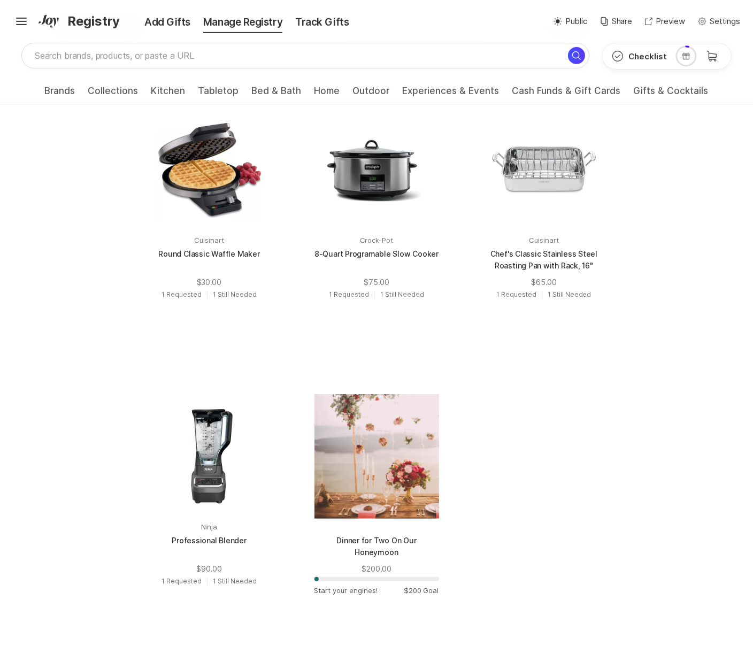
scroll to position [528, 0]
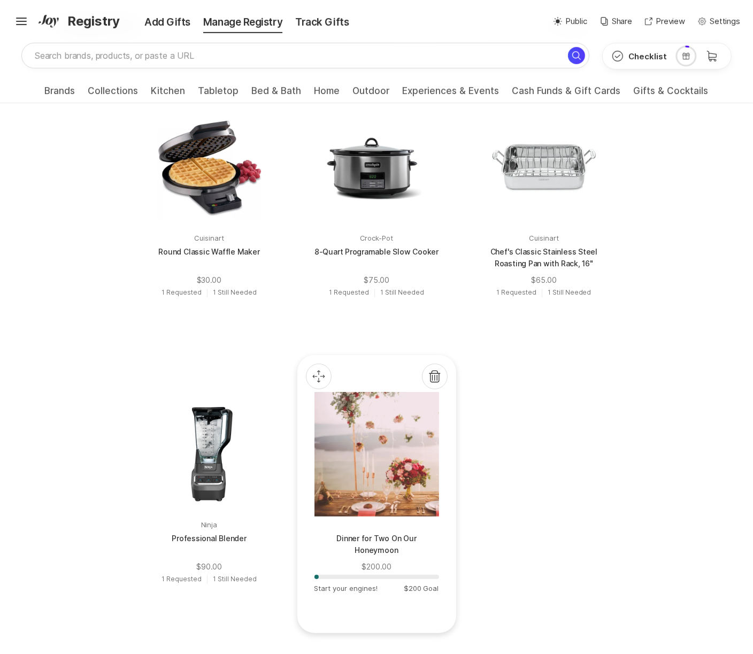
click at [314, 494] on div at bounding box center [376, 454] width 125 height 125
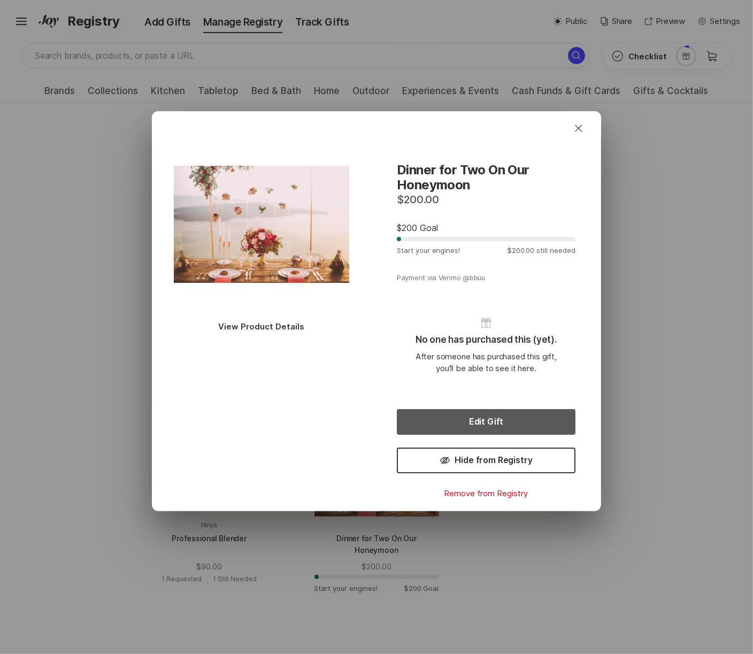
click at [491, 414] on button "Edit Gift" at bounding box center [486, 422] width 179 height 26
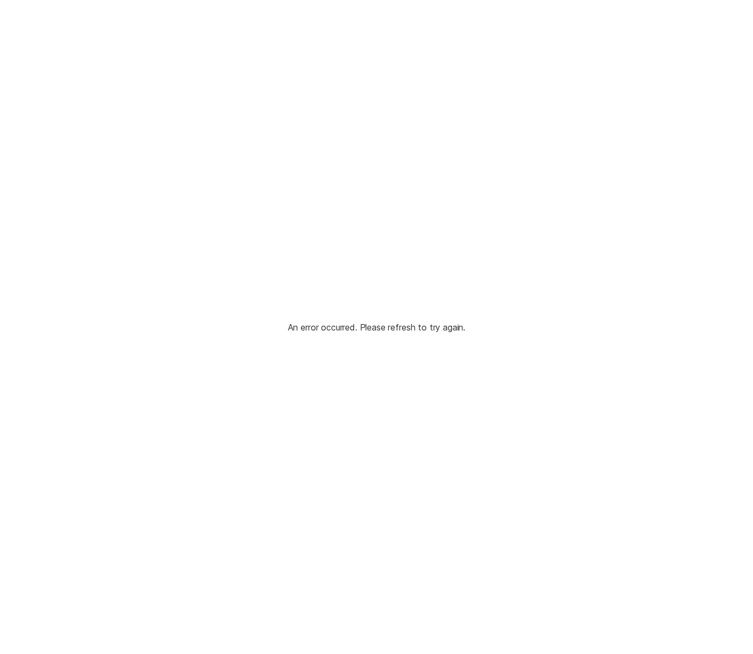
type textarea "x"
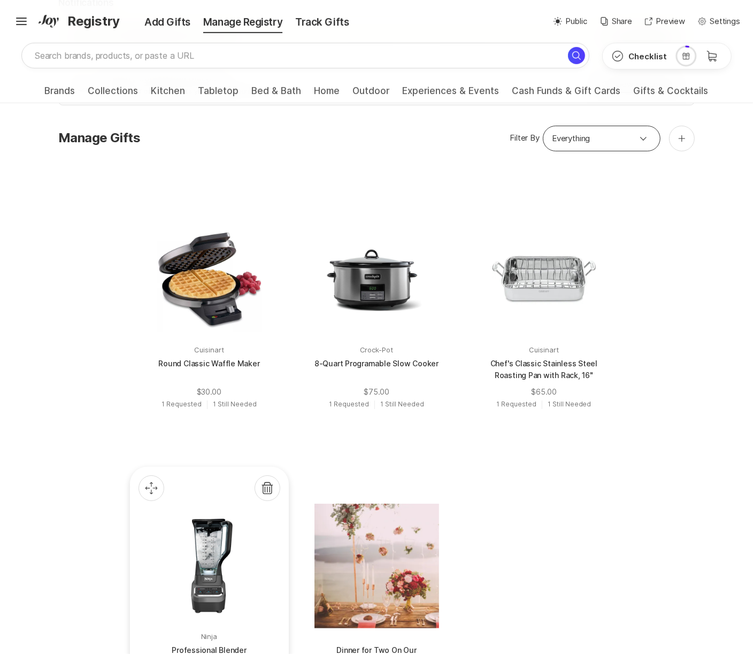
scroll to position [430, 0]
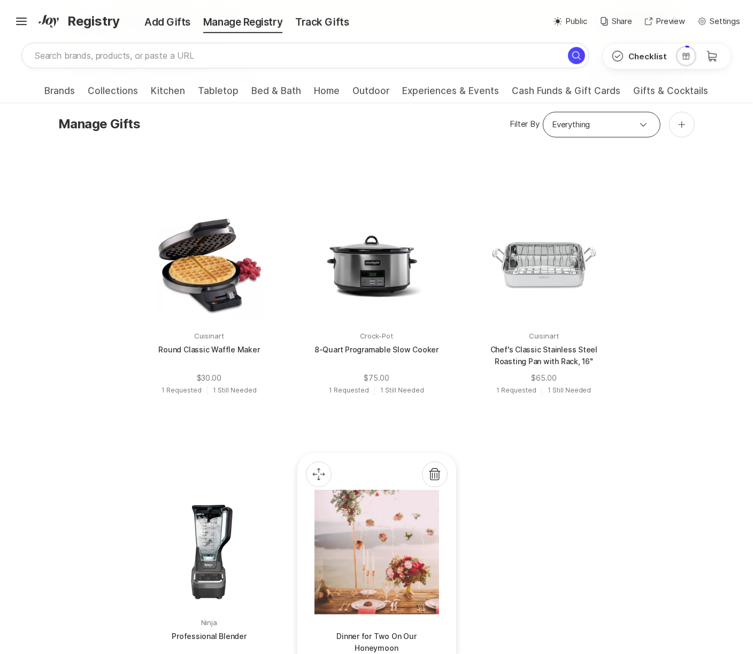
click at [314, 543] on div at bounding box center [376, 552] width 125 height 125
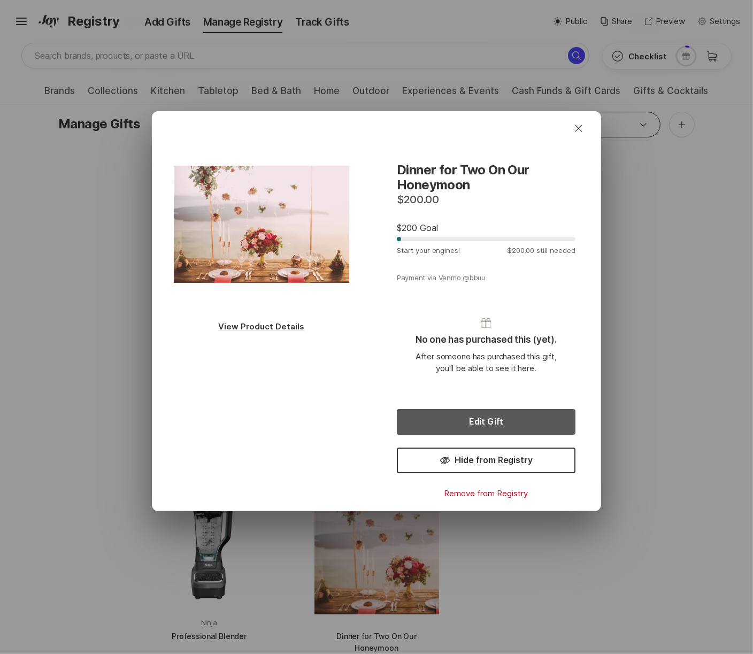
click at [454, 427] on button "Edit Gift" at bounding box center [486, 422] width 179 height 26
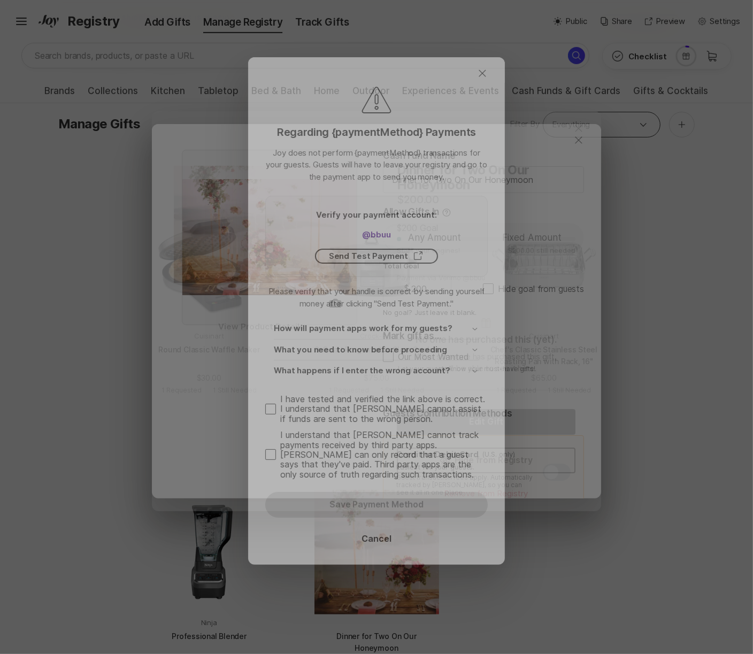
type textarea "x"
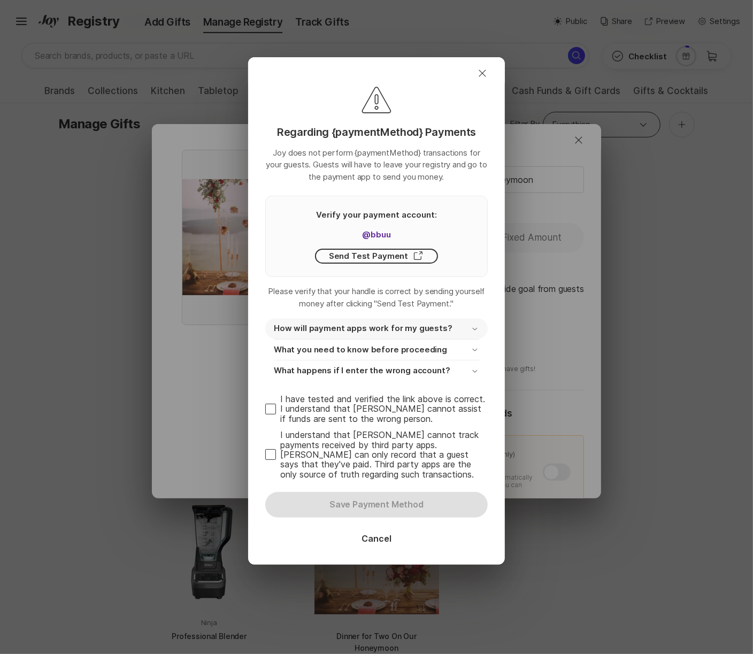
click at [357, 330] on p "How will payment apps work for my guests?" at bounding box center [363, 329] width 179 height 12
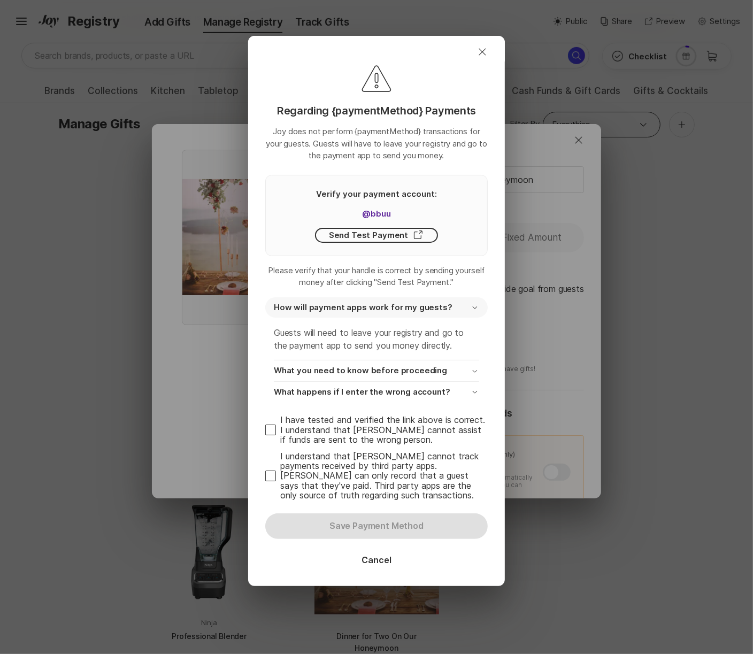
click at [368, 308] on p "How will payment apps work for my guests?" at bounding box center [363, 308] width 179 height 12
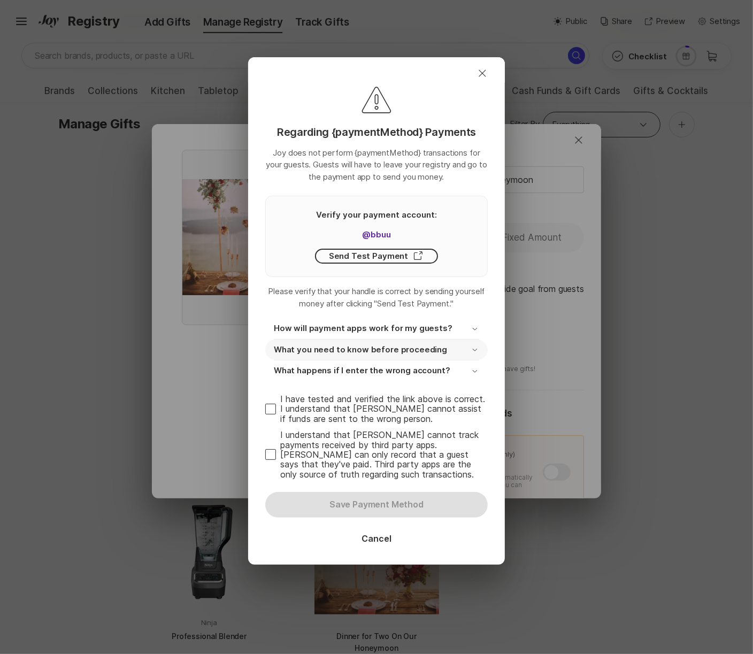
click at [352, 350] on p "What you need to know before proceeding" at bounding box center [360, 350] width 173 height 12
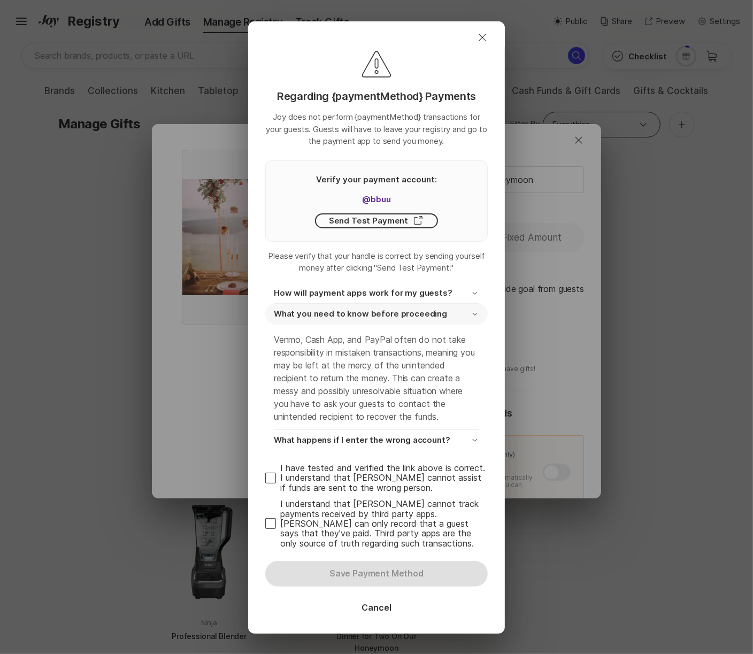
click at [369, 317] on p "What you need to know before proceeding" at bounding box center [360, 314] width 173 height 12
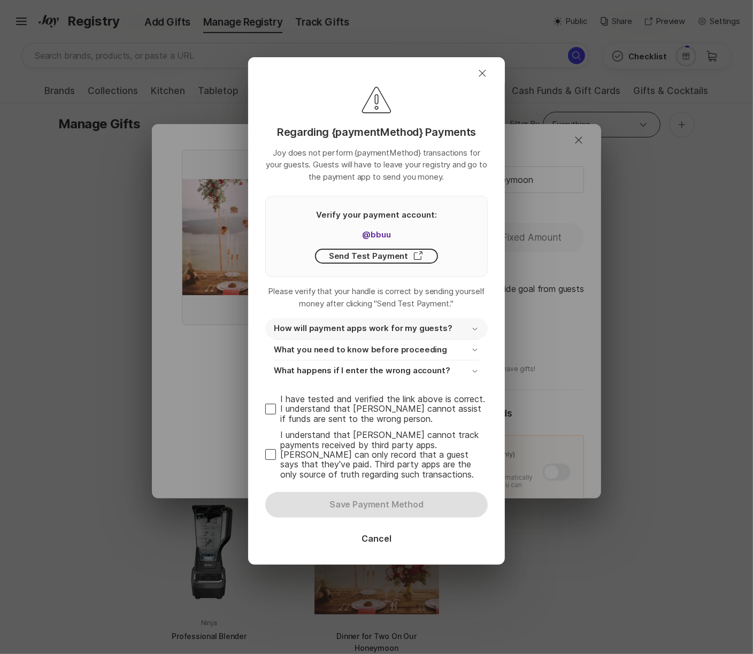
click at [365, 333] on p "How will payment apps work for my guests?" at bounding box center [363, 329] width 179 height 12
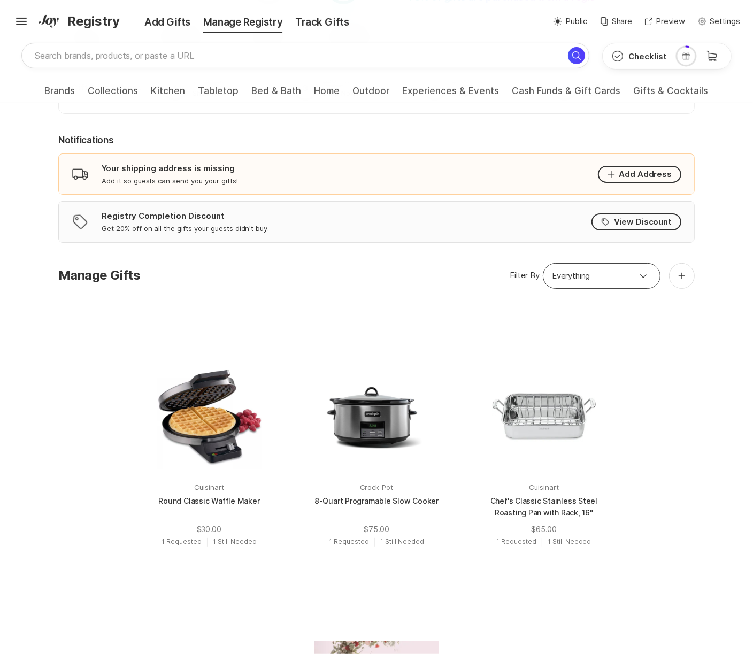
scroll to position [704, 0]
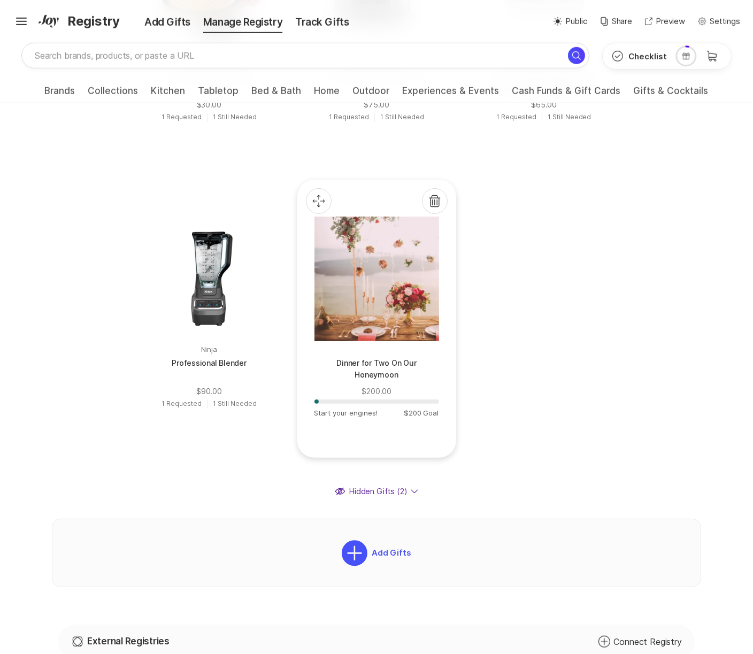
click at [314, 327] on div at bounding box center [376, 279] width 125 height 125
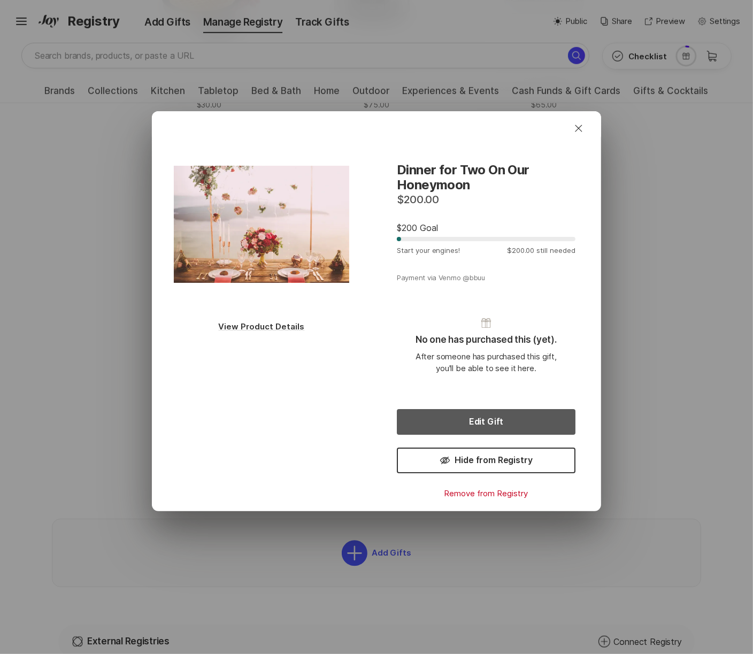
click at [483, 431] on button "Edit Gift" at bounding box center [486, 422] width 179 height 26
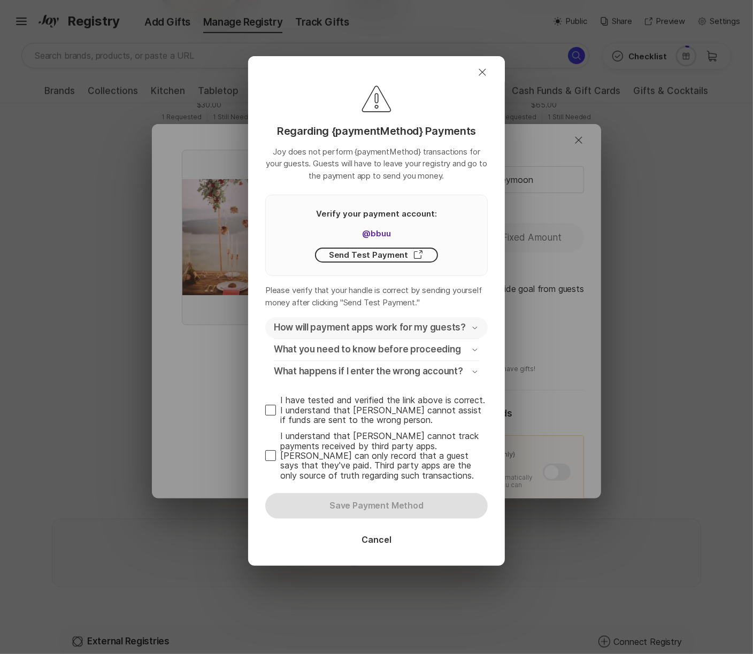
click at [420, 327] on p "How will payment apps work for my guests?" at bounding box center [370, 328] width 192 height 13
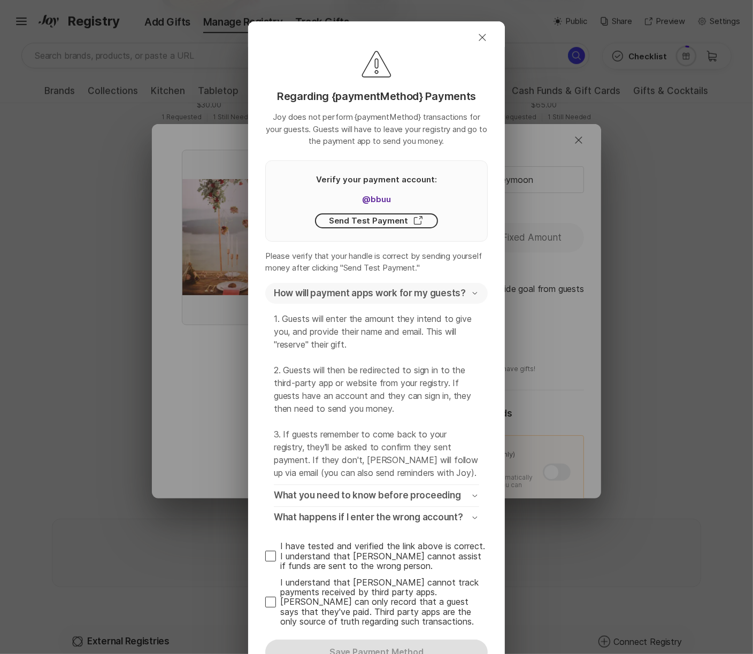
click at [429, 295] on p "How will payment apps work for my guests?" at bounding box center [370, 293] width 192 height 13
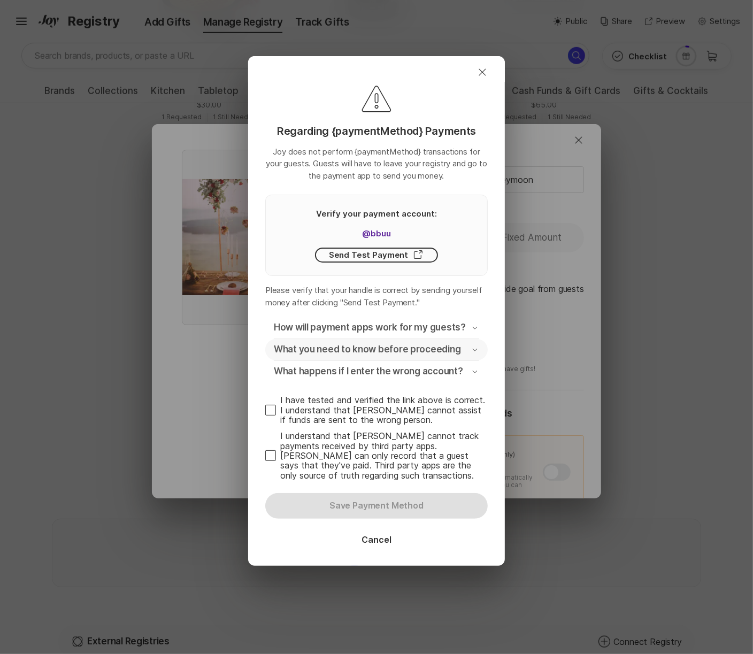
click at [410, 350] on p "What you need to know before proceeding" at bounding box center [367, 350] width 187 height 13
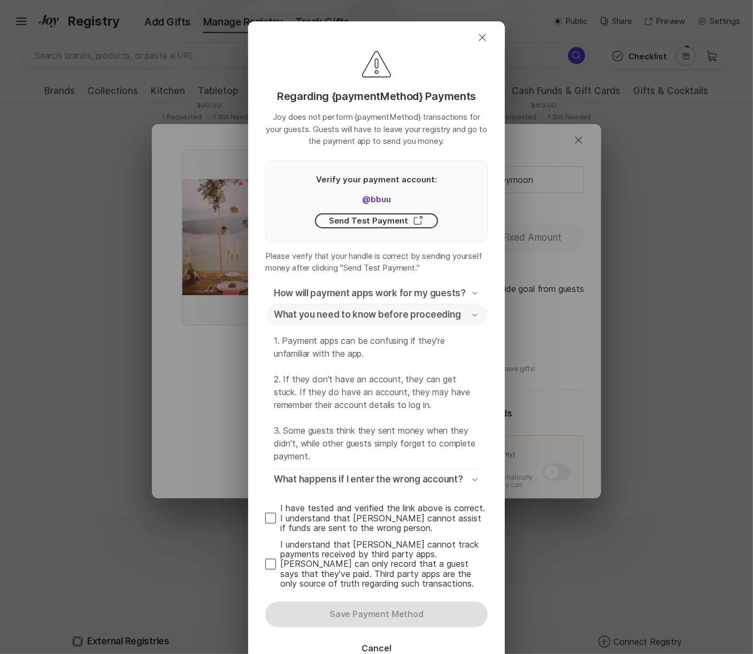
click at [430, 315] on p "What you need to know before proceeding" at bounding box center [367, 315] width 187 height 13
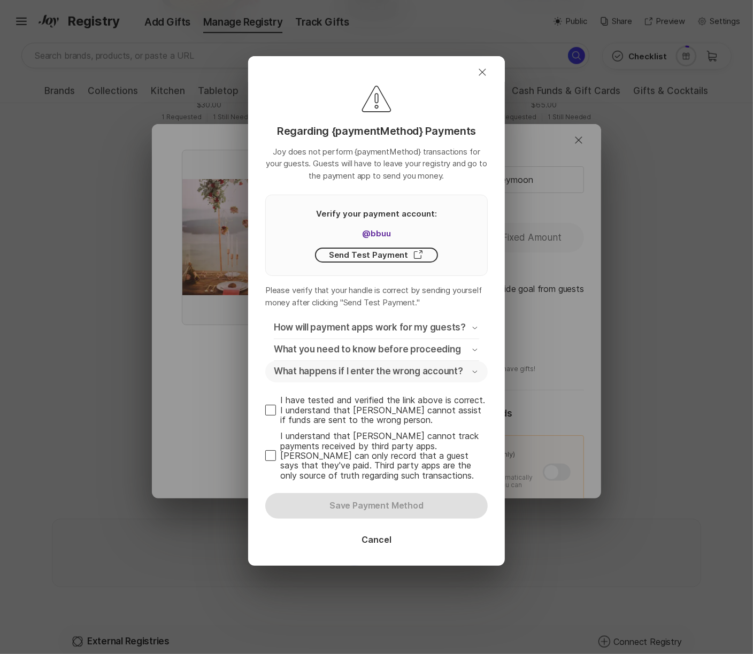
click at [405, 372] on p "What happens if I enter the wrong account?" at bounding box center [368, 371] width 189 height 13
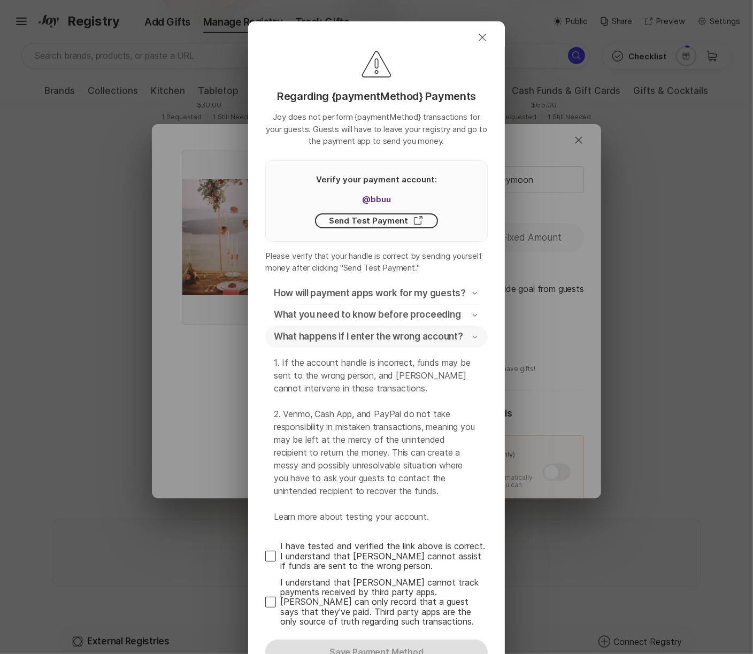
click at [396, 339] on p "What happens if I enter the wrong account?" at bounding box center [368, 337] width 189 height 13
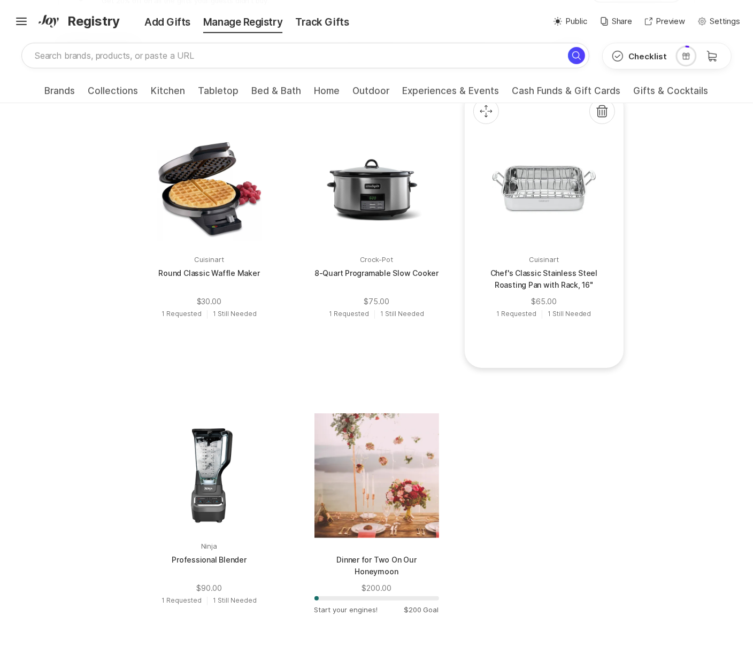
scroll to position [510, 0]
click at [314, 489] on div at bounding box center [376, 475] width 125 height 125
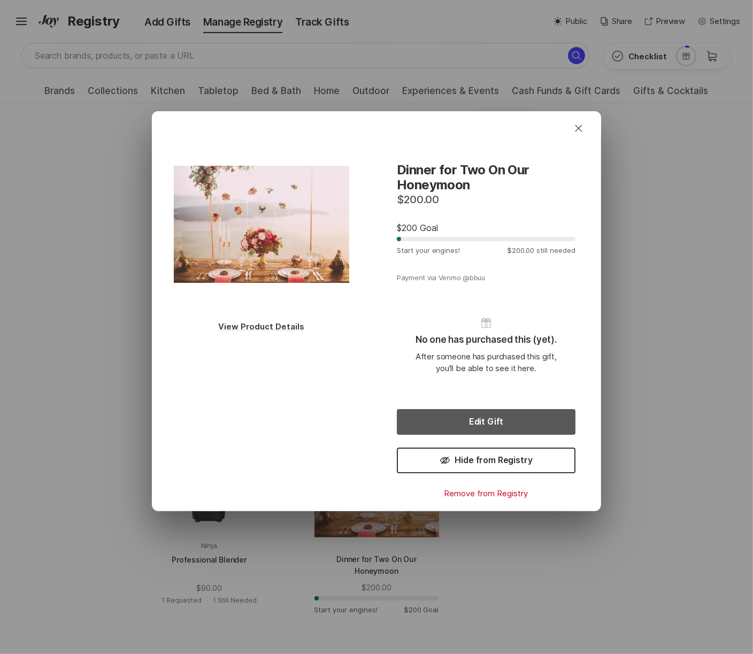
click at [448, 420] on button "Edit Gift" at bounding box center [486, 422] width 179 height 26
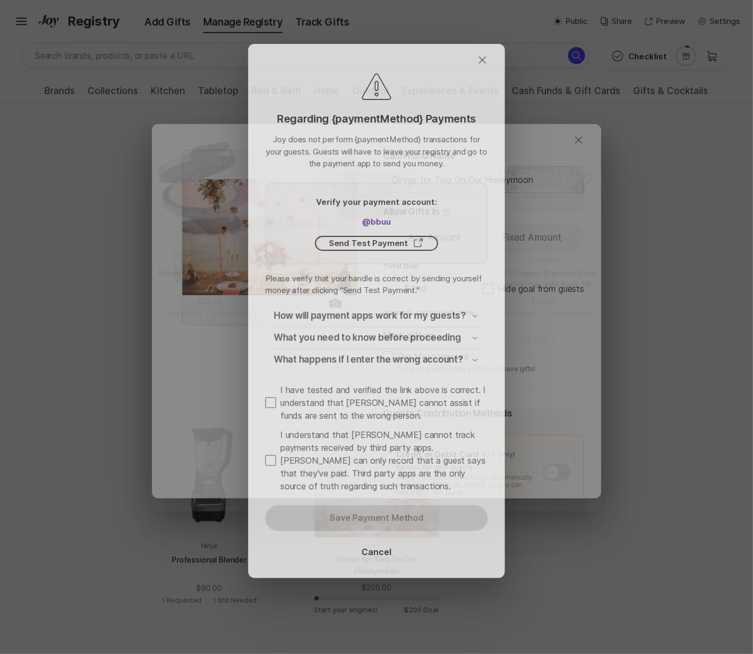
type textarea "x"
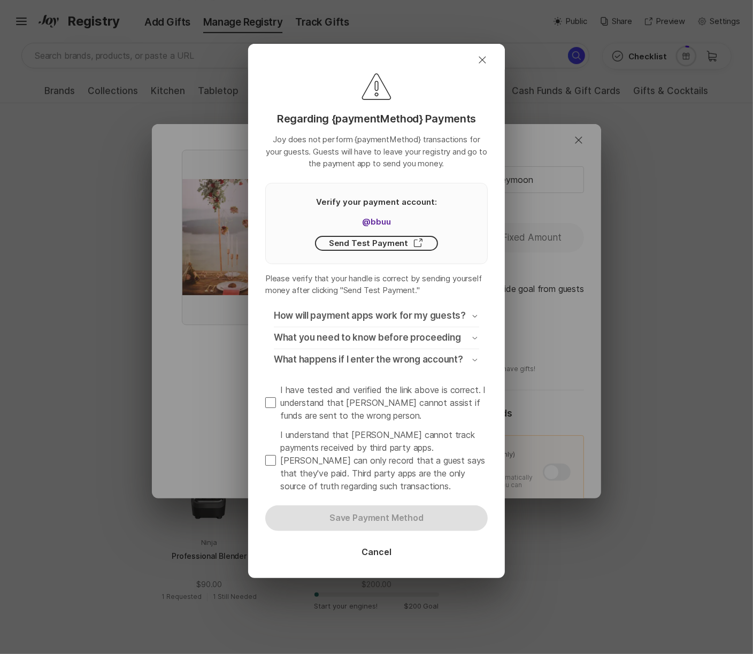
click at [273, 400] on span at bounding box center [270, 403] width 11 height 11
click at [265, 402] on input "I have tested and verified the link above is correct. I understand that [PERSON…" at bounding box center [265, 402] width 1 height 1
checkbox input "true"
click at [271, 452] on label "I understand that [PERSON_NAME] cannot track payments received by third party a…" at bounding box center [376, 461] width 223 height 64
click at [265, 460] on input "I understand that [PERSON_NAME] cannot track payments received by third party a…" at bounding box center [265, 460] width 1 height 1
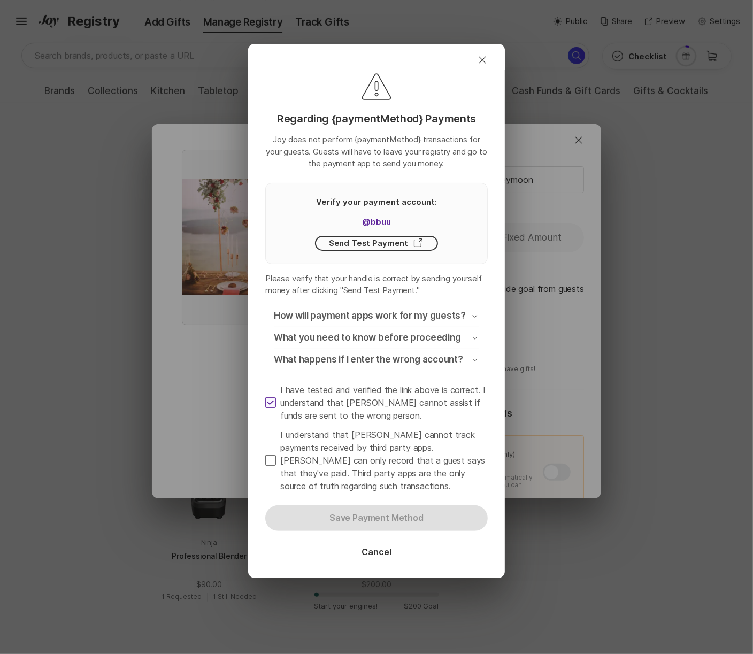
checkbox input "true"
